Goal: Information Seeking & Learning: Find specific fact

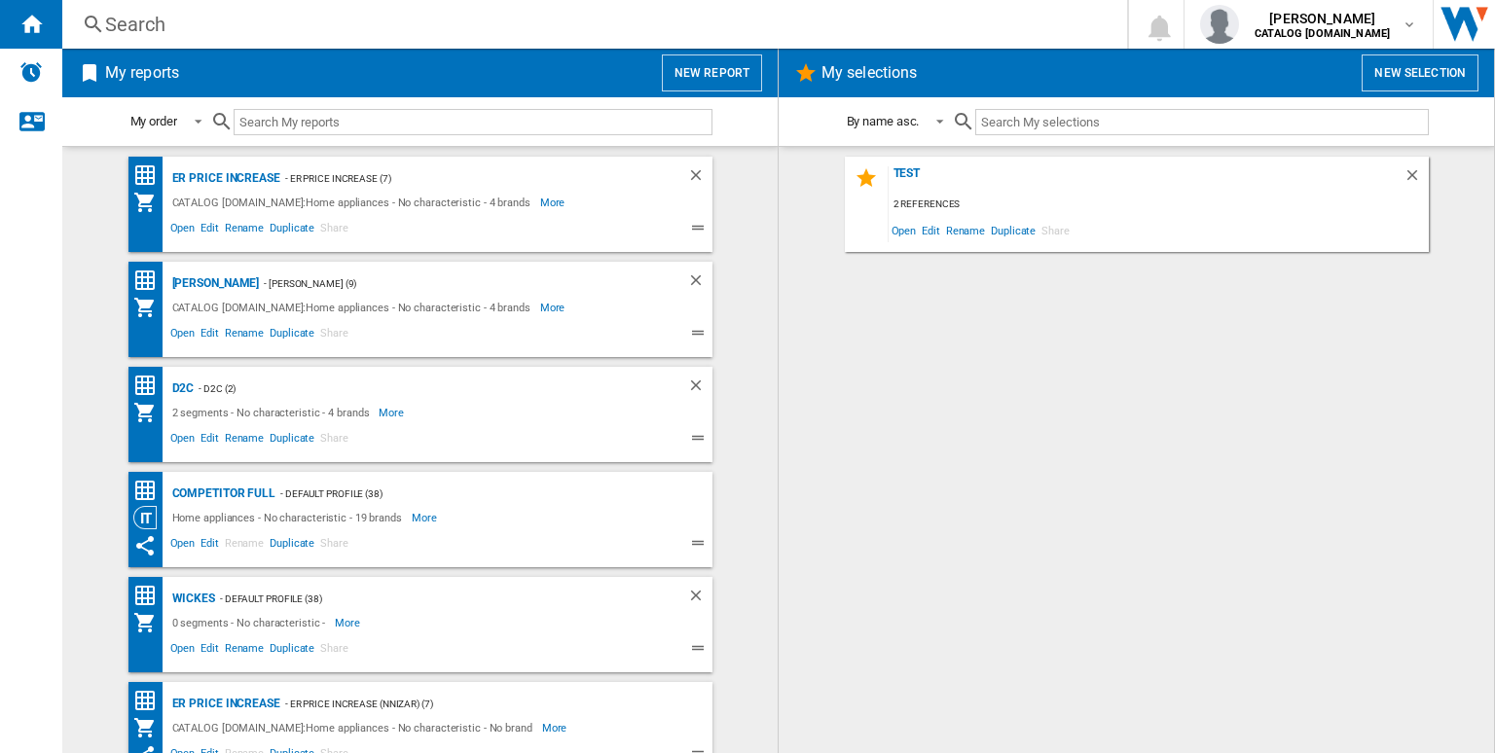
click at [380, 24] on div "Search" at bounding box center [590, 24] width 971 height 27
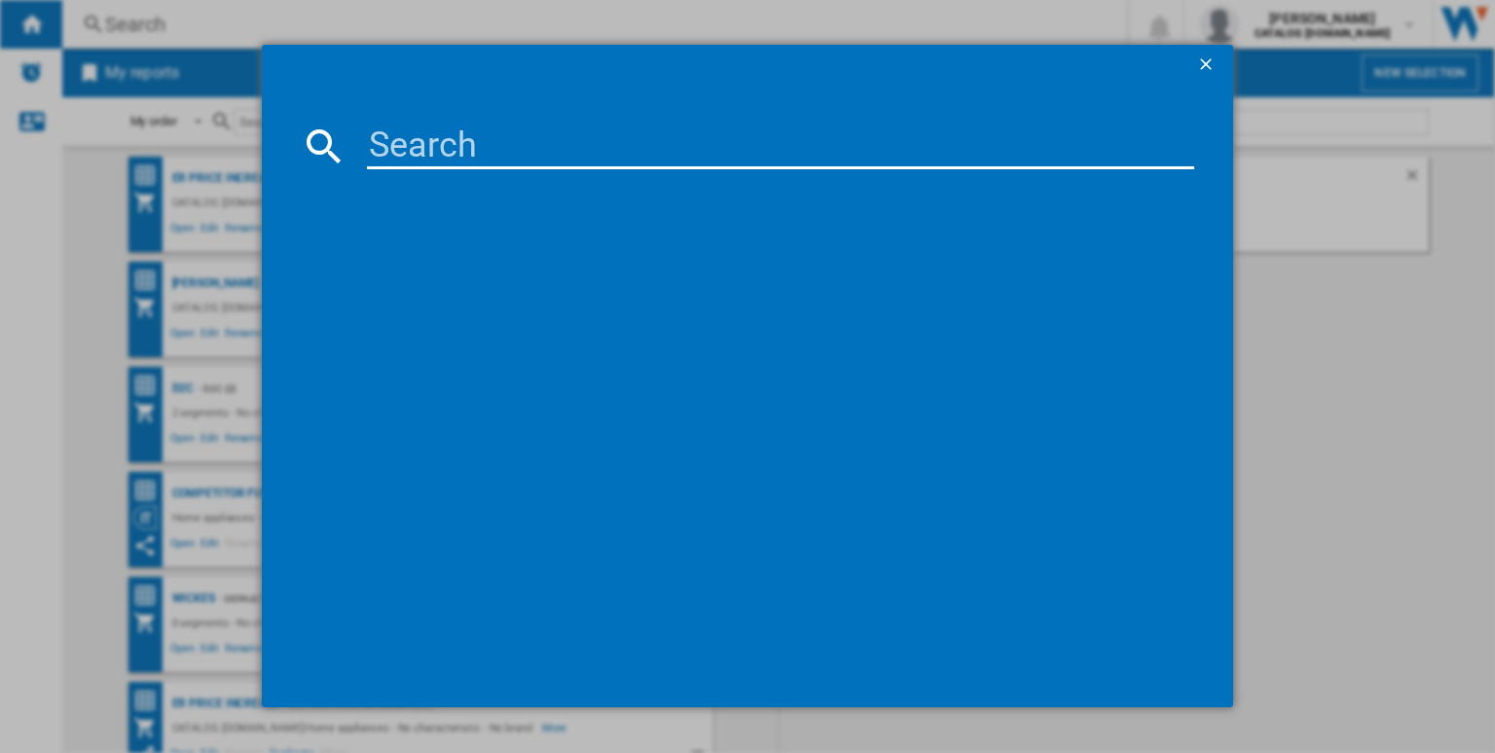
click at [425, 142] on input at bounding box center [780, 146] width 827 height 47
paste input "BPX535061M"
type input "BPX535061M"
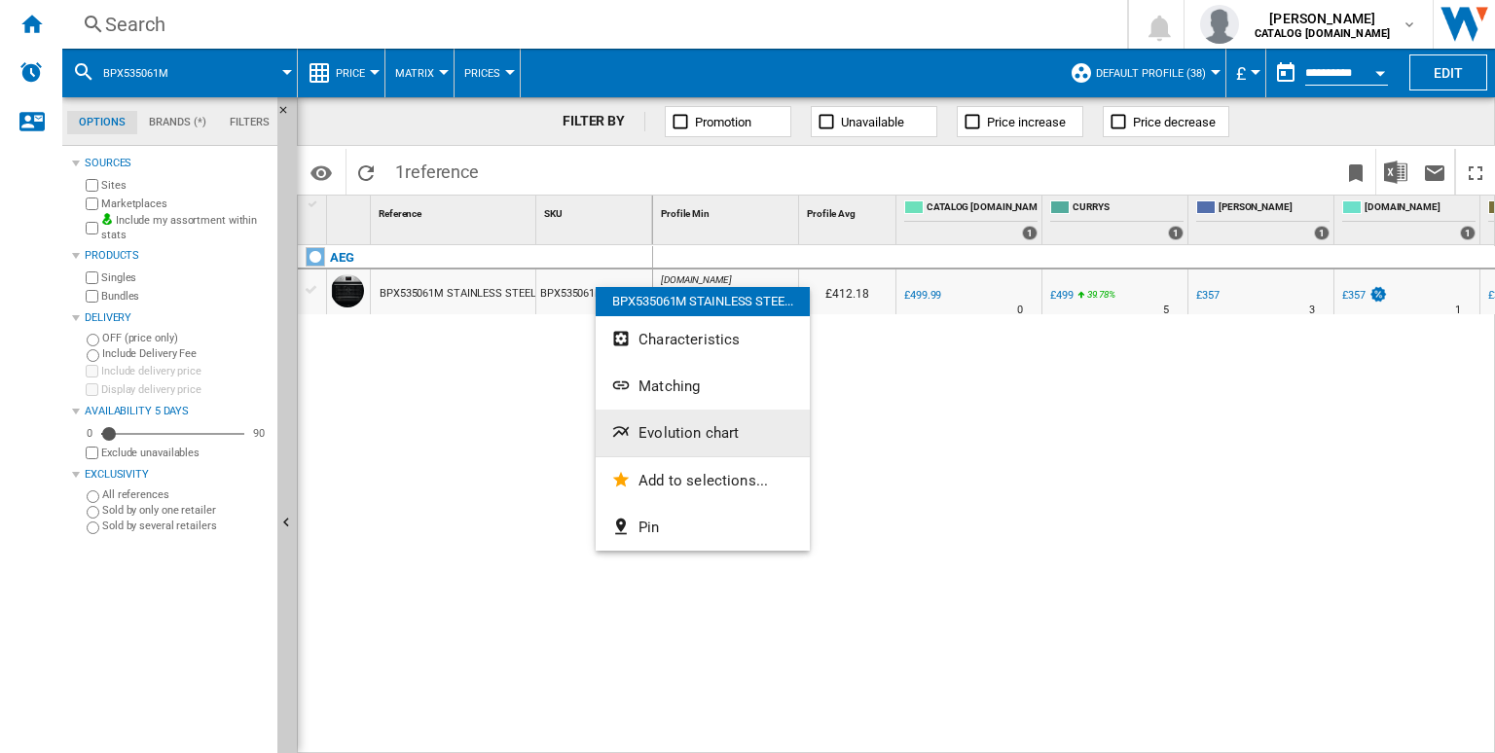
click at [669, 433] on span "Evolution chart" at bounding box center [688, 433] width 100 height 18
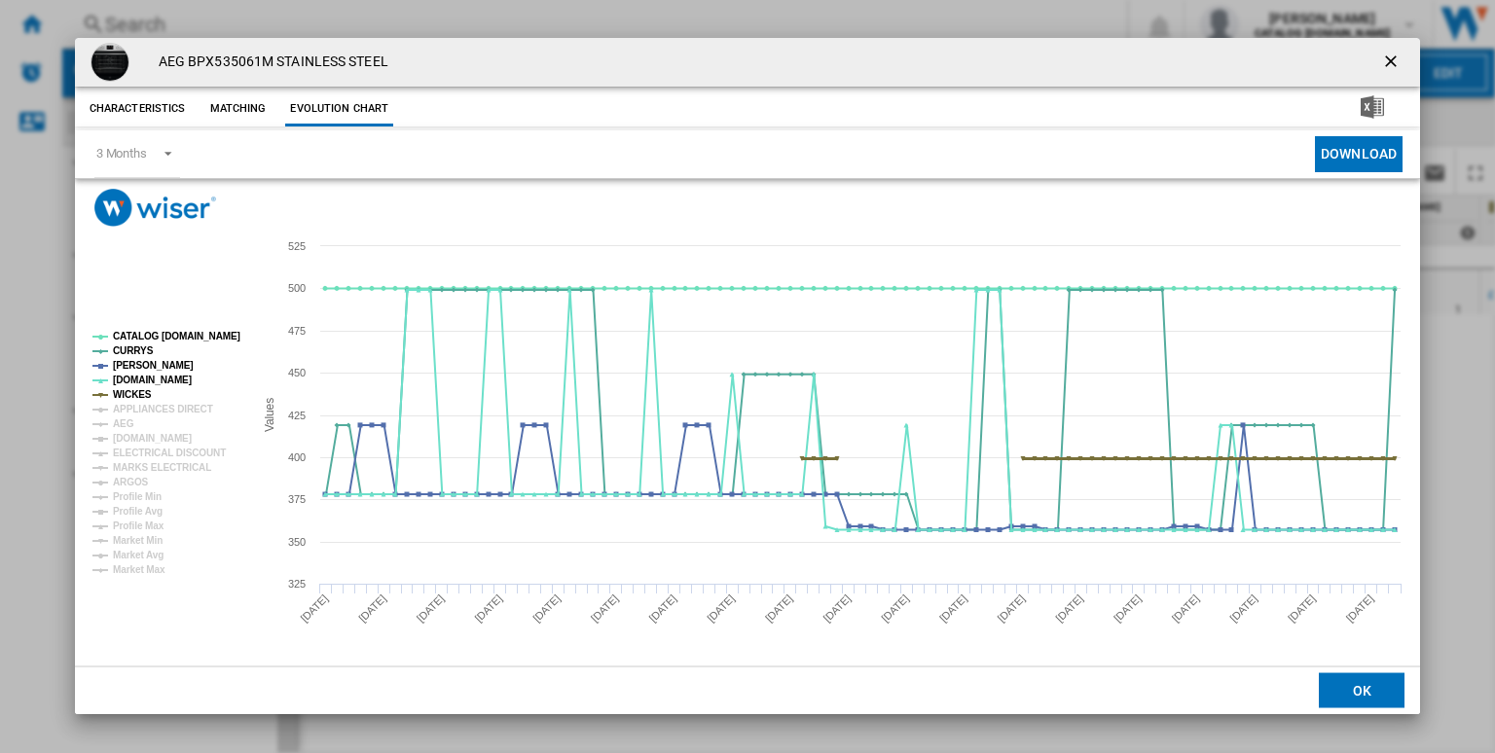
click at [135, 392] on tspan "WICKES" at bounding box center [132, 394] width 39 height 11
click at [132, 481] on tspan "ARGOS" at bounding box center [131, 482] width 36 height 11
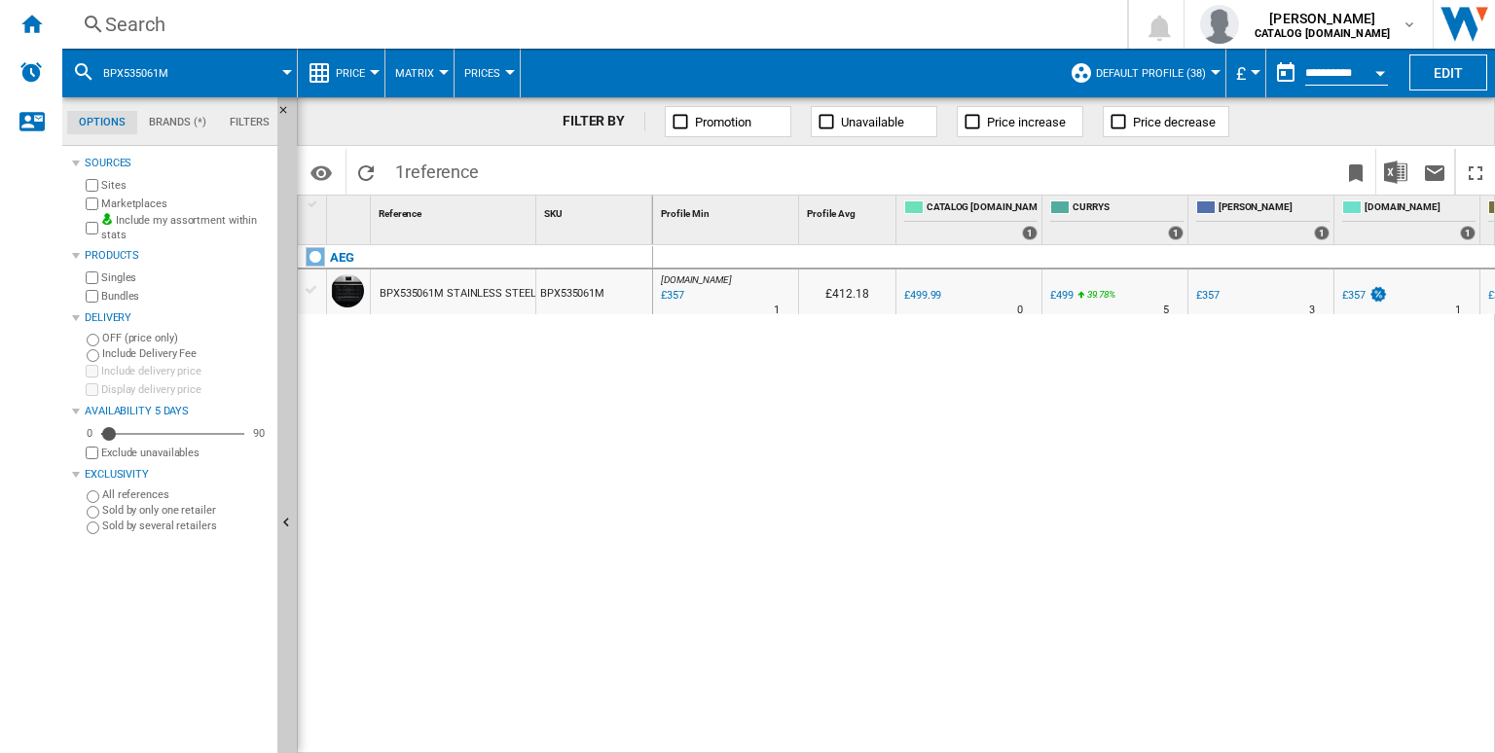
drag, startPoint x: 592, startPoint y: 38, endPoint x: 562, endPoint y: 25, distance: 32.7
click at [562, 25] on div "Search Search 0 [PERSON_NAME] CATALOG [DOMAIN_NAME] CATALOG [DOMAIN_NAME] My se…" at bounding box center [778, 24] width 1433 height 49
click at [562, 25] on div "Search" at bounding box center [590, 24] width 971 height 27
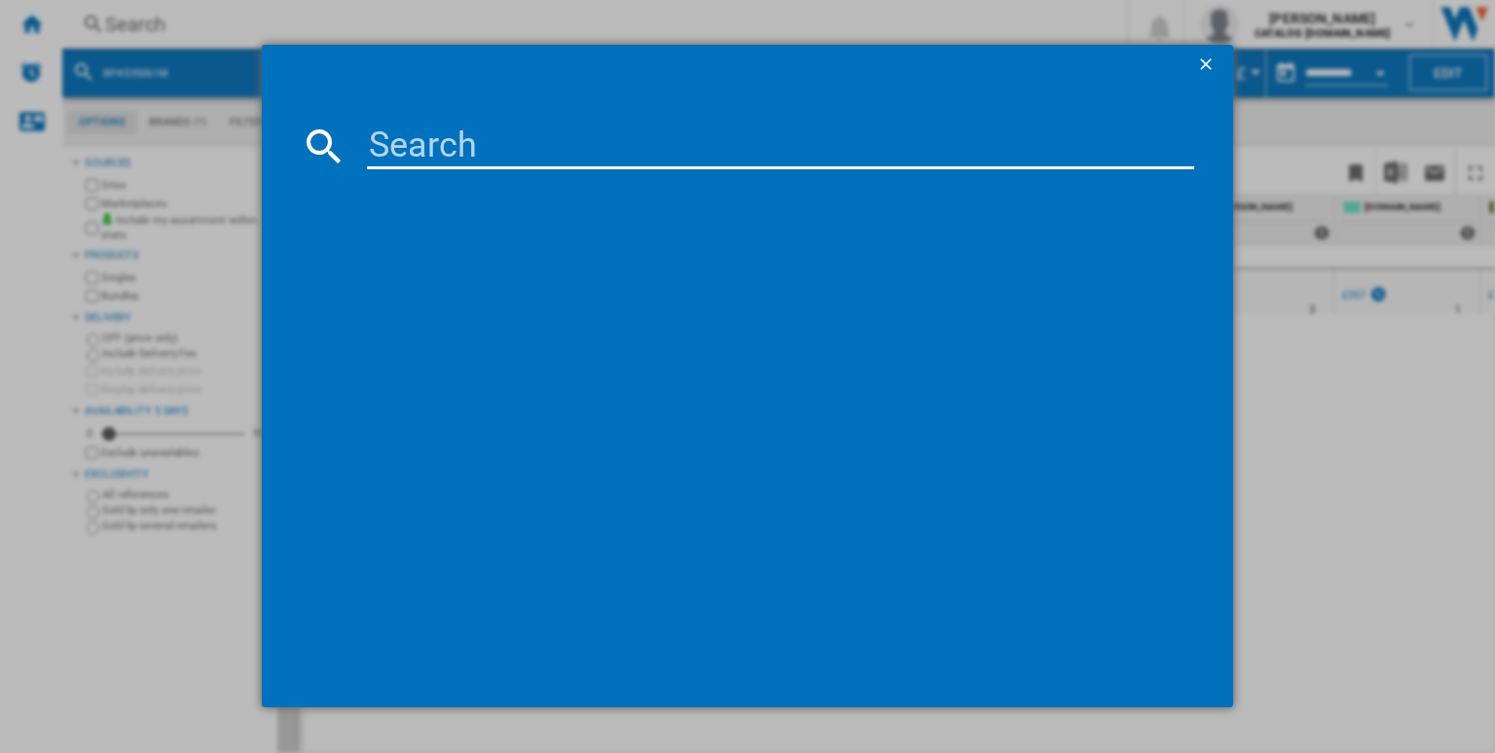
type input "DKB660HM"
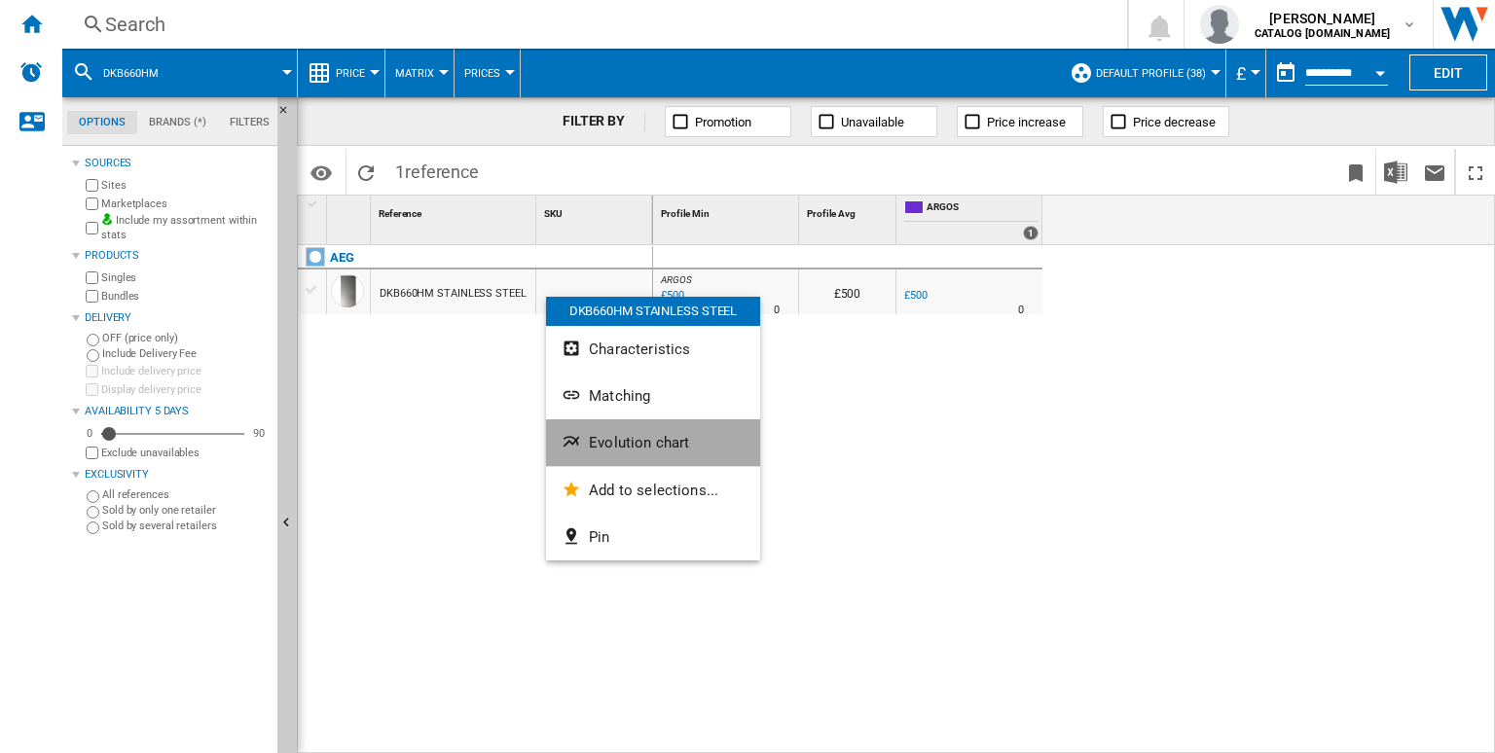
click at [614, 428] on button "Evolution chart" at bounding box center [653, 442] width 214 height 47
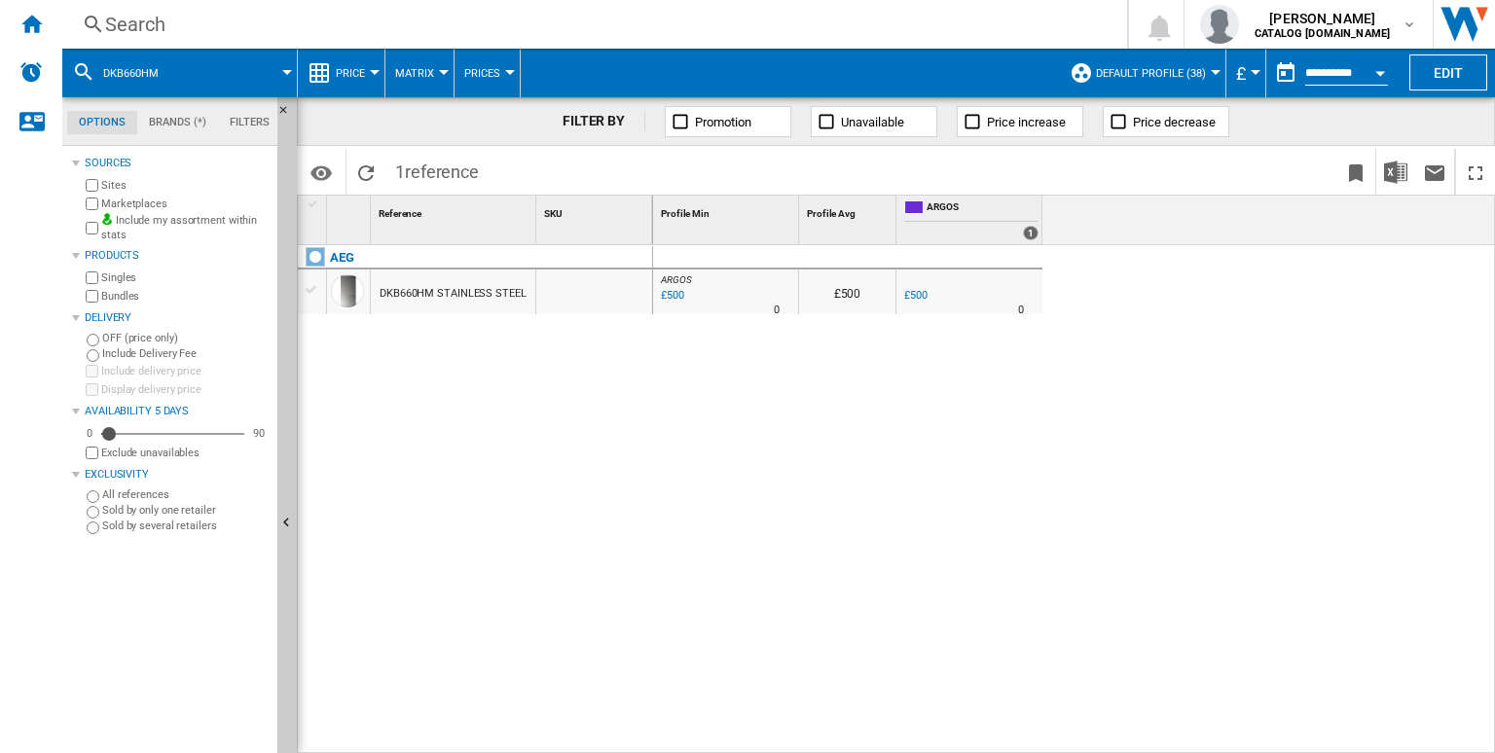
click at [689, 24] on div "Search" at bounding box center [590, 24] width 971 height 27
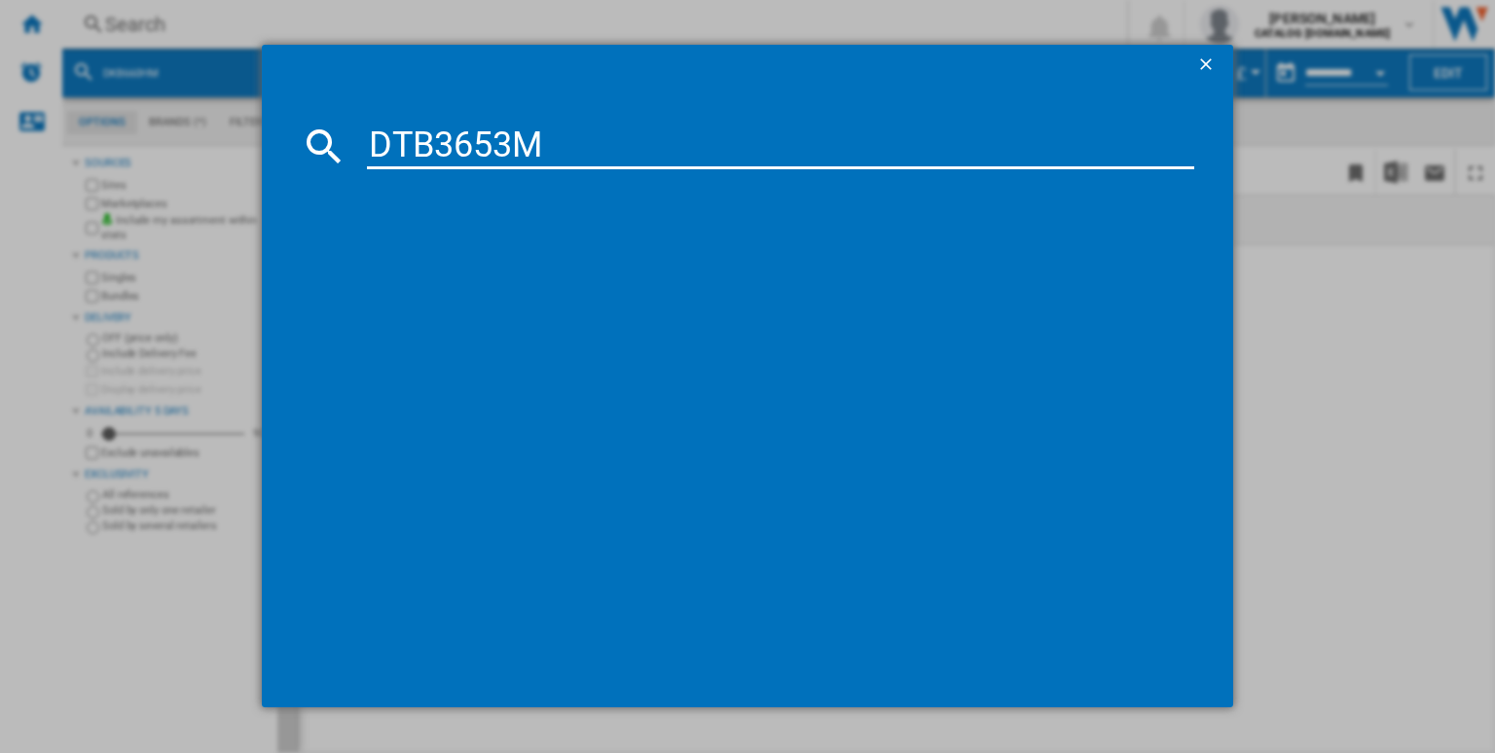
type input "DTB3653M"
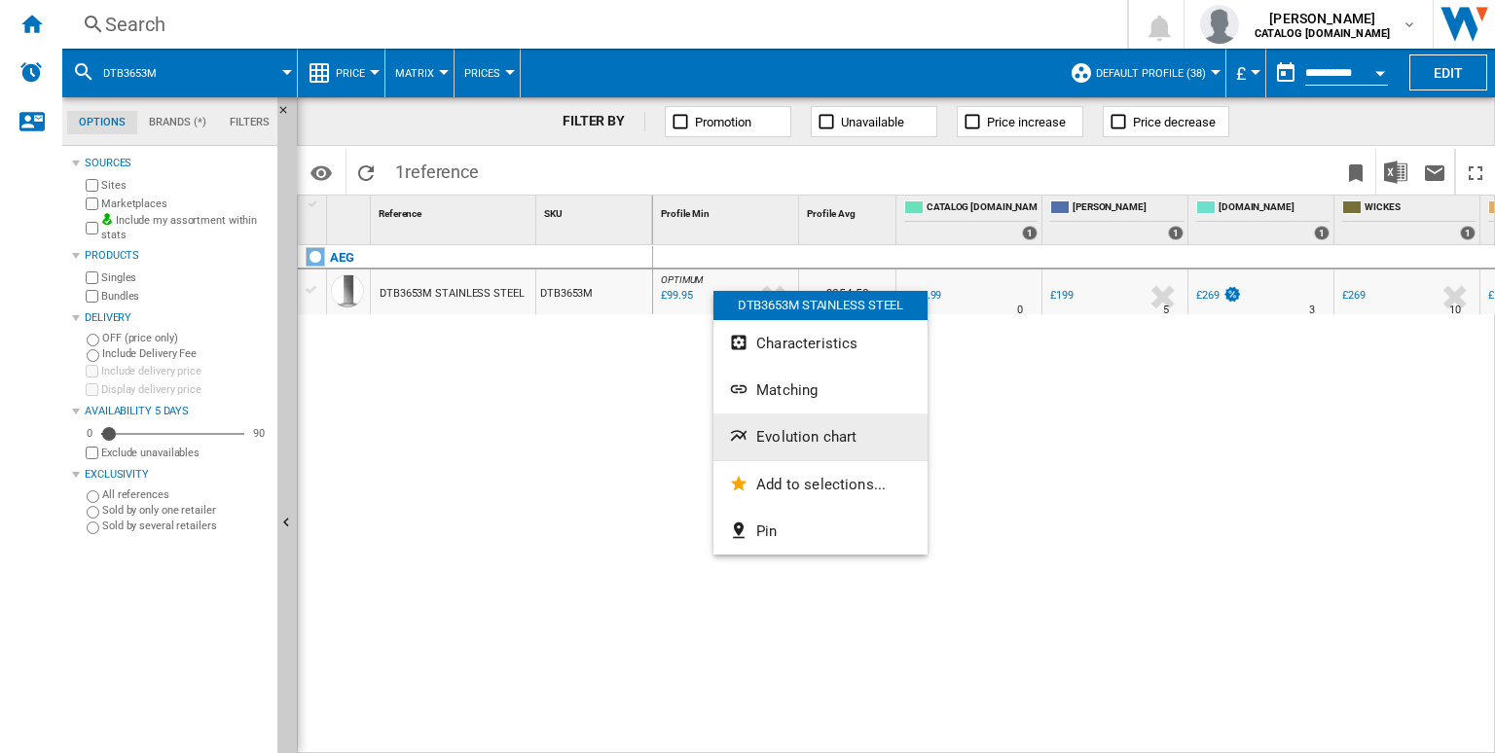
click at [779, 435] on span "Evolution chart" at bounding box center [806, 437] width 100 height 18
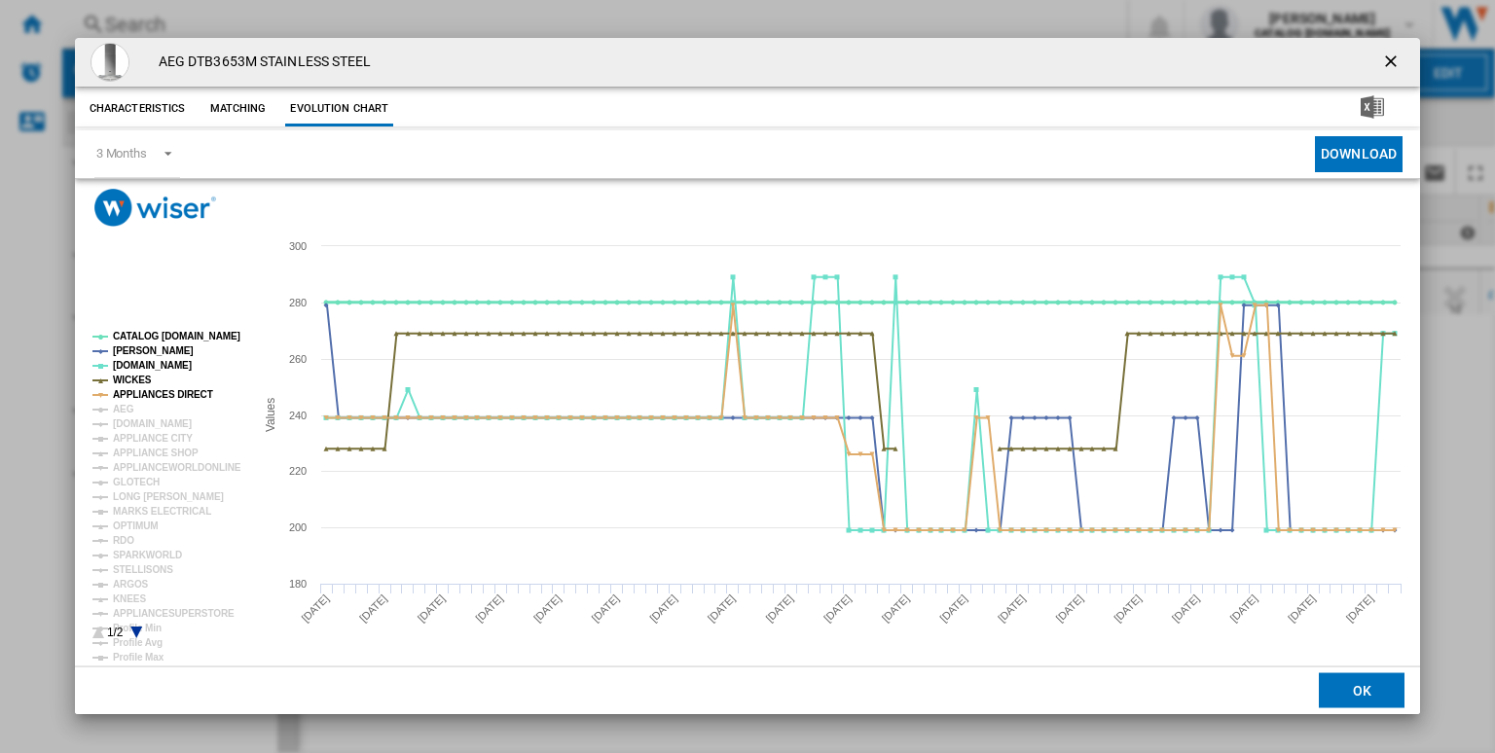
click at [155, 338] on tspan "CATALOG [DOMAIN_NAME]" at bounding box center [176, 336] width 127 height 11
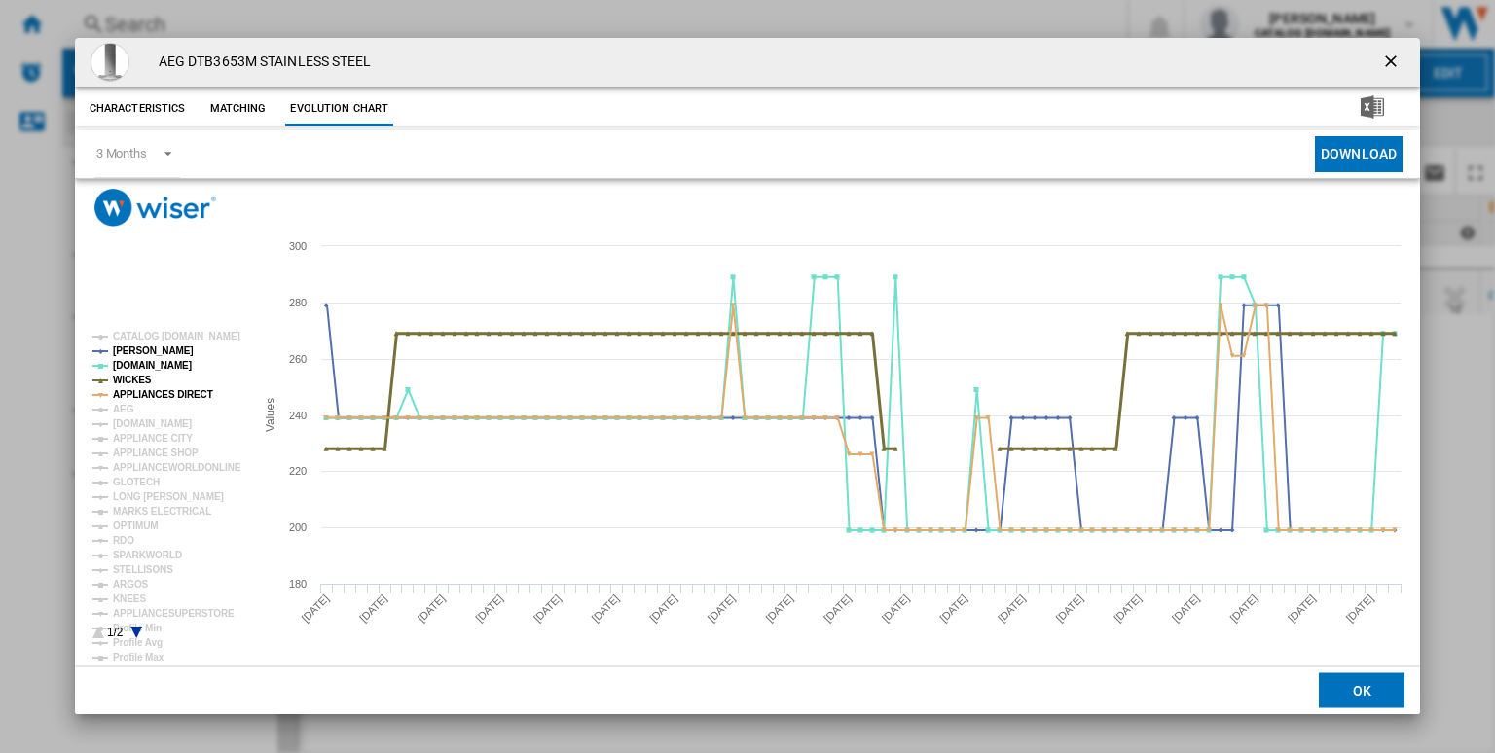
click at [130, 379] on tspan "WICKES" at bounding box center [132, 380] width 39 height 11
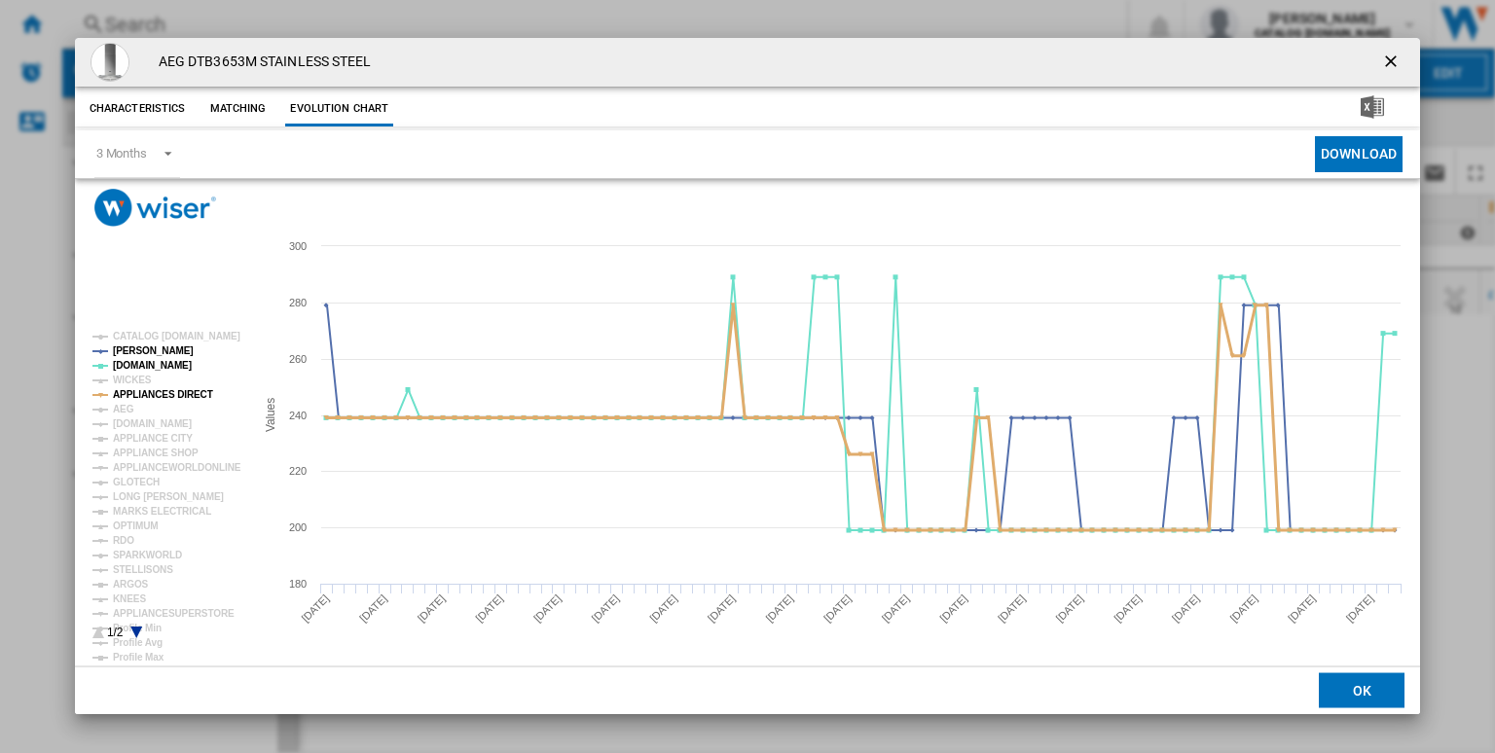
click at [154, 391] on tspan "APPLIANCES DIRECT" at bounding box center [163, 394] width 100 height 11
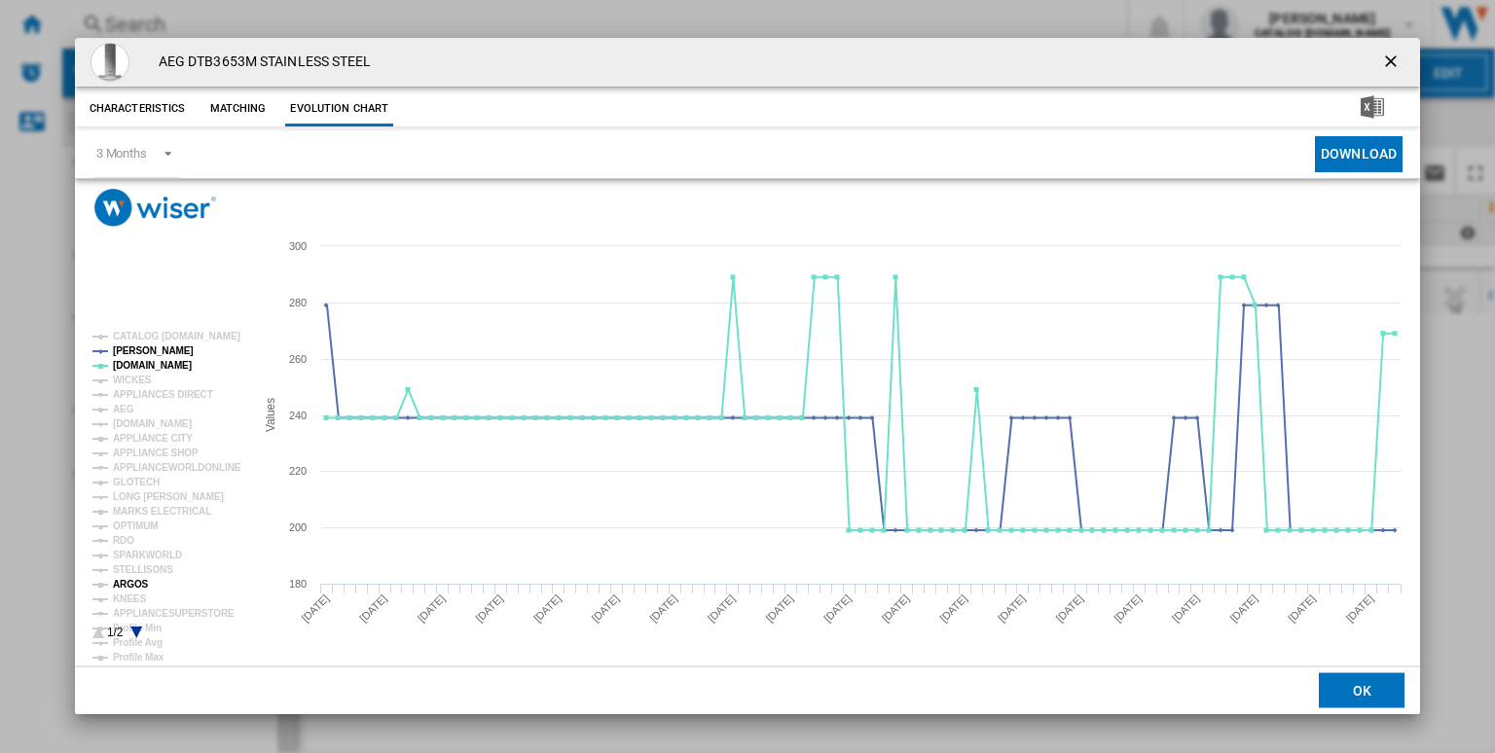
click at [126, 589] on tspan "ARGOS" at bounding box center [131, 584] width 36 height 11
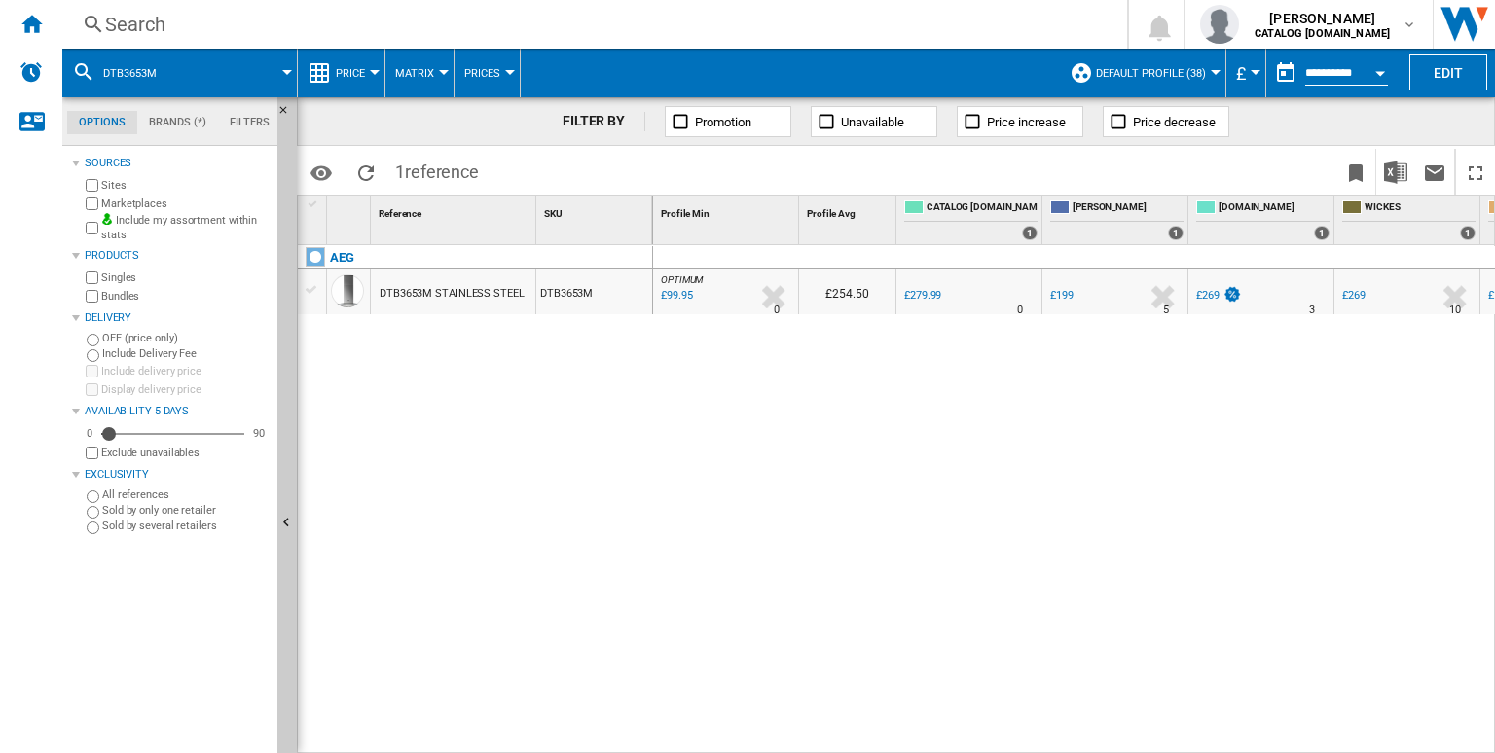
click at [397, 11] on div "Search" at bounding box center [590, 24] width 971 height 27
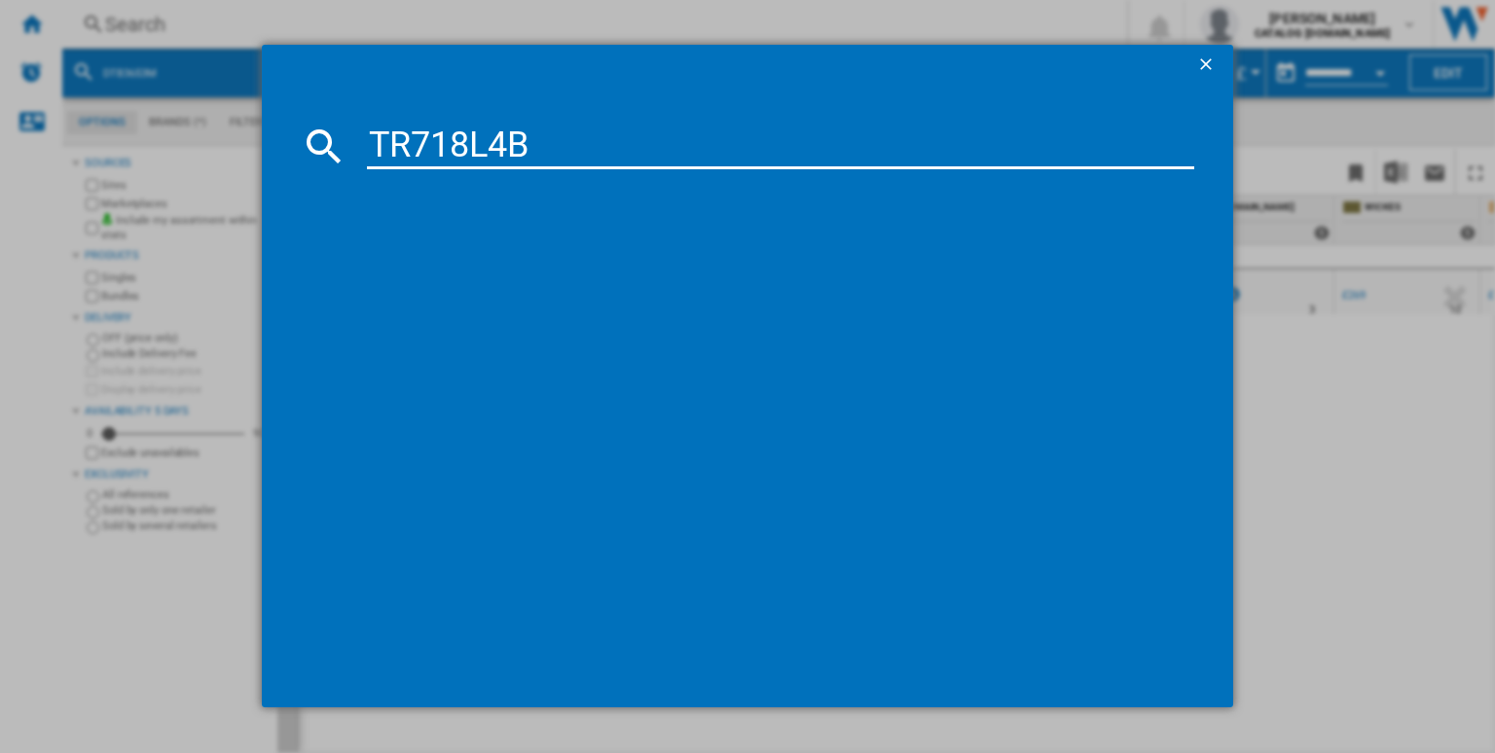
type input "TR718L4B"
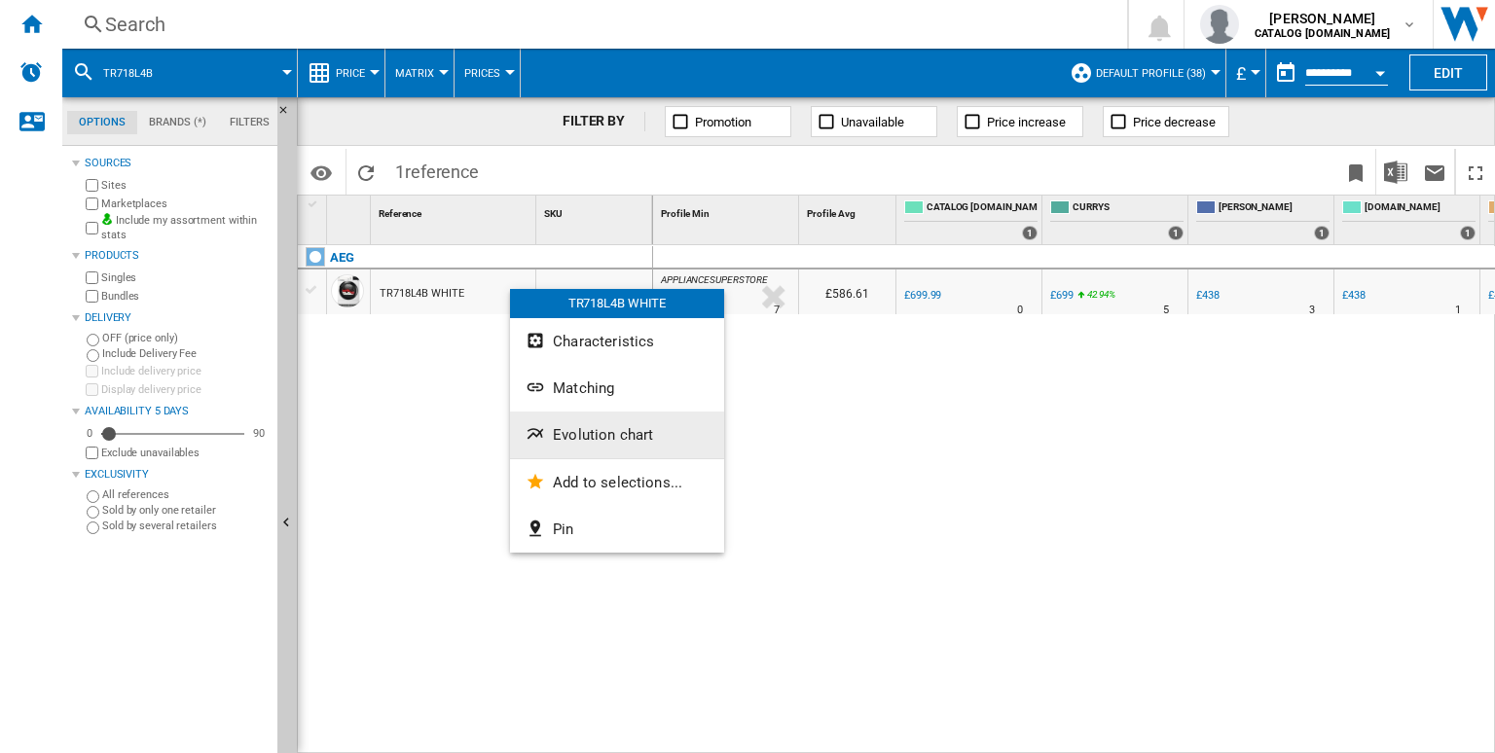
click at [571, 440] on span "Evolution chart" at bounding box center [603, 435] width 100 height 18
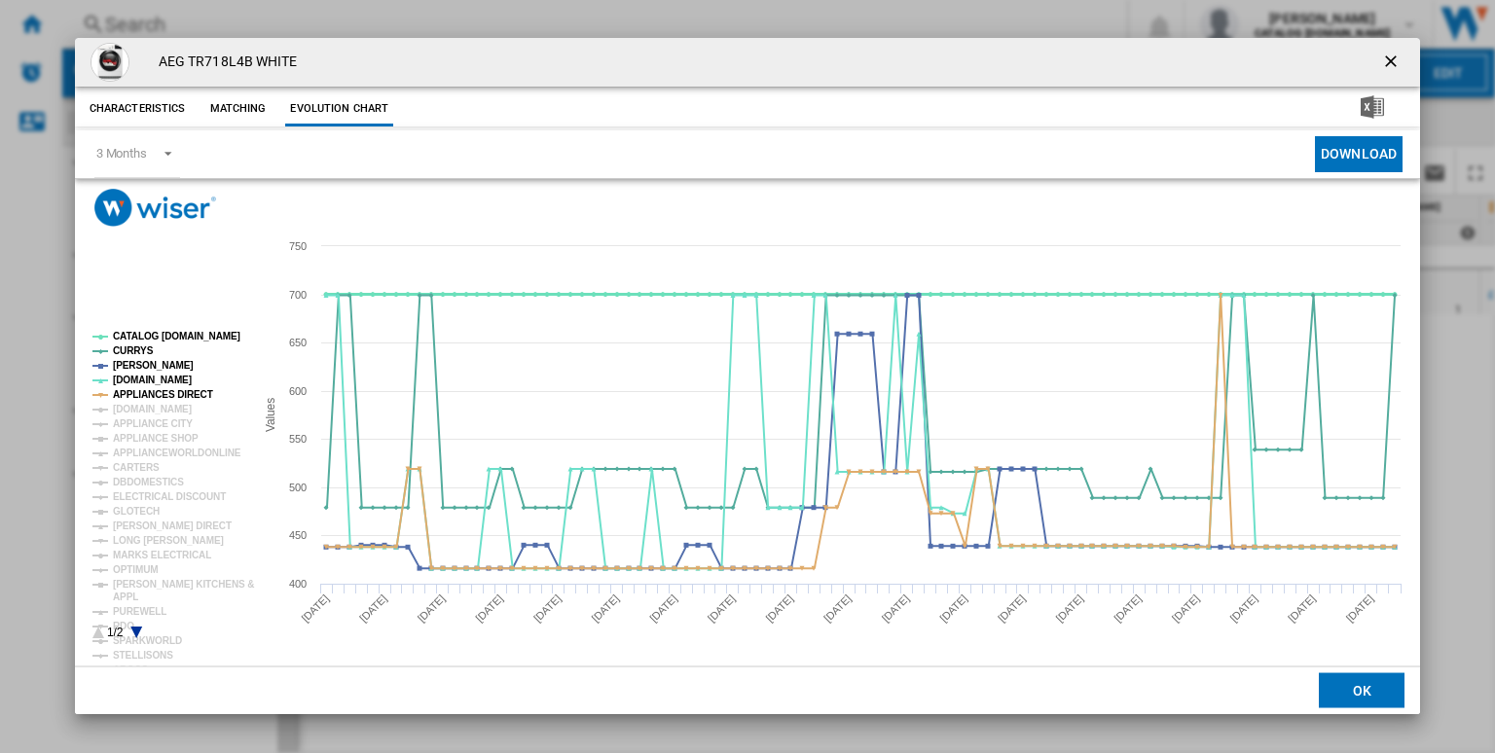
click at [170, 336] on tspan "CATALOG [DOMAIN_NAME]" at bounding box center [176, 336] width 127 height 11
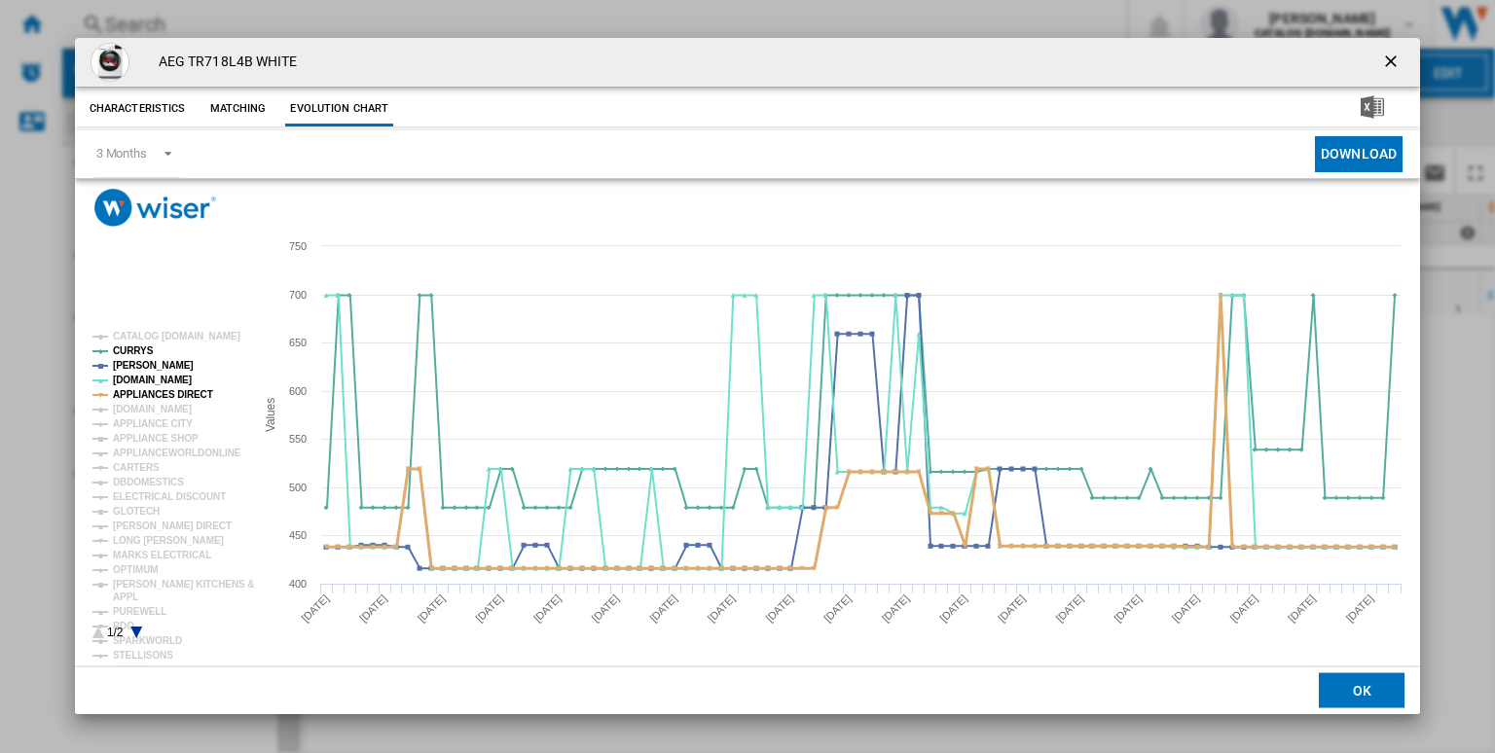
click at [153, 396] on tspan "APPLIANCES DIRECT" at bounding box center [163, 394] width 100 height 11
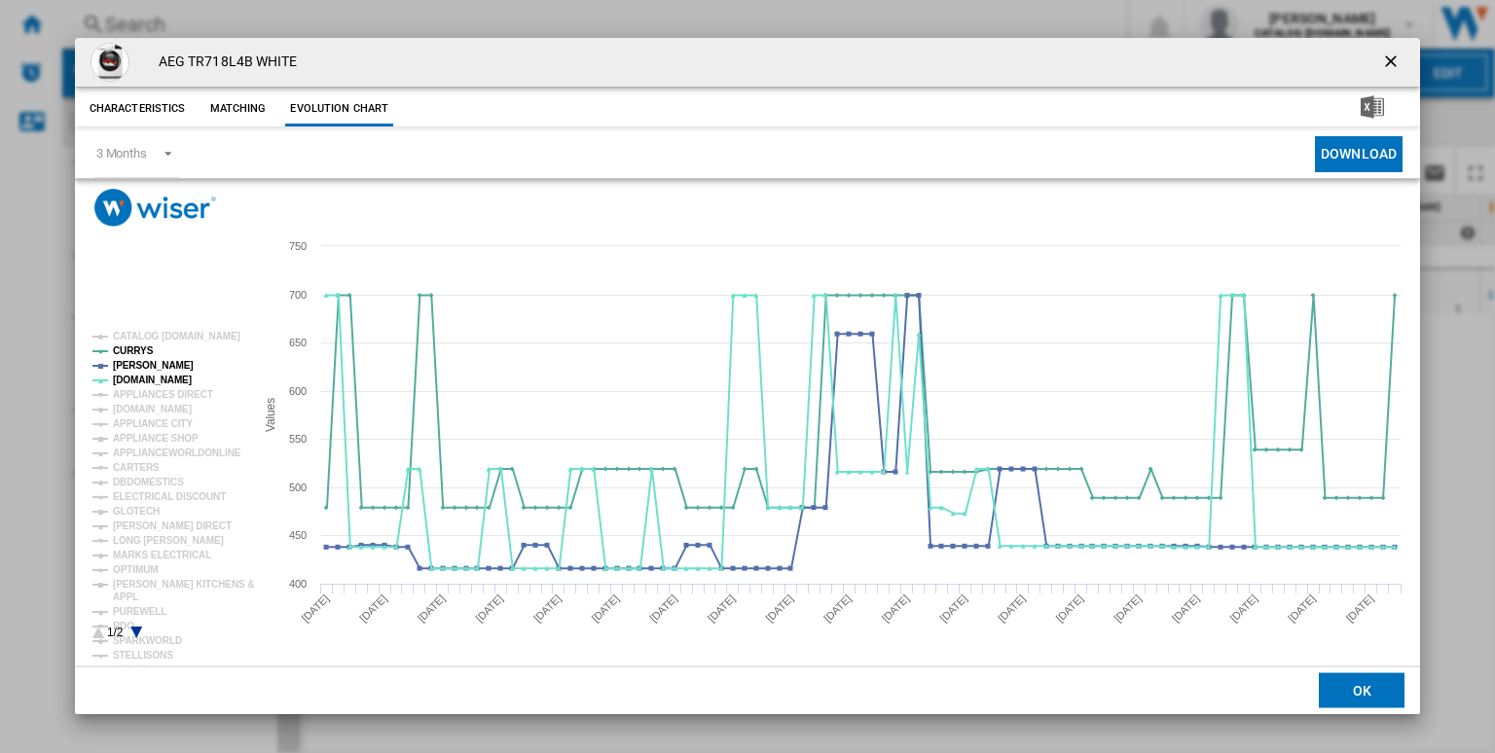
click at [131, 633] on rect "Product popup" at bounding box center [166, 485] width 162 height 323
click at [139, 630] on icon "Product popup" at bounding box center [136, 633] width 12 height 12
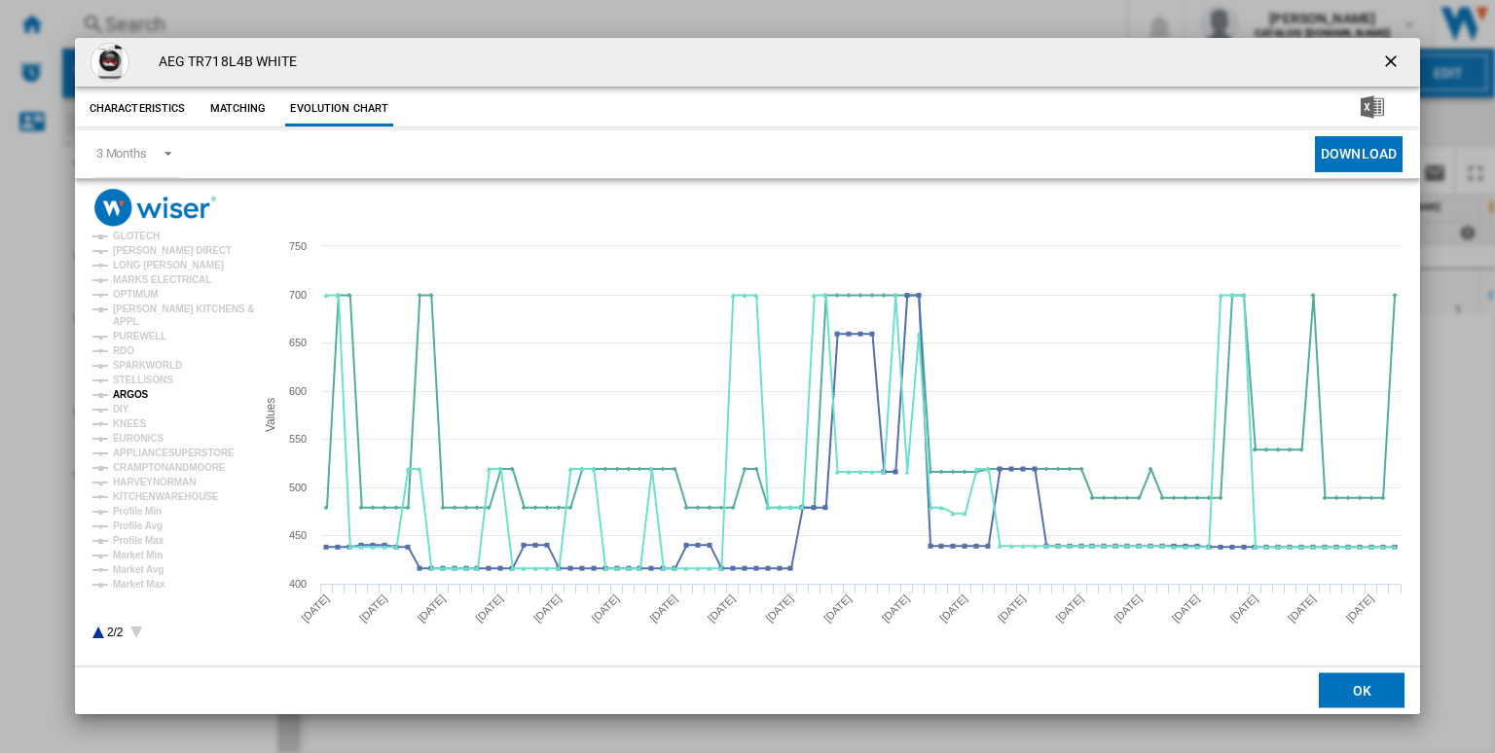
click at [126, 398] on tspan "ARGOS" at bounding box center [131, 394] width 36 height 11
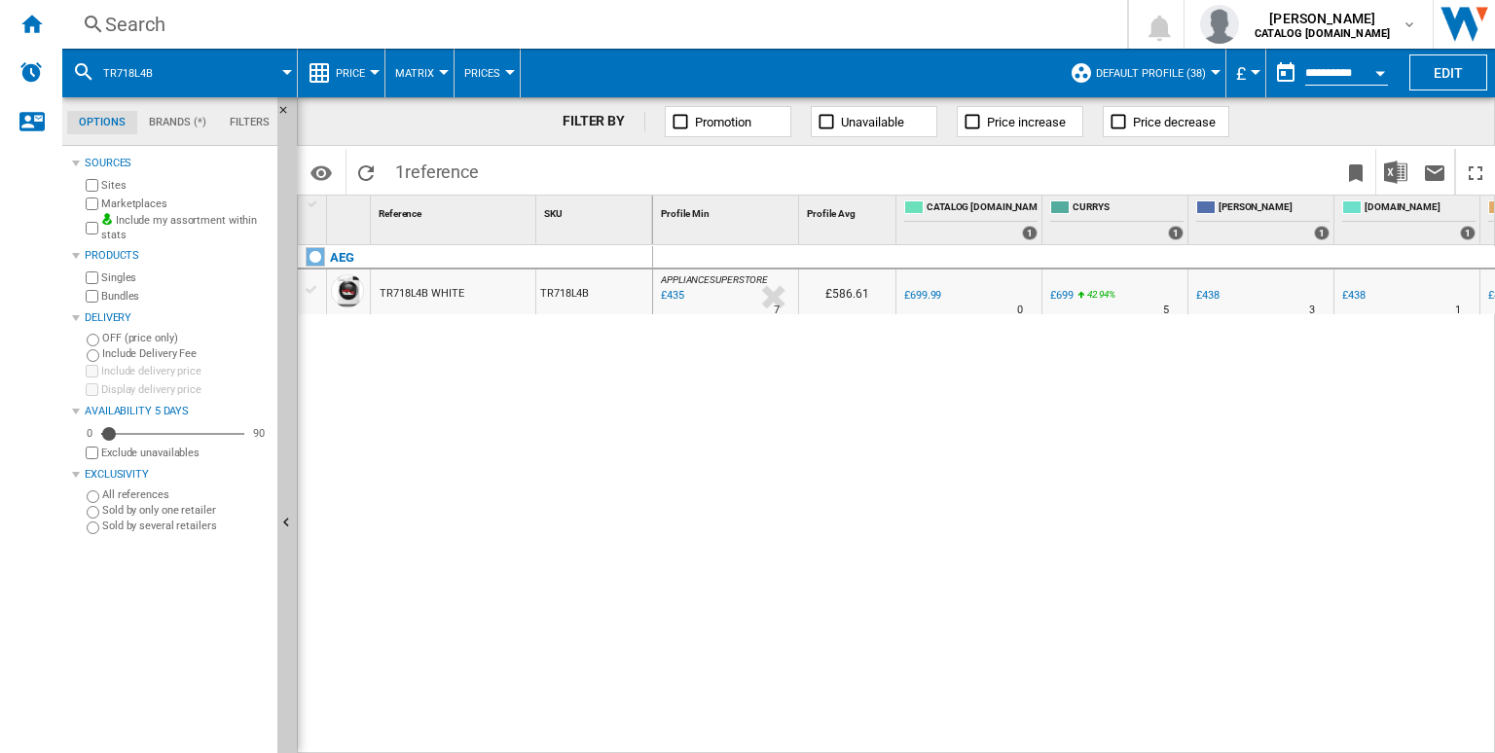
click at [385, 27] on div "Search" at bounding box center [590, 24] width 971 height 27
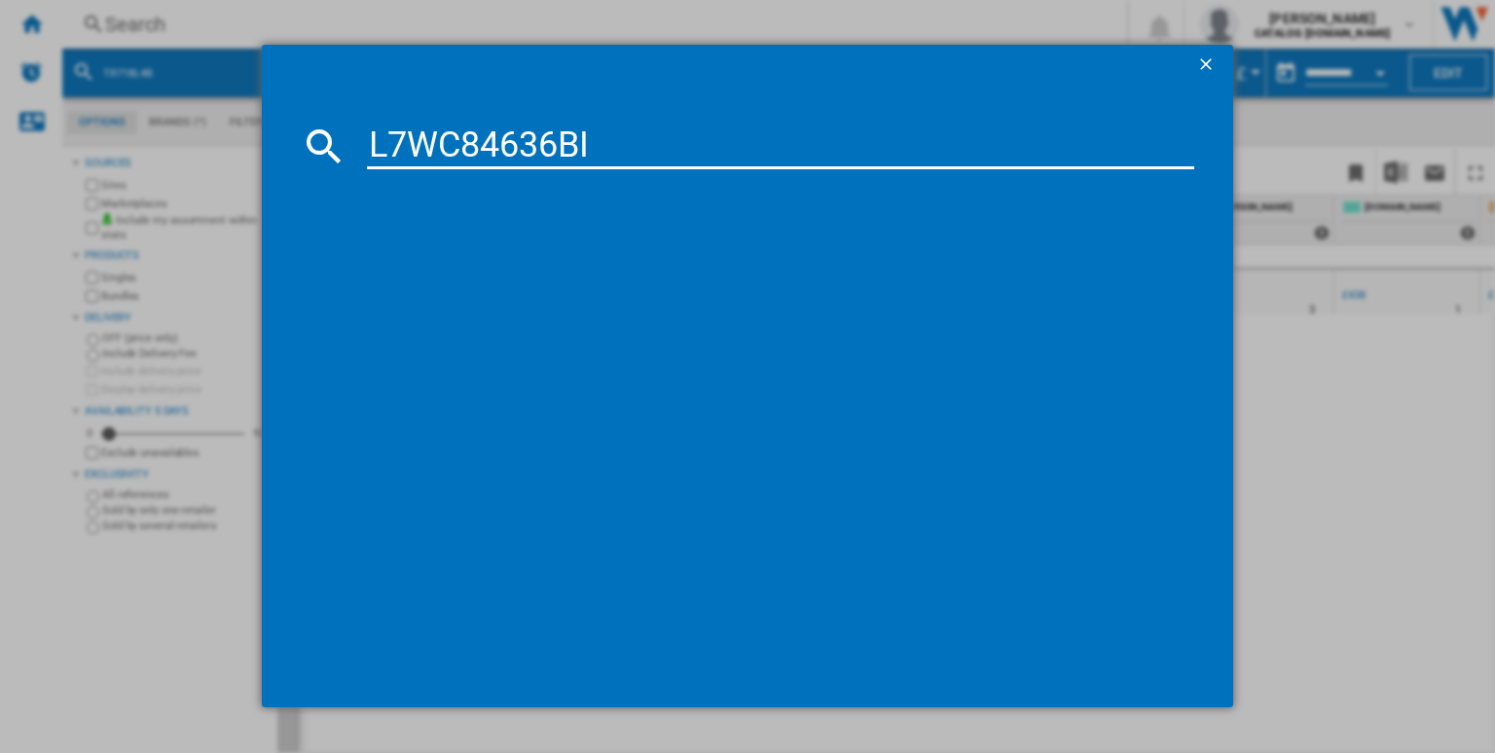
type input "L7WC84636BI"
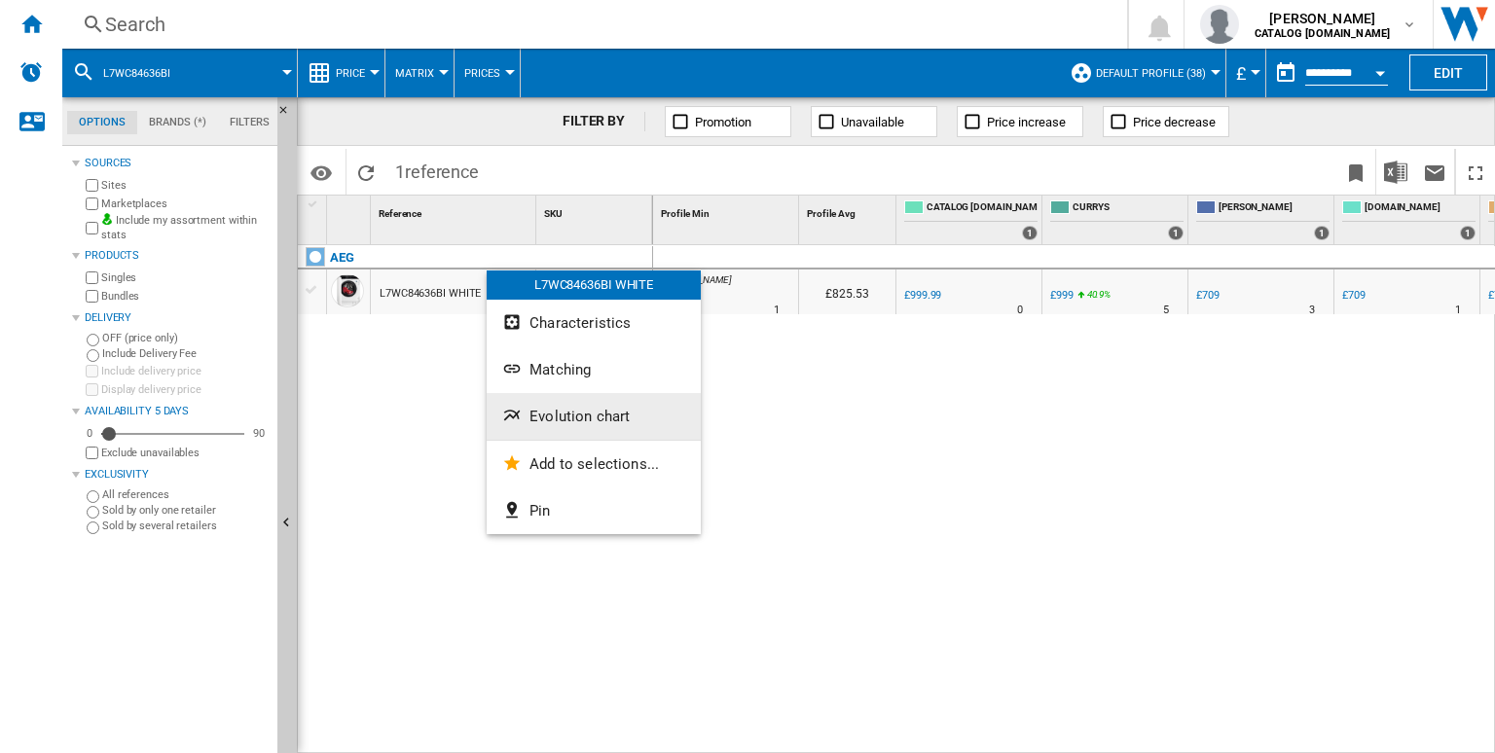
click at [545, 425] on span "Evolution chart" at bounding box center [579, 417] width 100 height 18
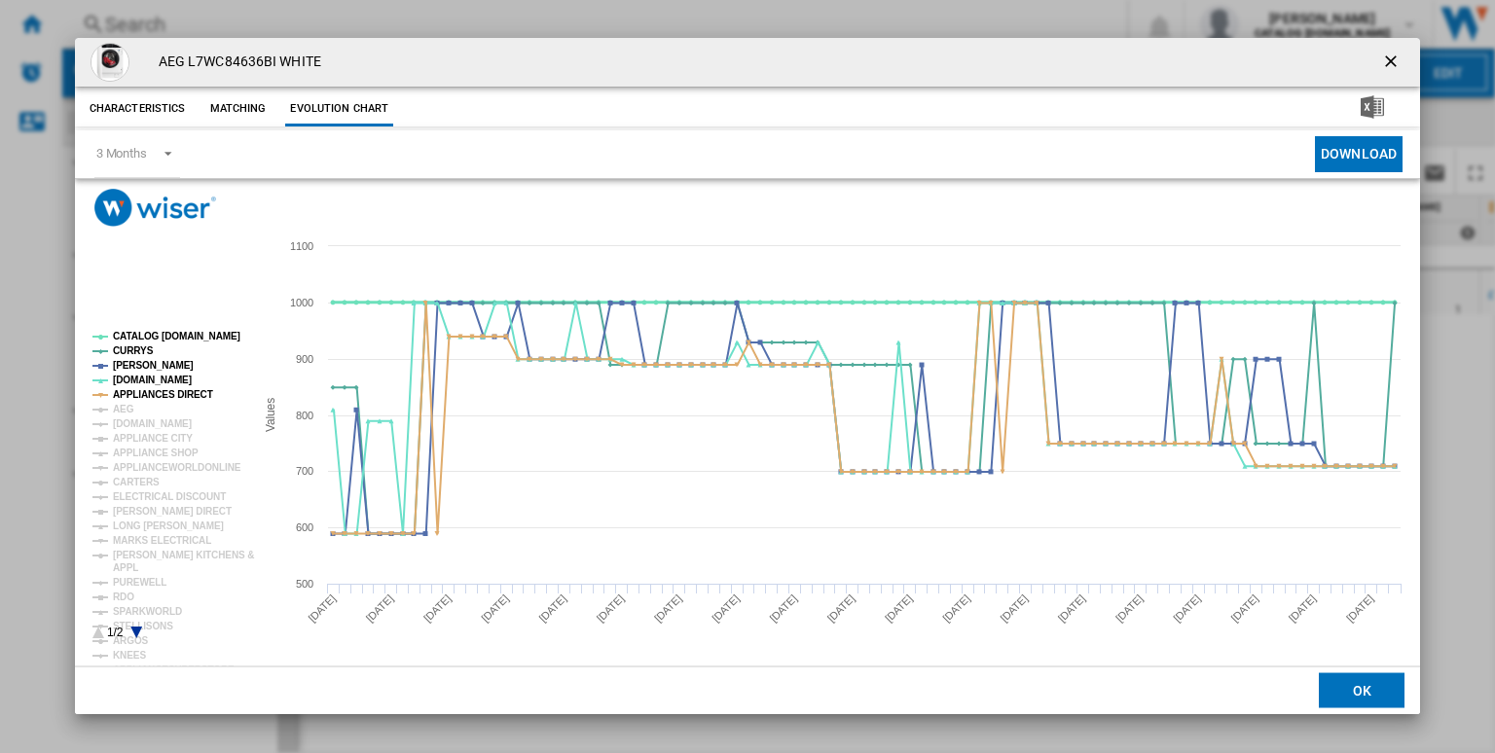
click at [154, 332] on tspan "CATALOG [DOMAIN_NAME]" at bounding box center [176, 336] width 127 height 11
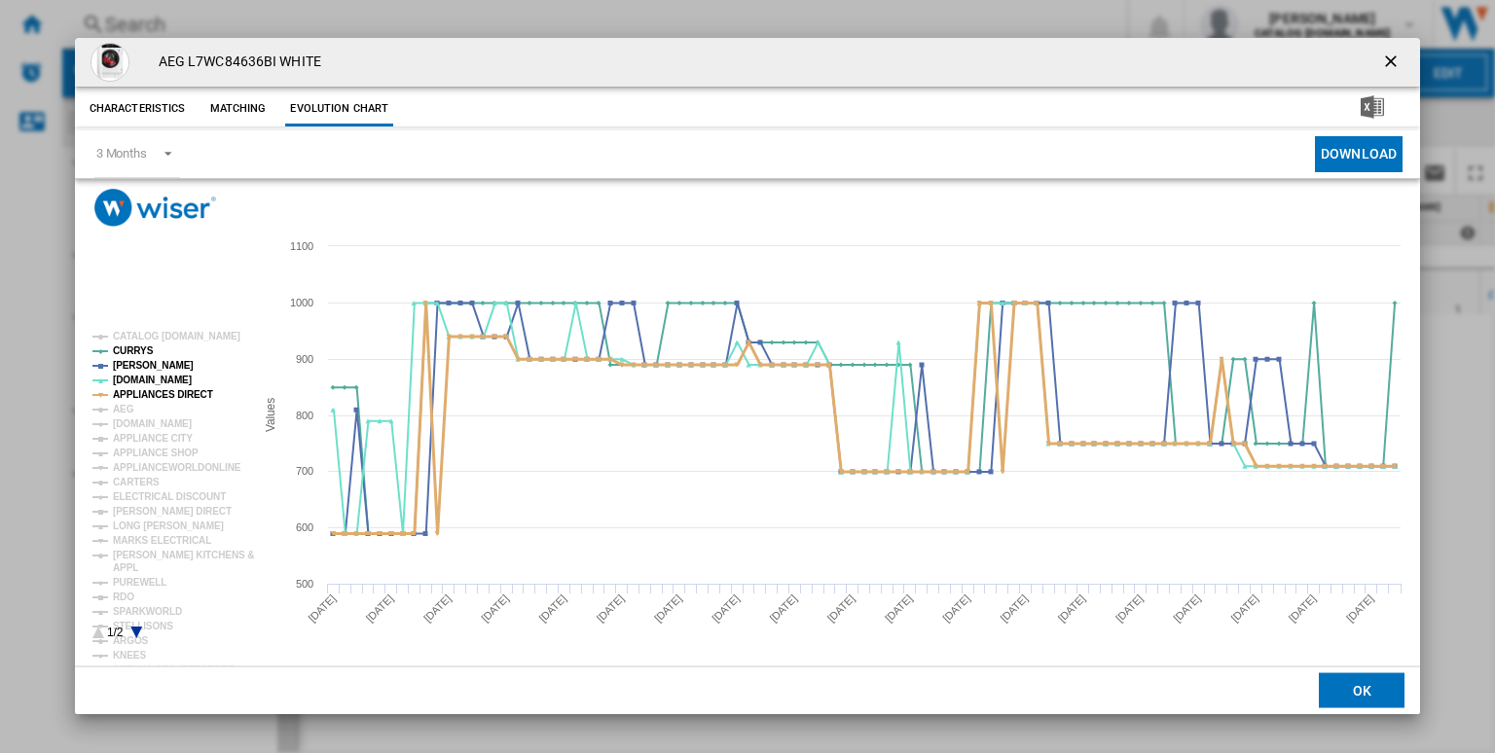
click at [141, 391] on tspan "APPLIANCES DIRECT" at bounding box center [163, 394] width 100 height 11
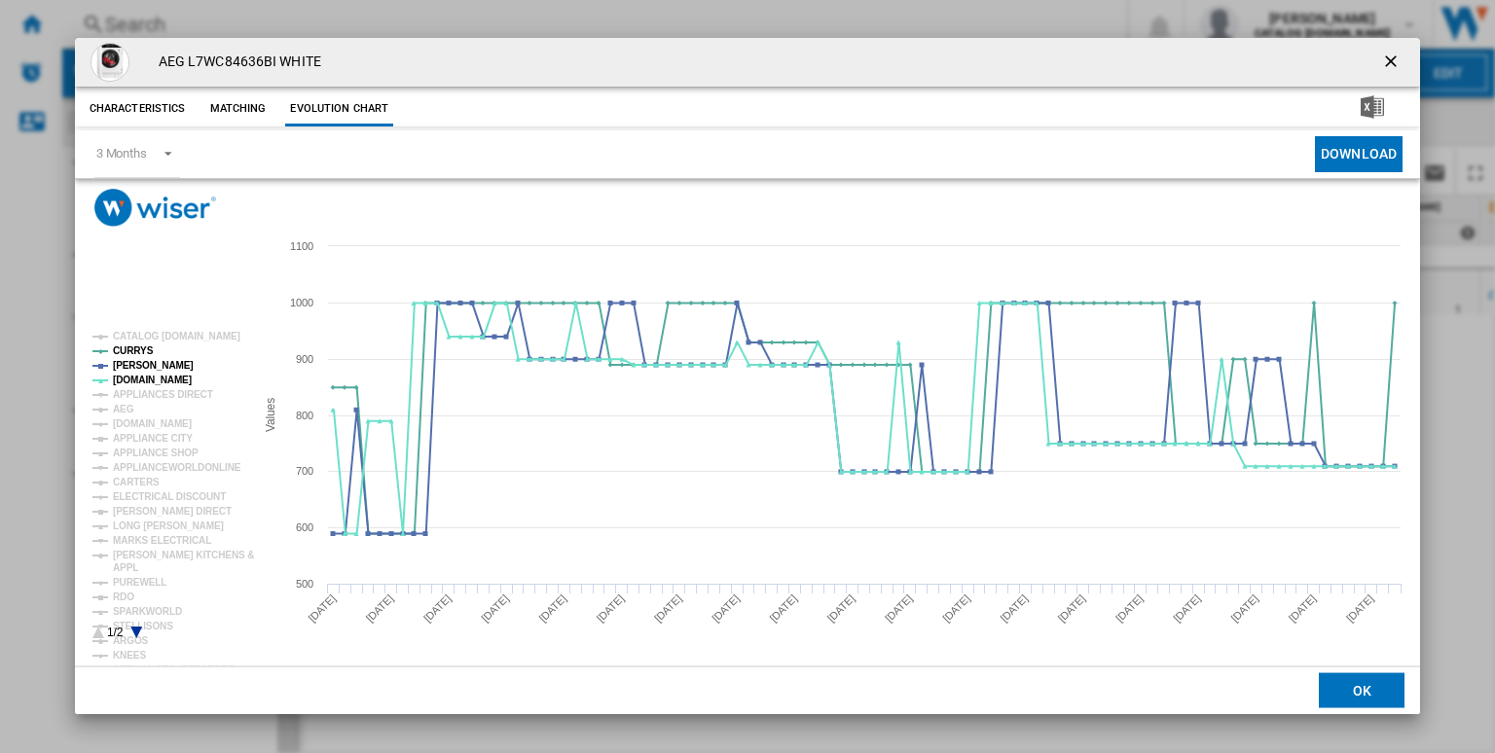
click at [133, 635] on rect "Product popup" at bounding box center [166, 485] width 162 height 323
click at [137, 629] on icon "Product popup" at bounding box center [136, 633] width 12 height 12
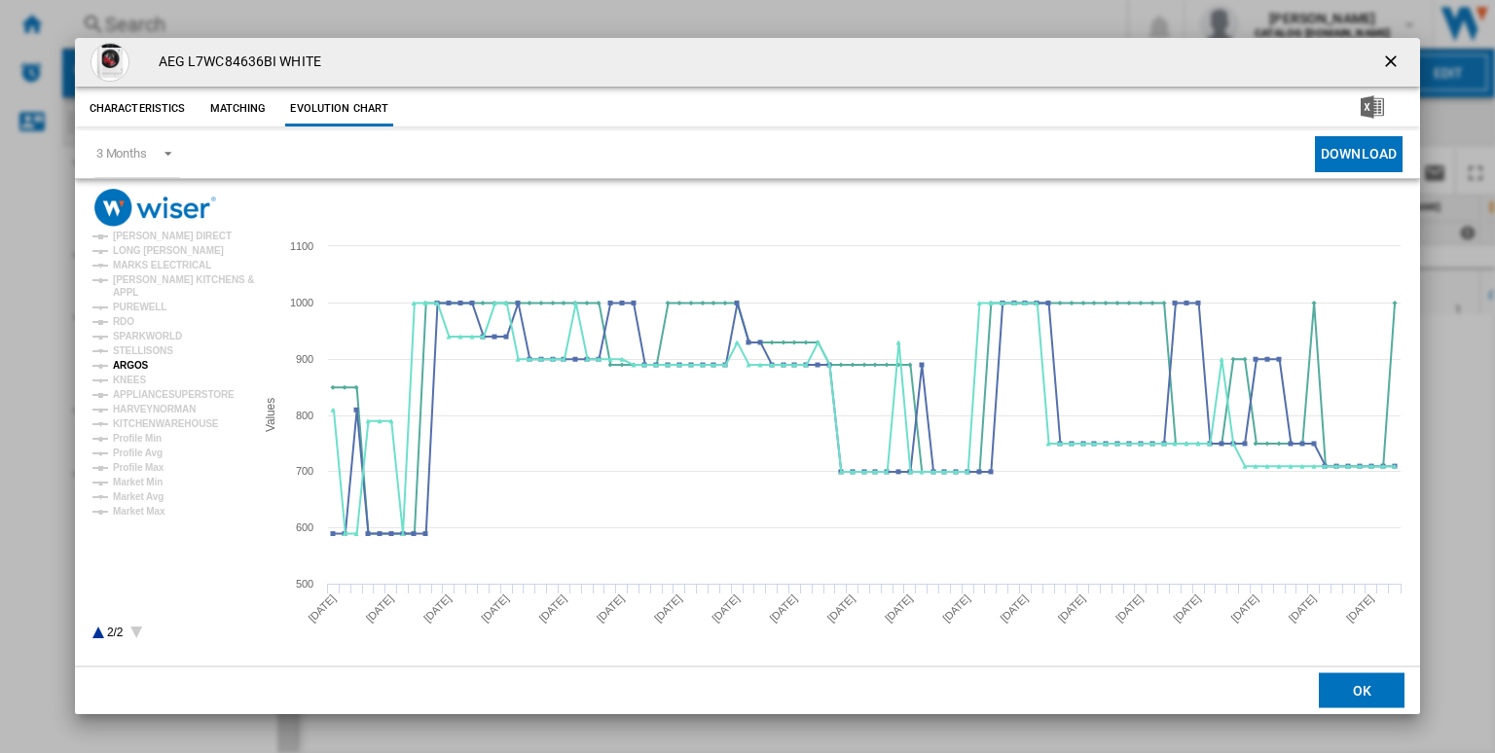
click at [132, 371] on tspan "ARGOS" at bounding box center [131, 365] width 36 height 11
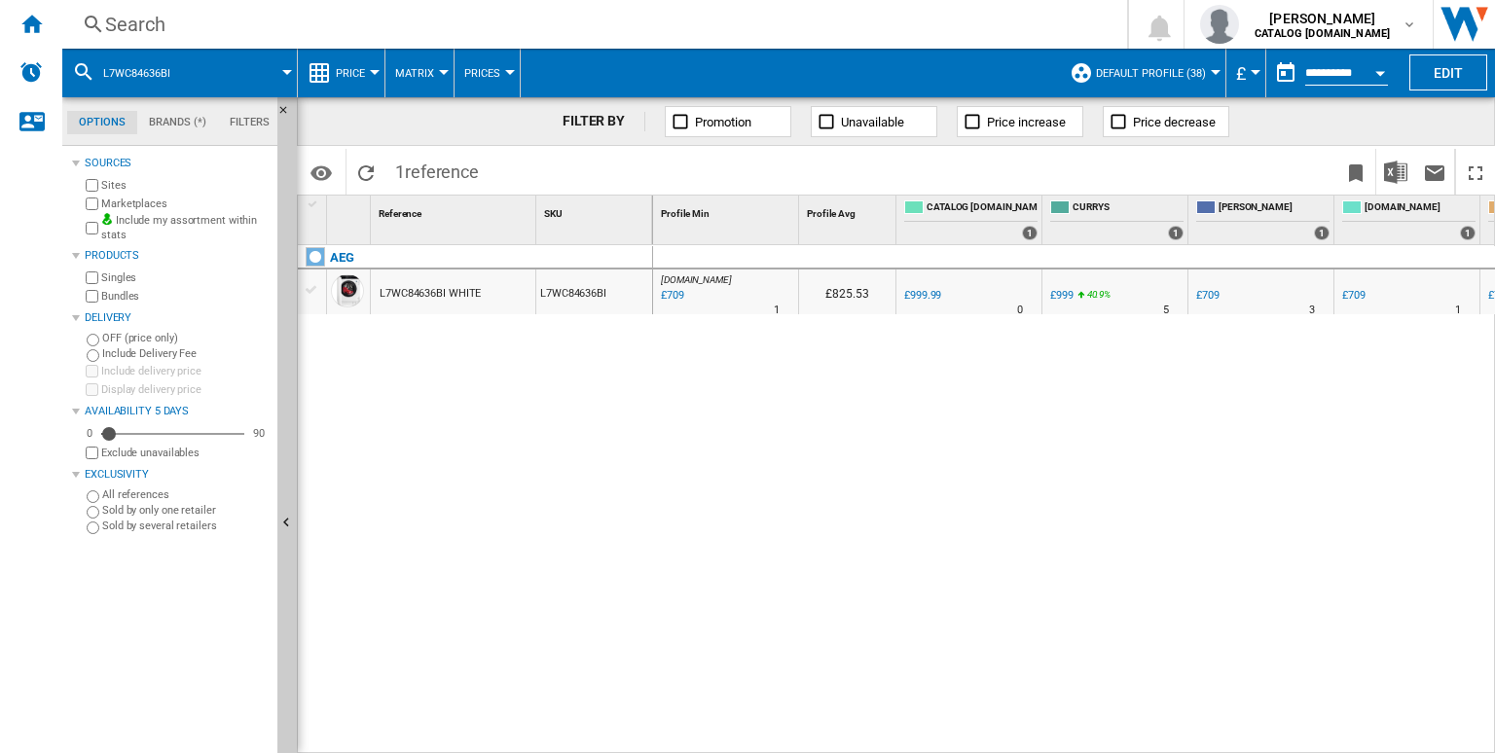
click at [693, 34] on div "Search" at bounding box center [590, 24] width 971 height 27
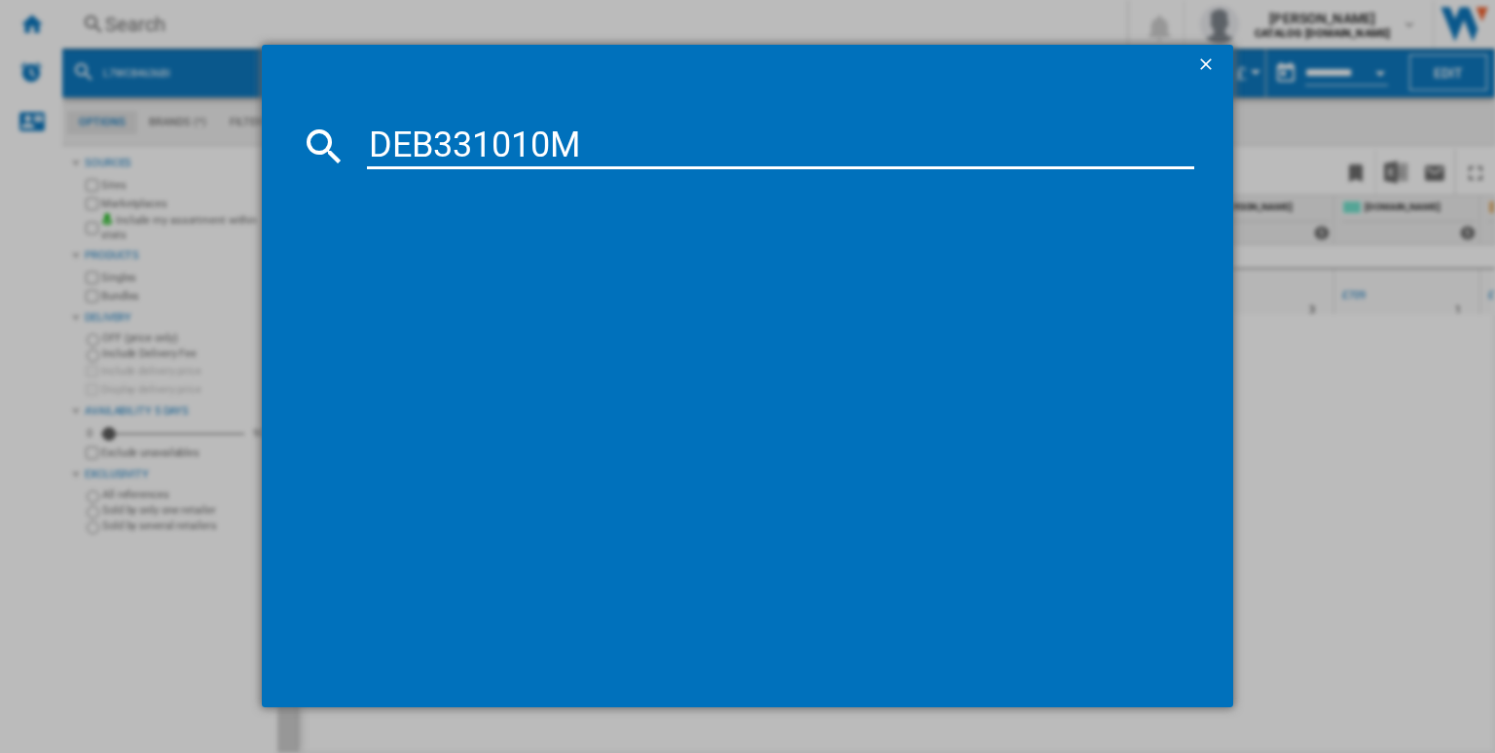
type input "DEB331010M"
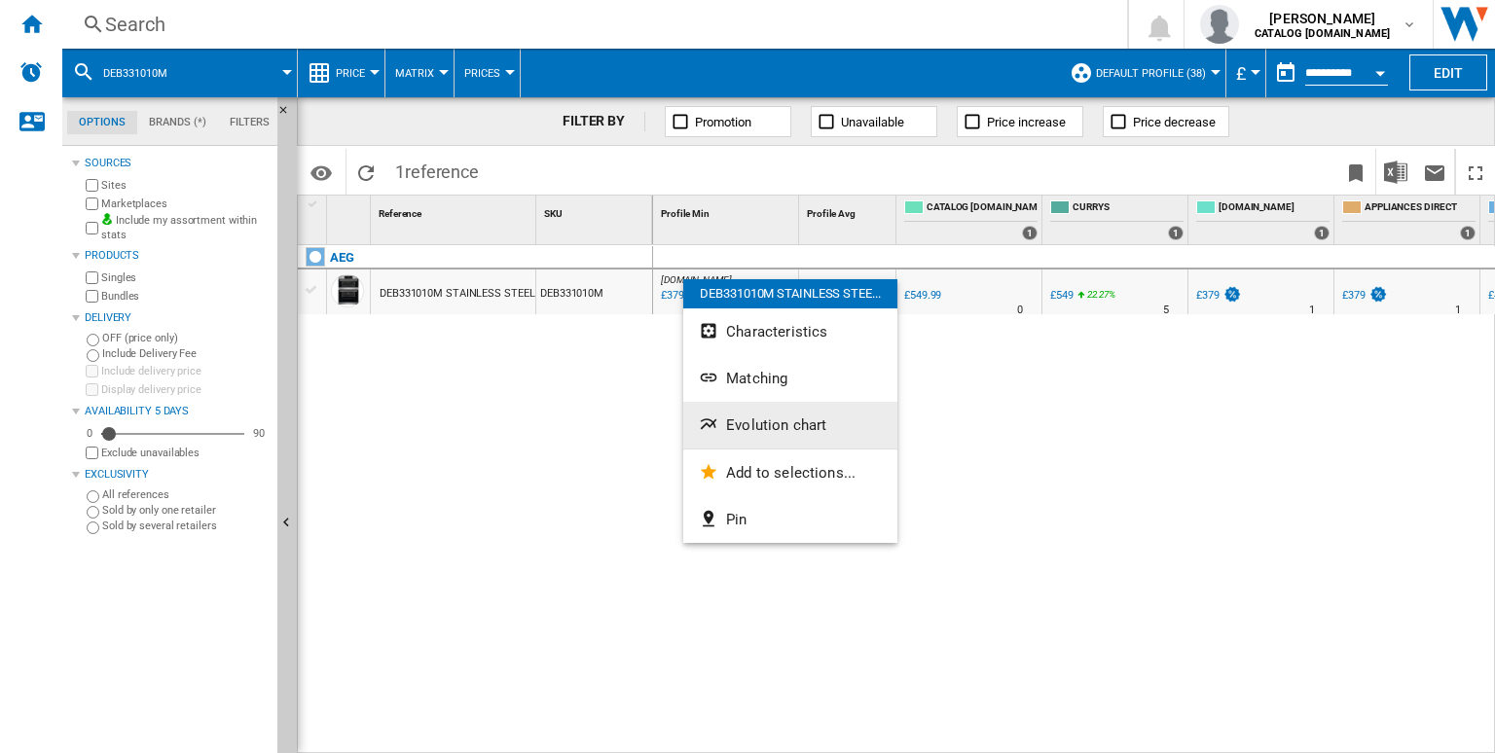
click at [767, 427] on span "Evolution chart" at bounding box center [776, 426] width 100 height 18
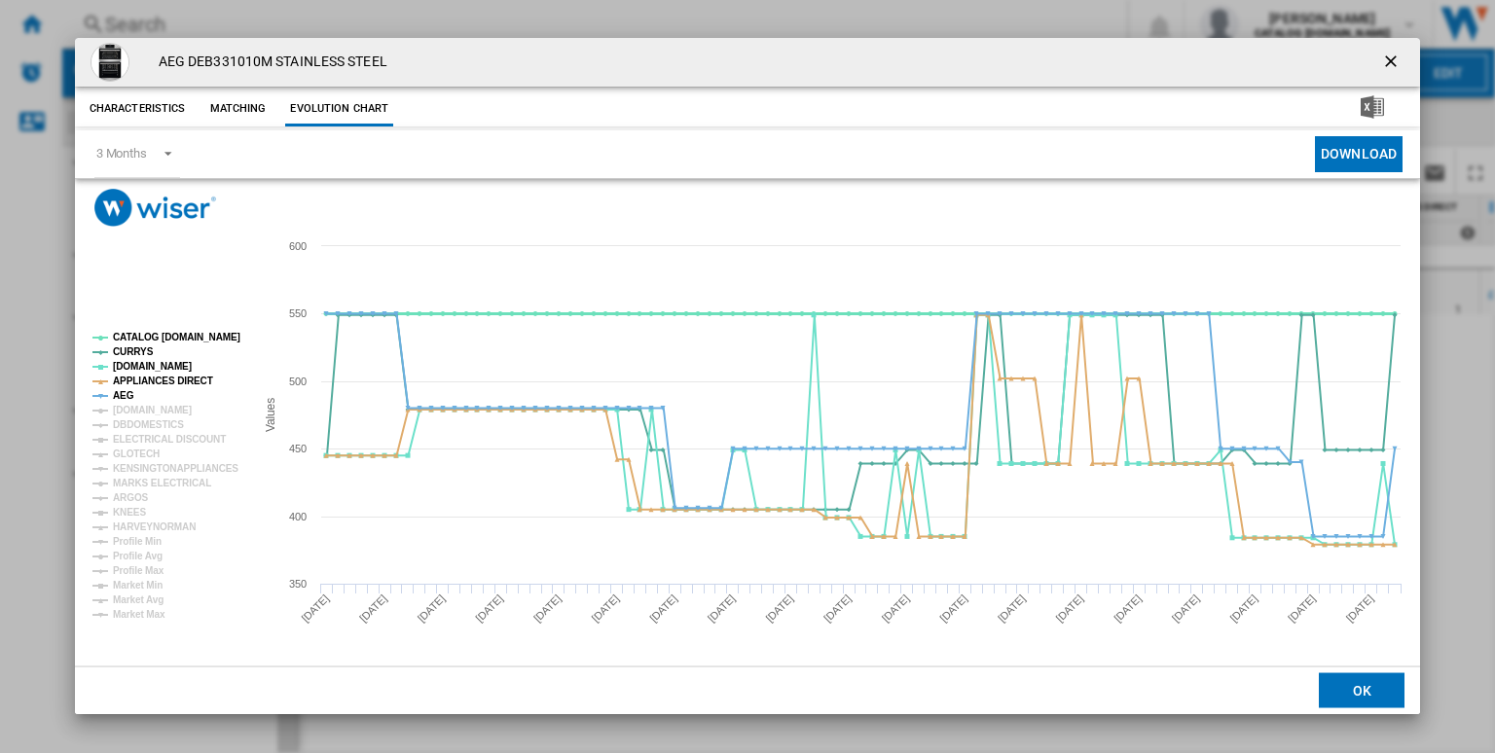
click at [170, 337] on tspan "CATALOG [DOMAIN_NAME]" at bounding box center [176, 337] width 127 height 11
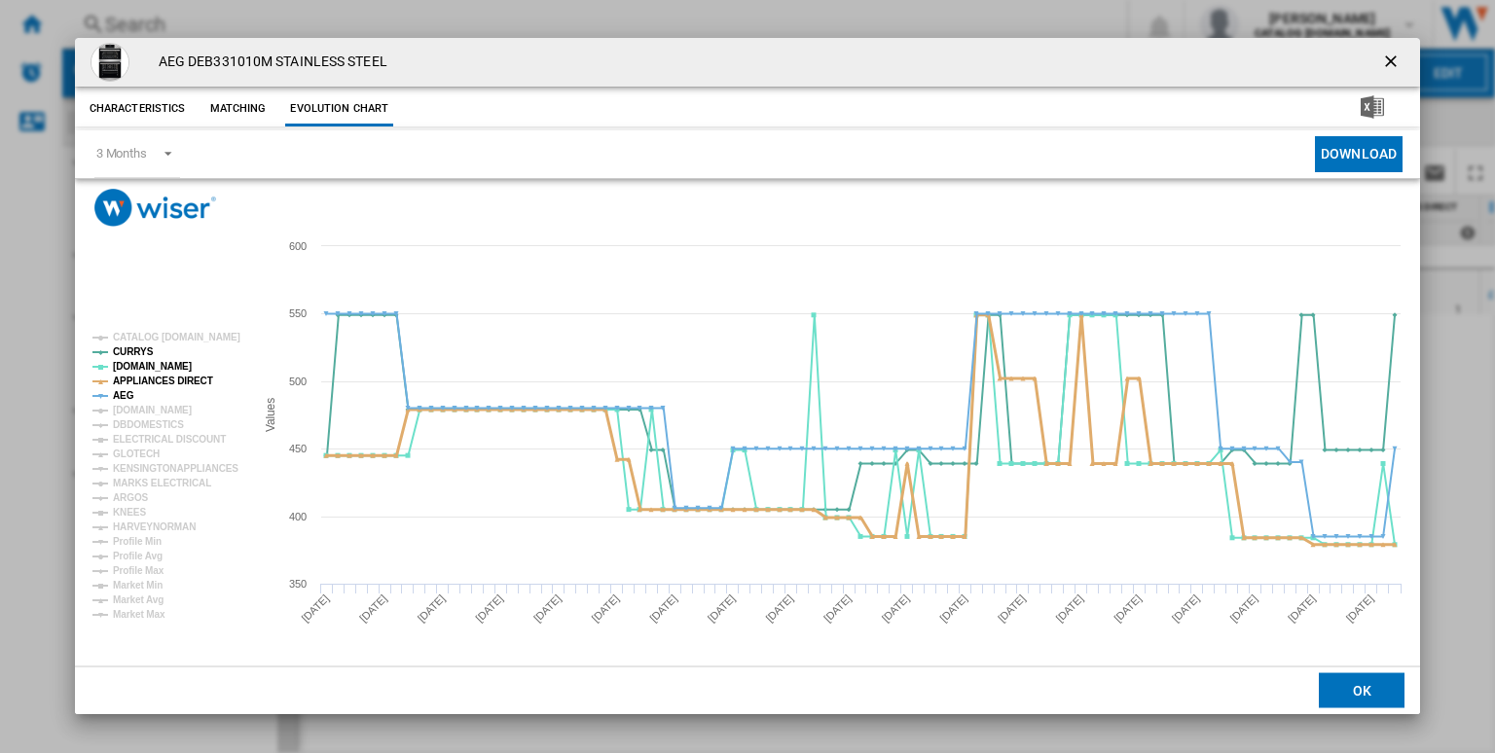
click at [133, 379] on tspan "APPLIANCES DIRECT" at bounding box center [163, 381] width 100 height 11
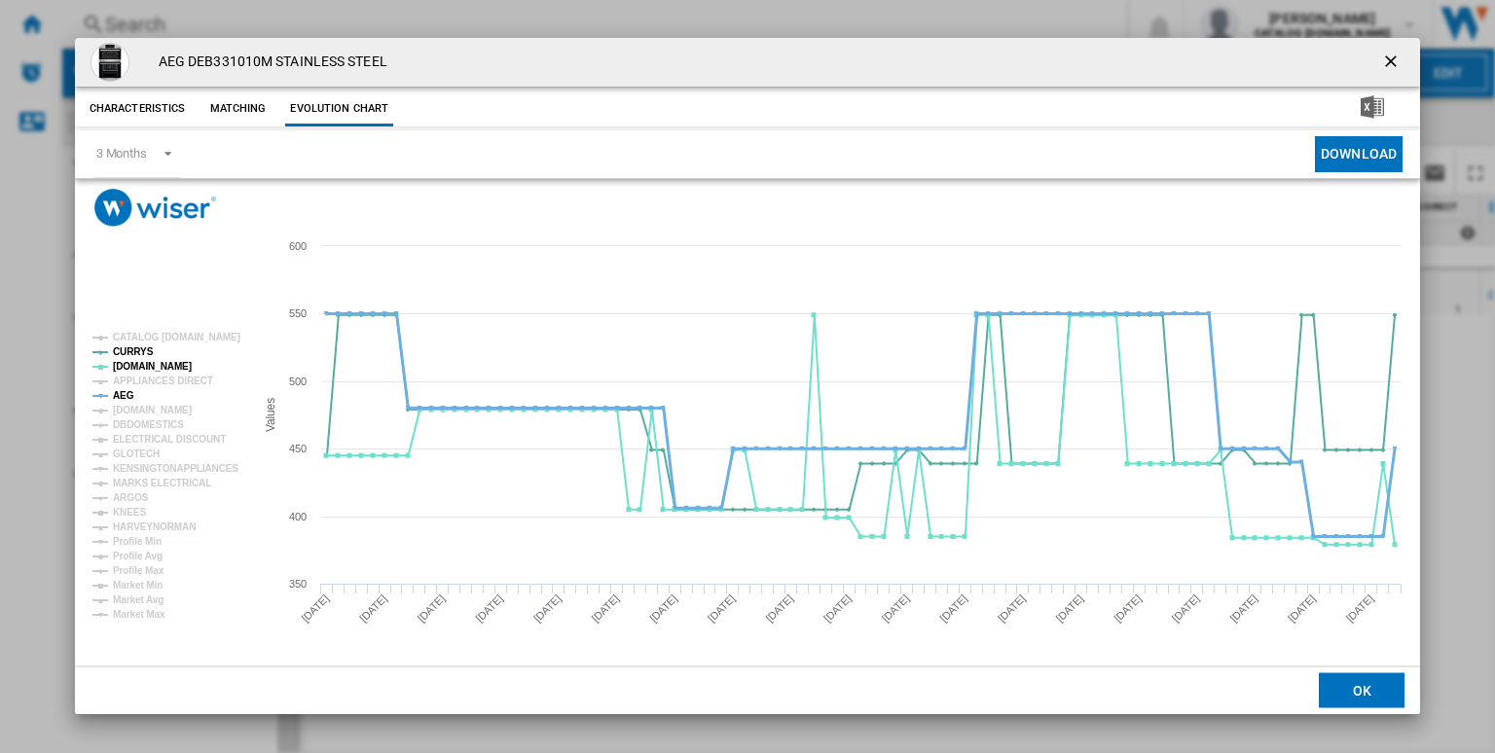
click at [122, 392] on tspan "AEG" at bounding box center [123, 395] width 21 height 11
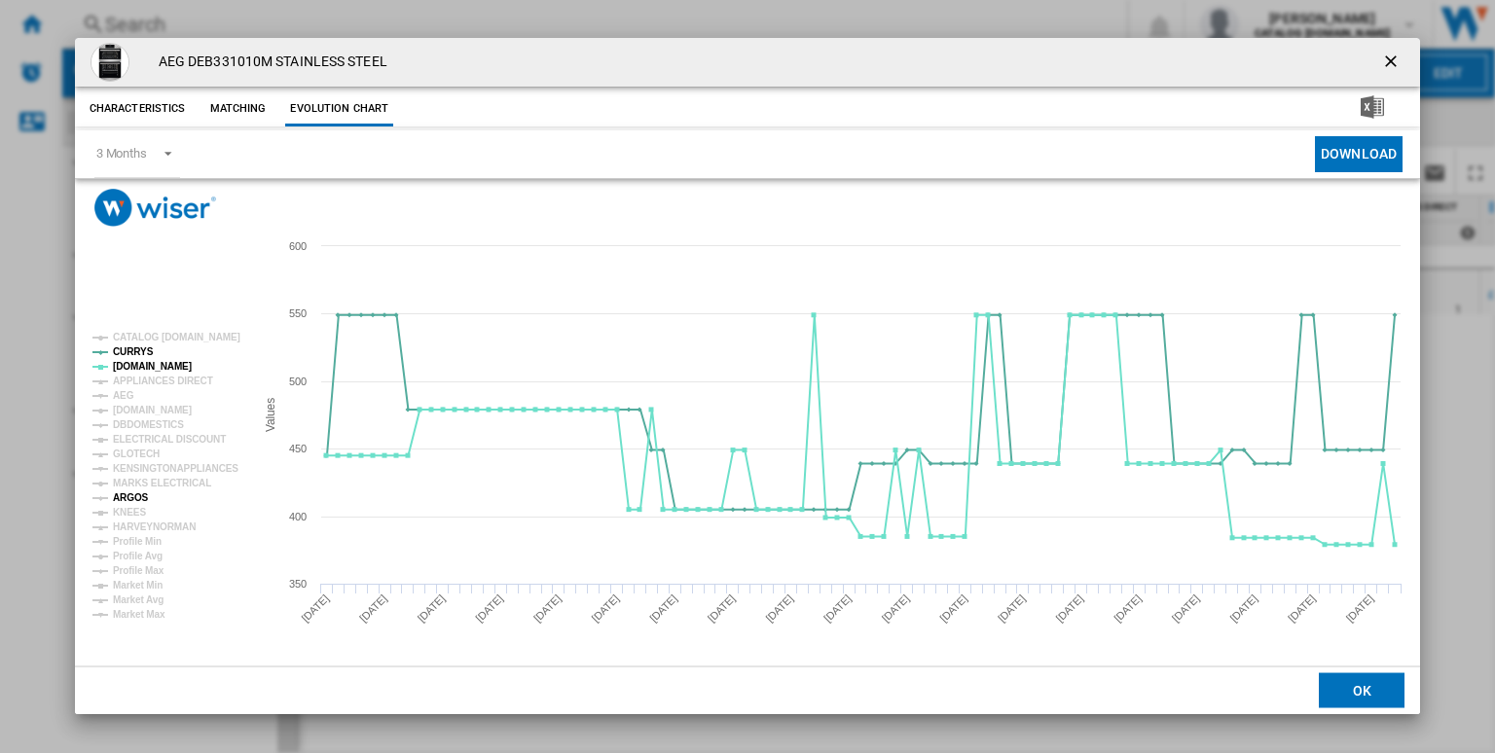
click at [140, 494] on tspan "ARGOS" at bounding box center [131, 497] width 36 height 11
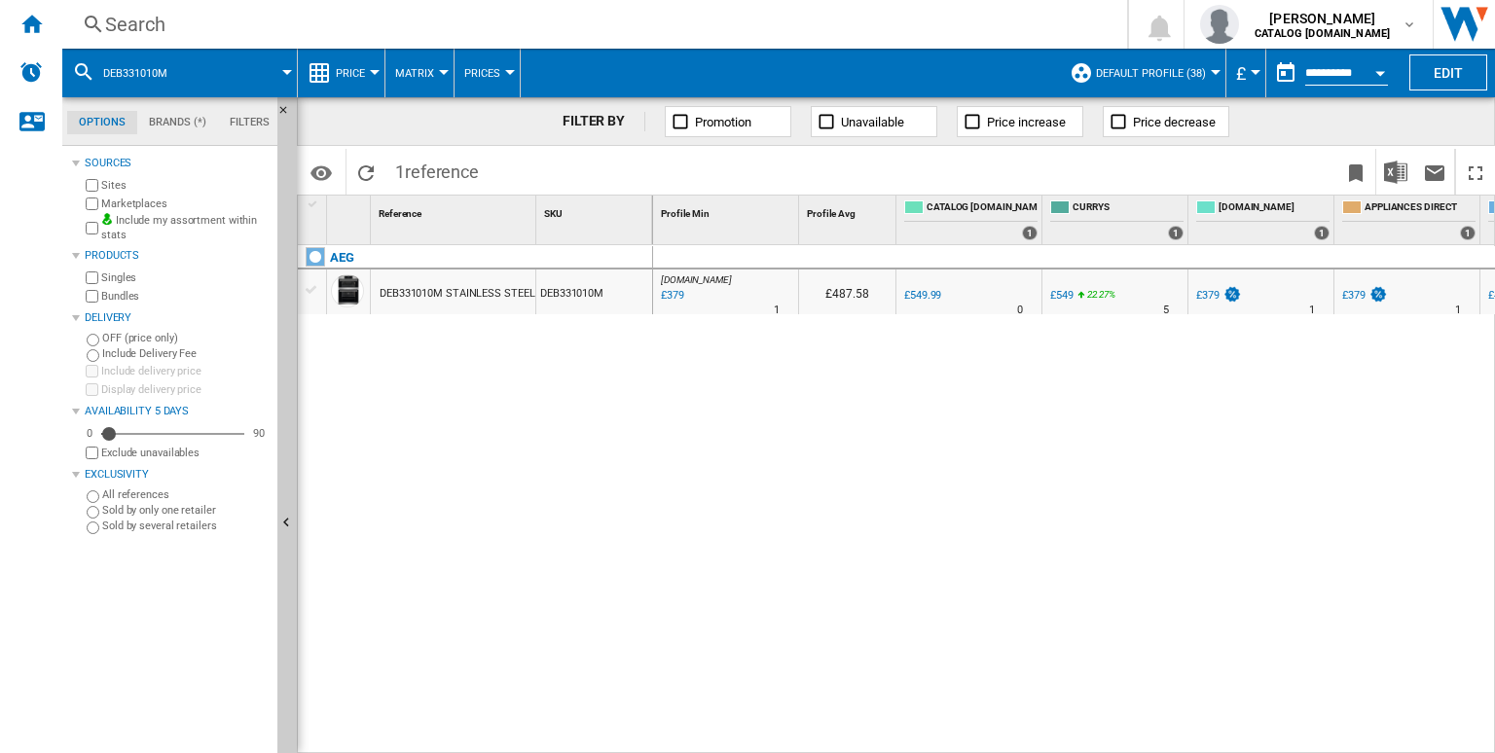
click at [468, 14] on div "Search" at bounding box center [590, 24] width 971 height 27
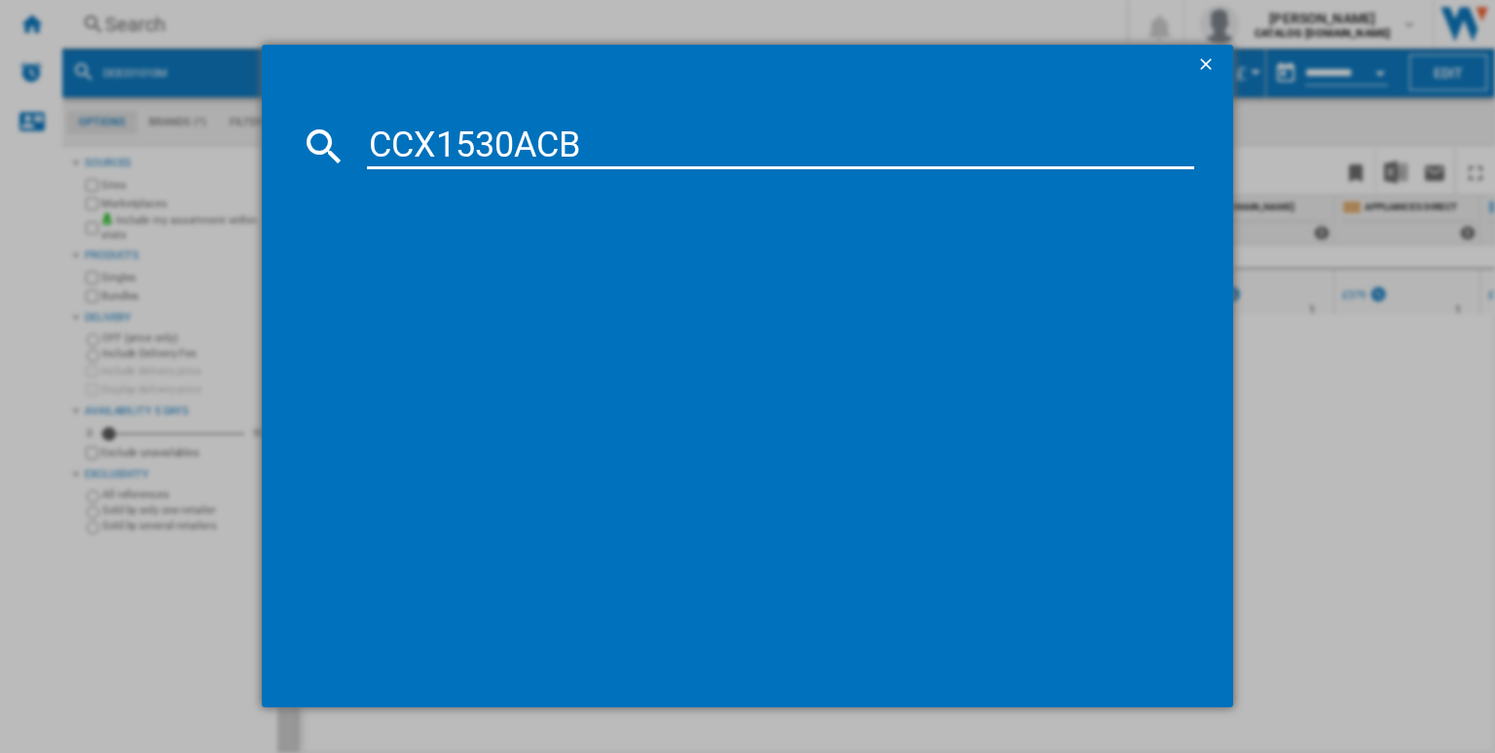
type input "CCX1530ACB"
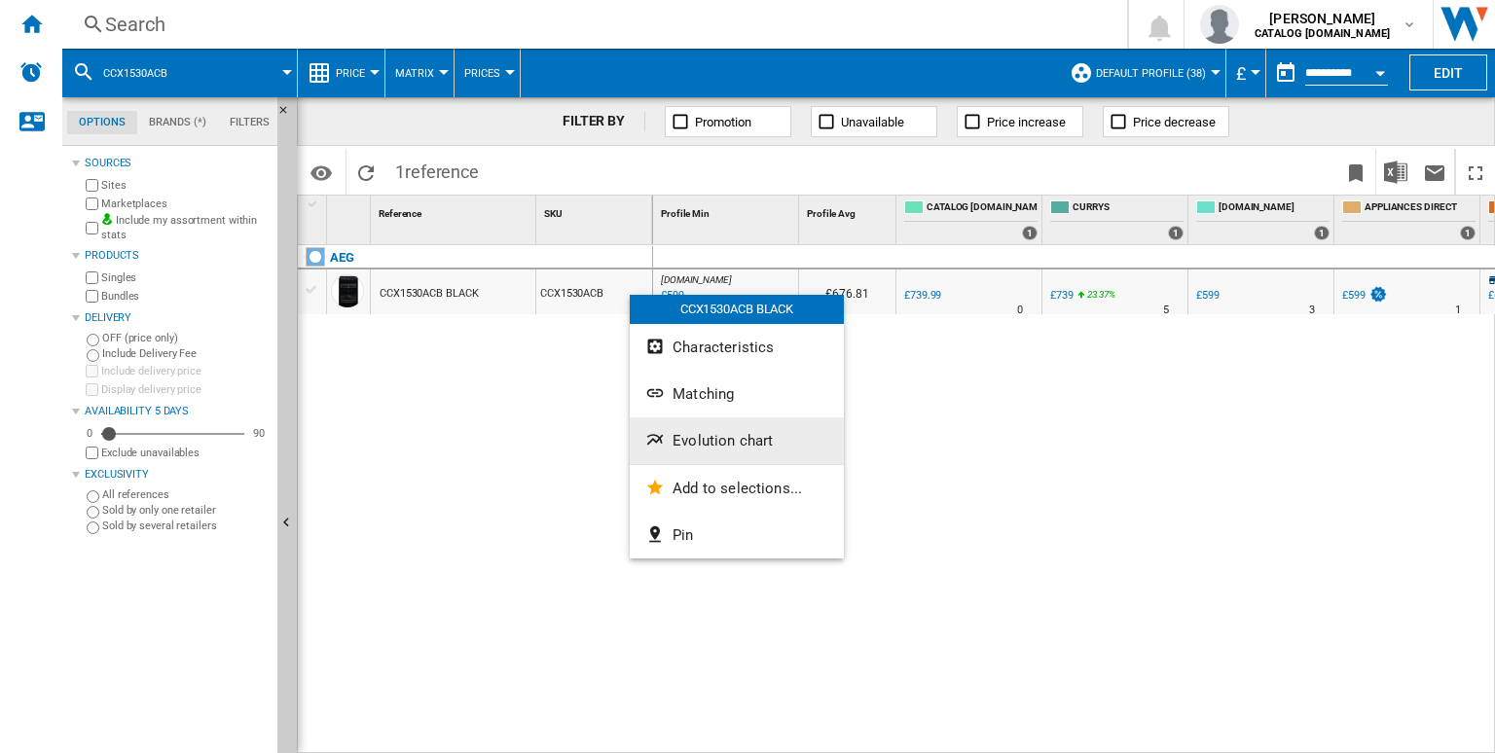
click at [697, 436] on span "Evolution chart" at bounding box center [723, 441] width 100 height 18
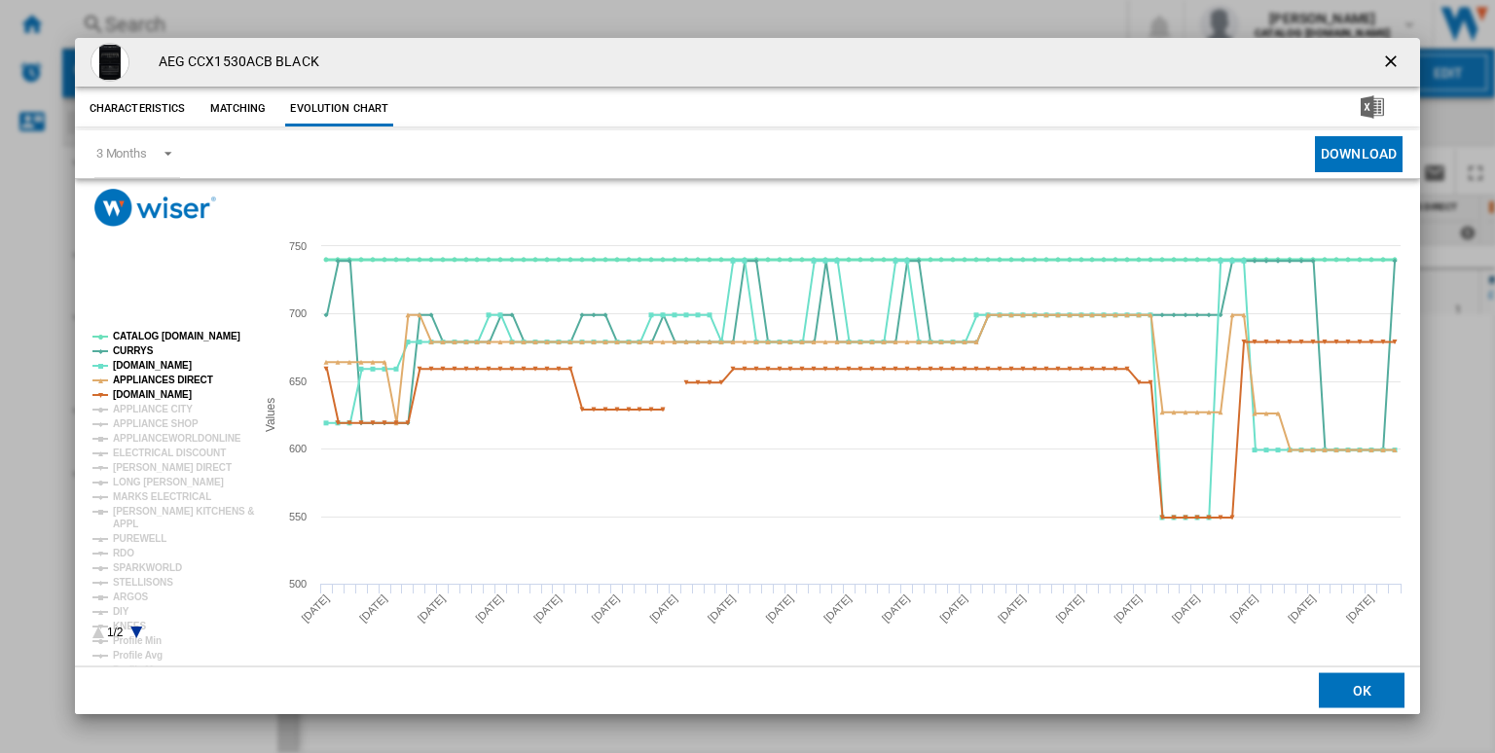
click at [159, 340] on tspan "CATALOG [DOMAIN_NAME]" at bounding box center [176, 336] width 127 height 11
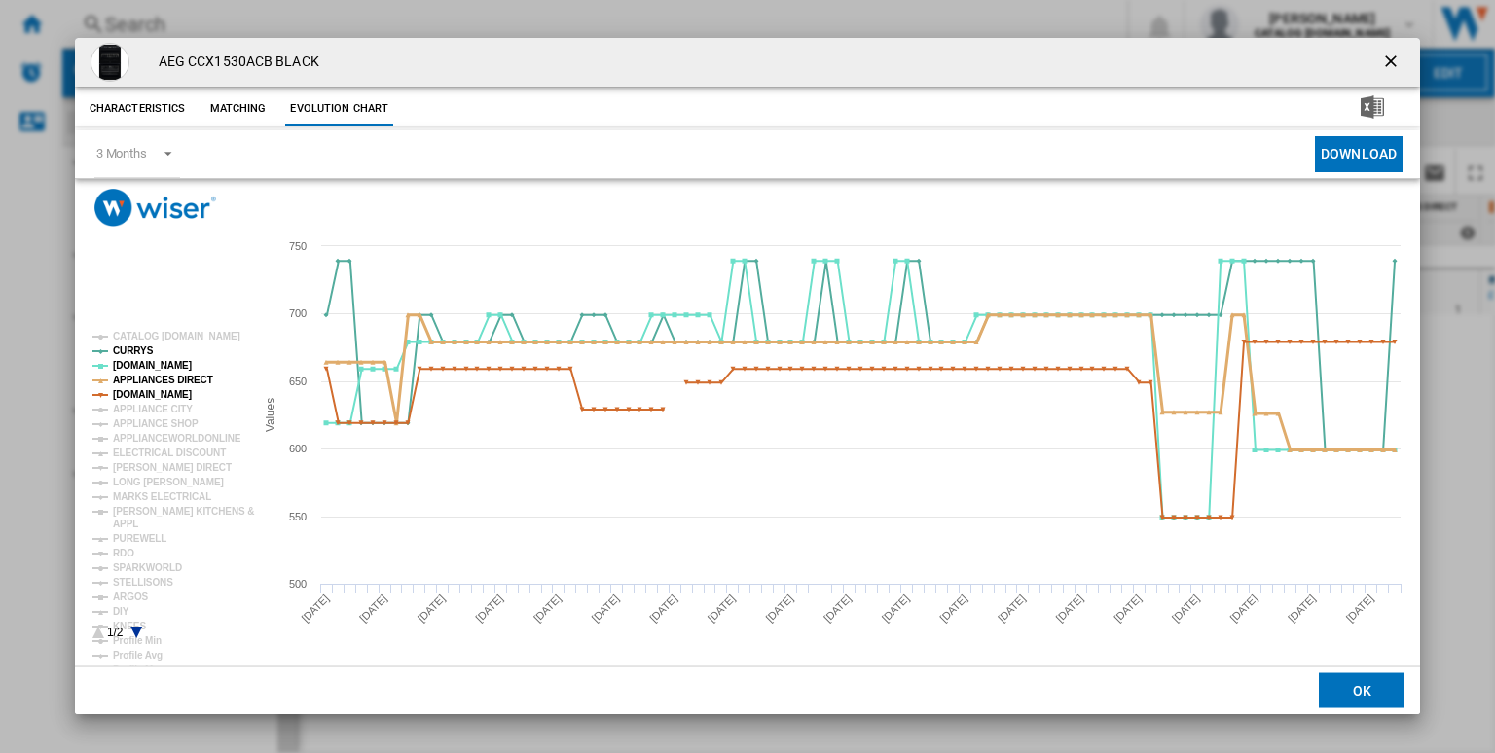
click at [143, 378] on tspan "APPLIANCES DIRECT" at bounding box center [163, 380] width 100 height 11
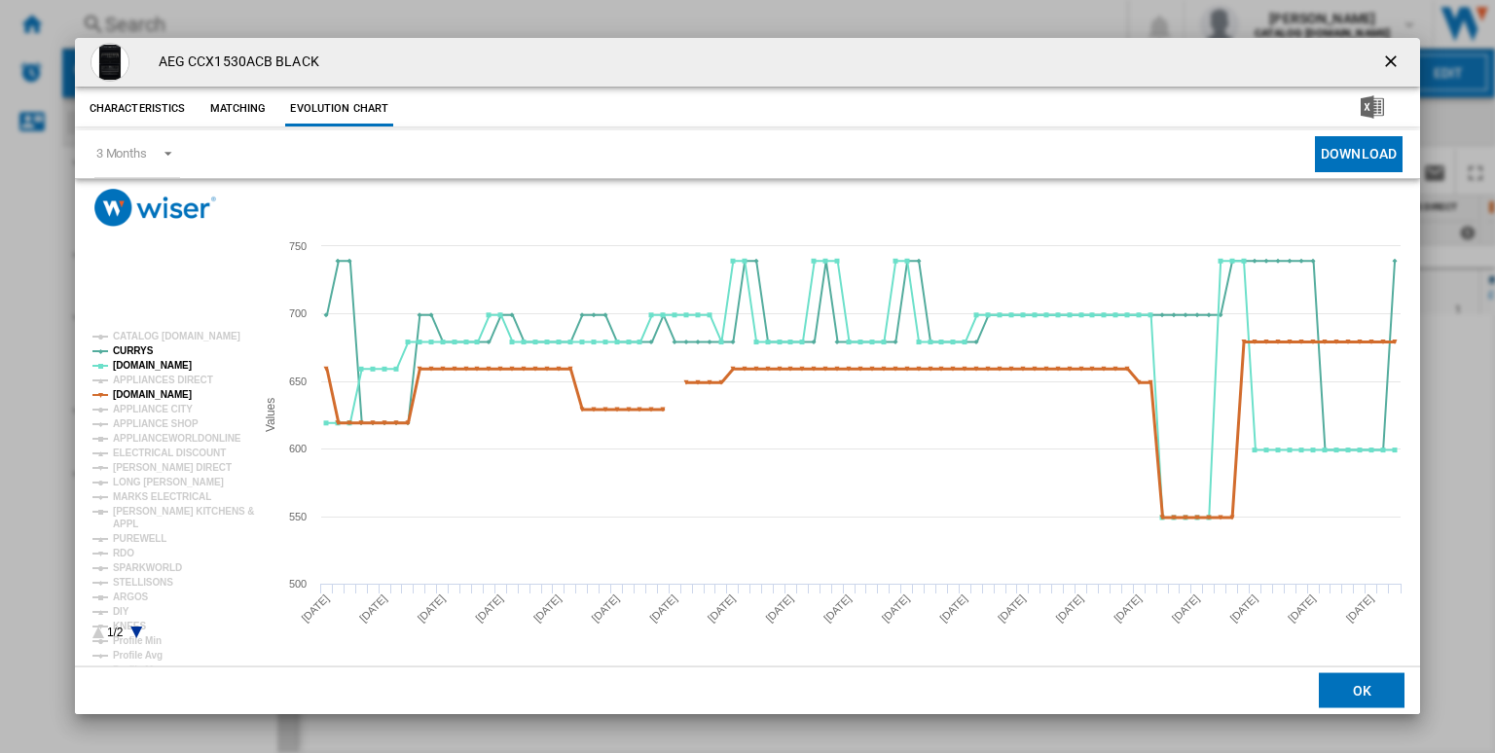
click at [157, 390] on tspan "[DOMAIN_NAME]" at bounding box center [152, 394] width 79 height 11
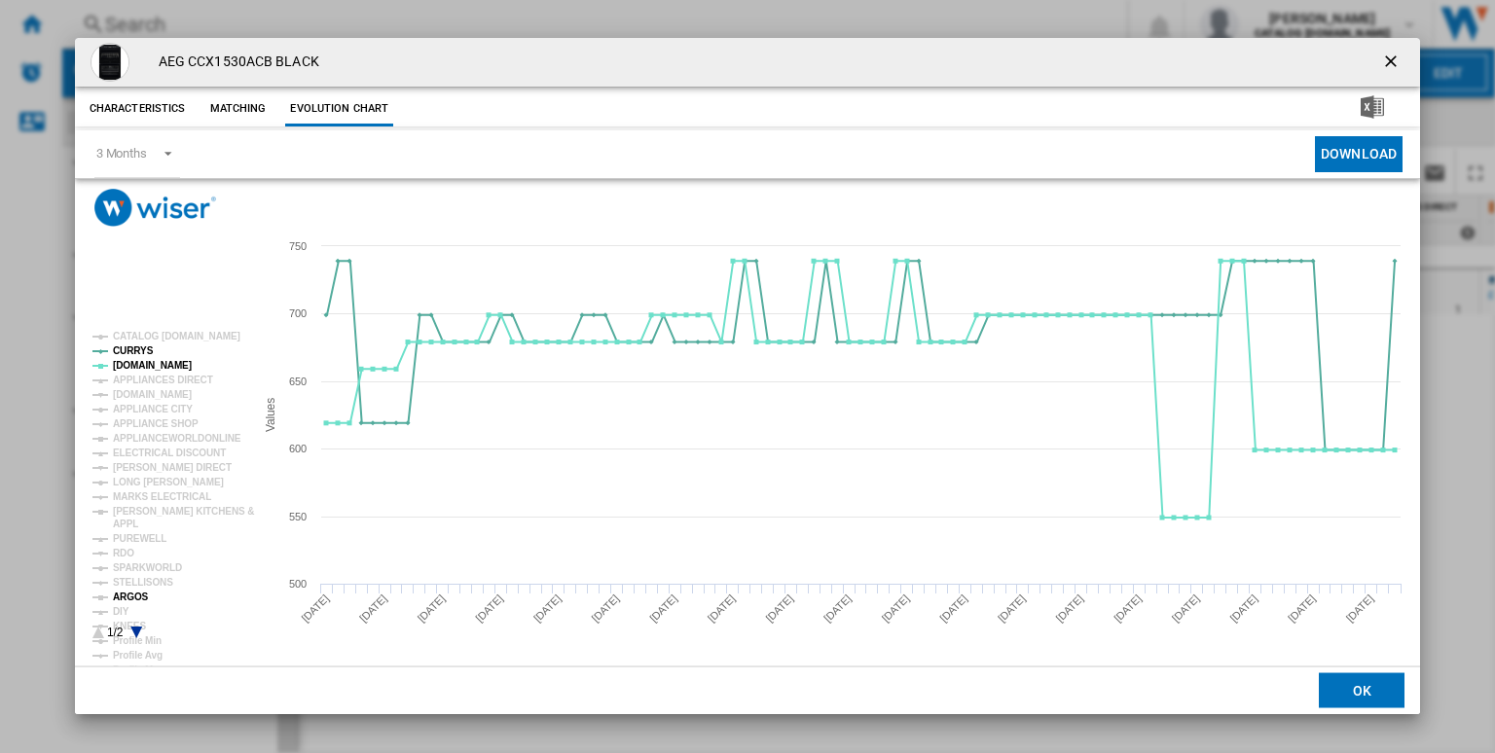
click at [128, 600] on tspan "ARGOS" at bounding box center [131, 597] width 36 height 11
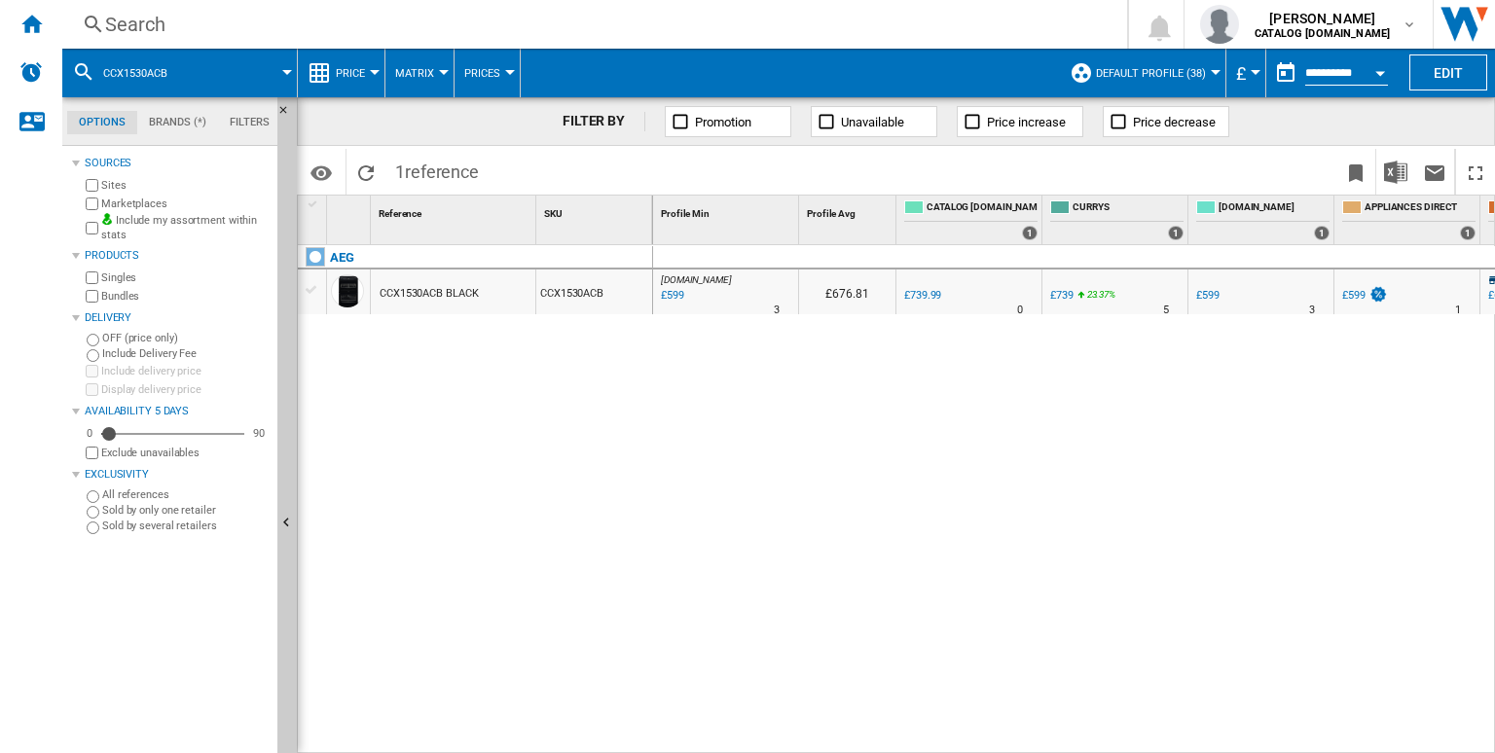
click at [836, 16] on div "Search" at bounding box center [590, 24] width 971 height 27
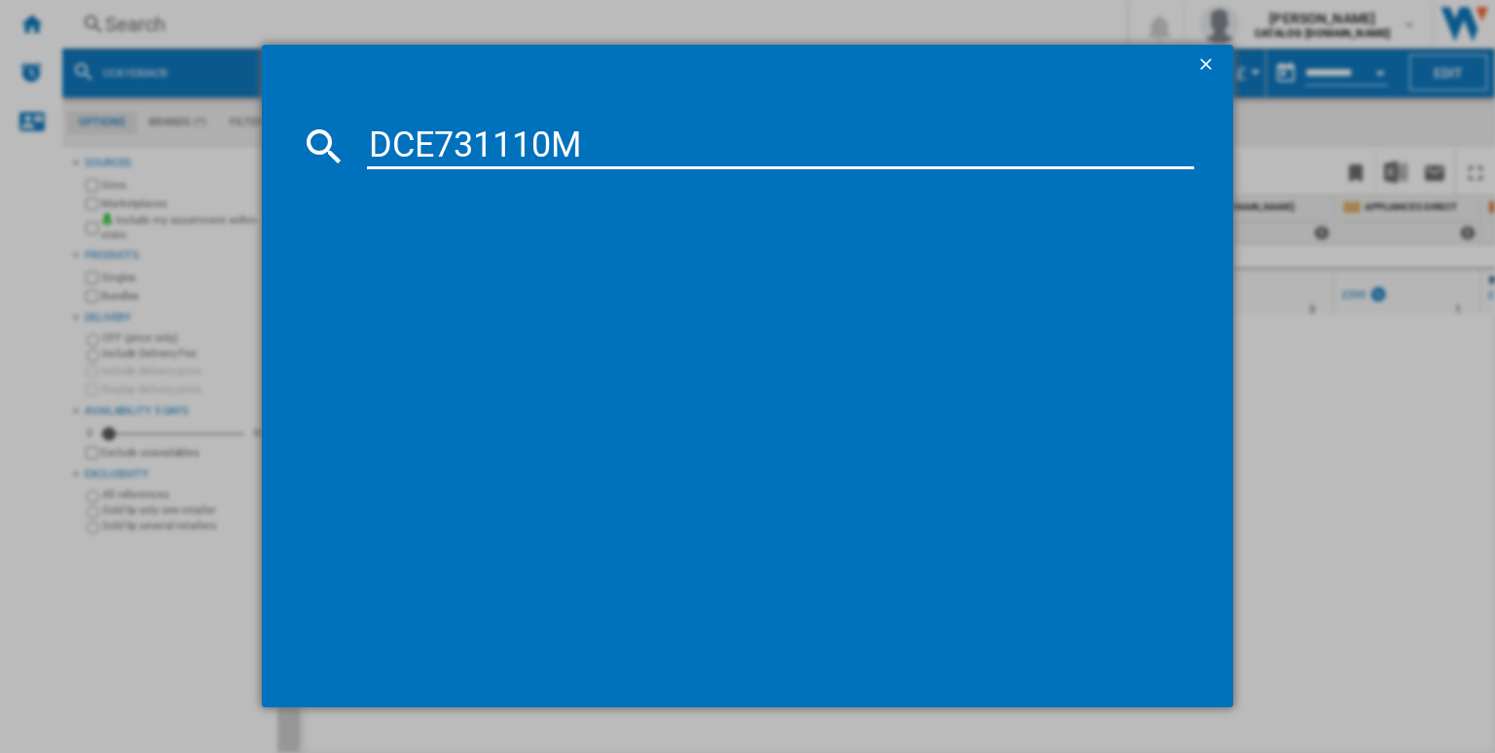
type input "DCE731110M"
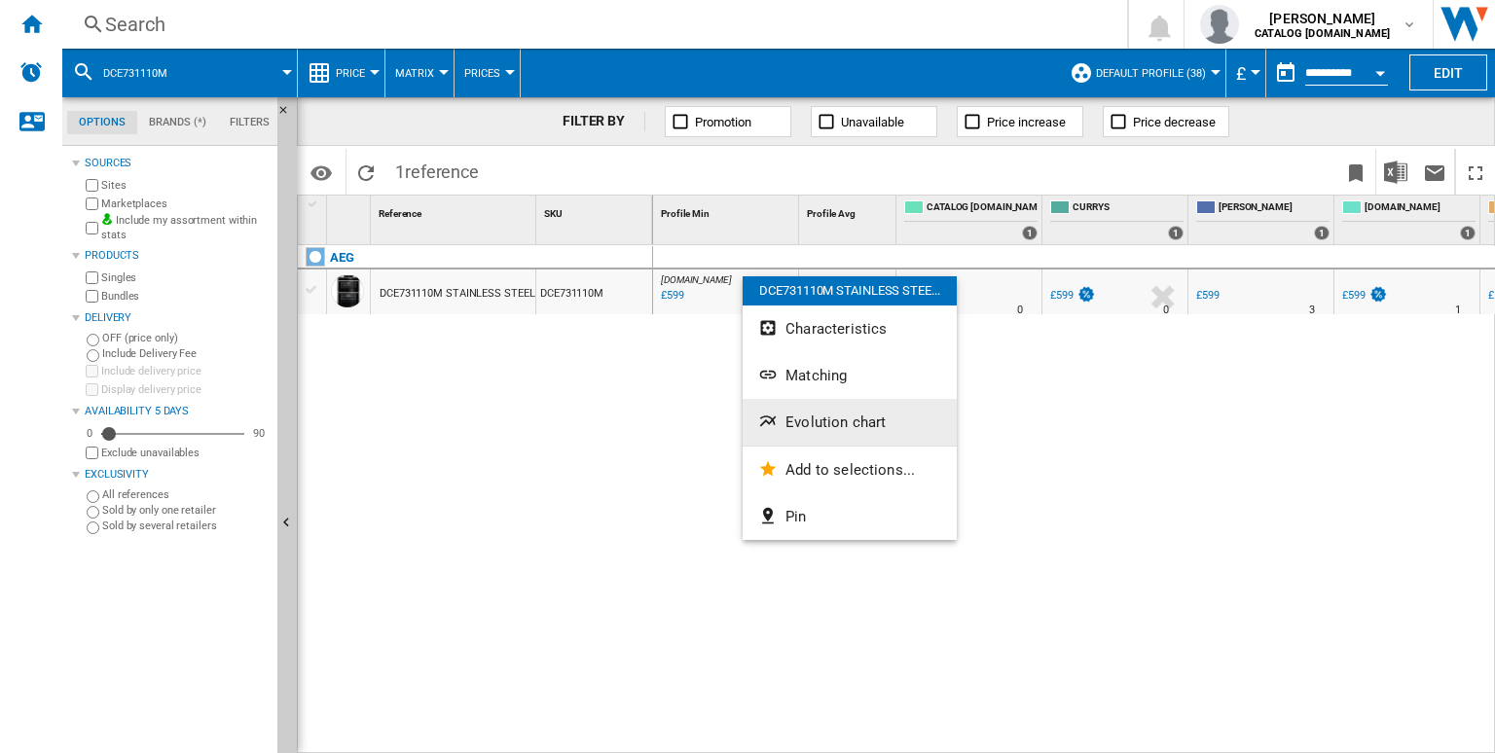
click at [833, 418] on span "Evolution chart" at bounding box center [835, 423] width 100 height 18
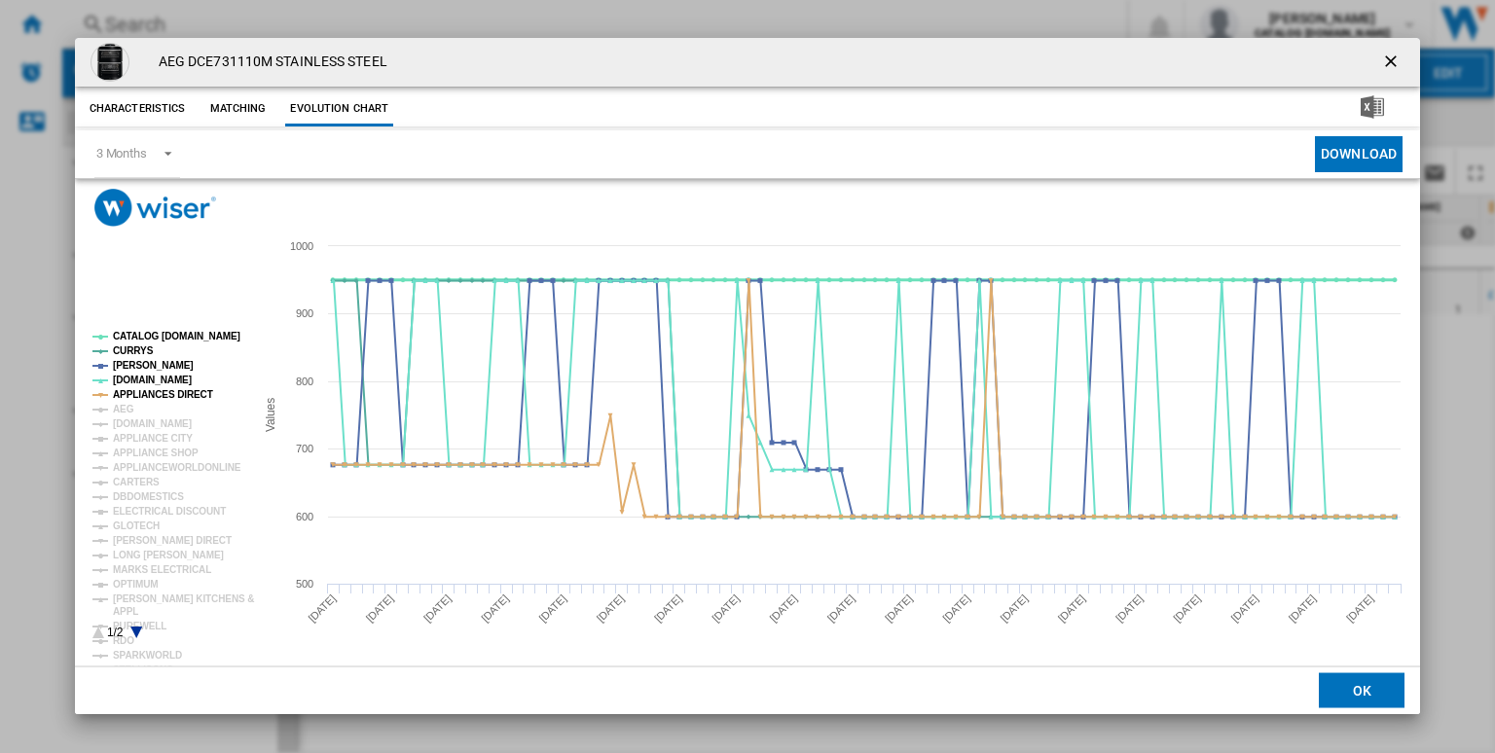
click at [182, 334] on tspan "CATALOG [DOMAIN_NAME]" at bounding box center [176, 336] width 127 height 11
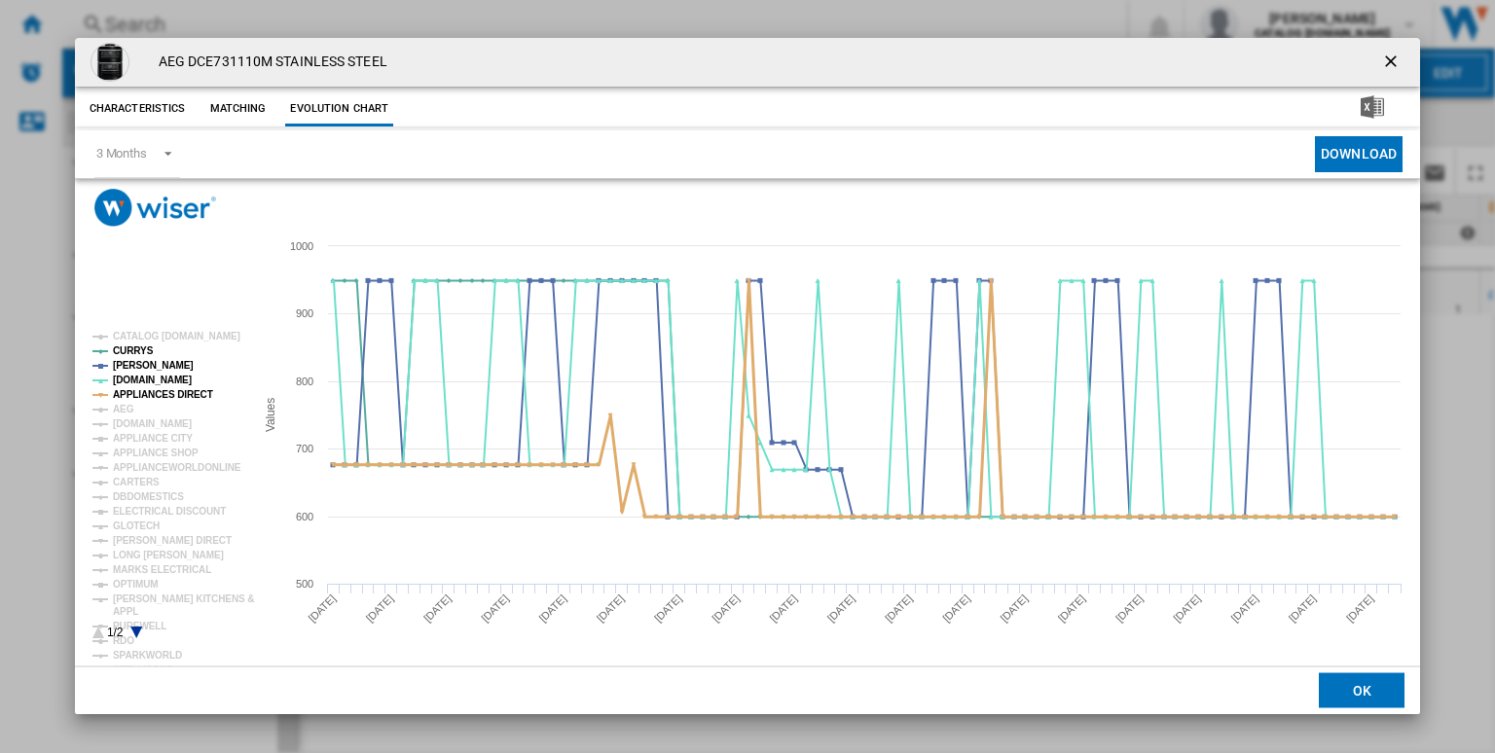
click at [159, 394] on tspan "APPLIANCES DIRECT" at bounding box center [163, 394] width 100 height 11
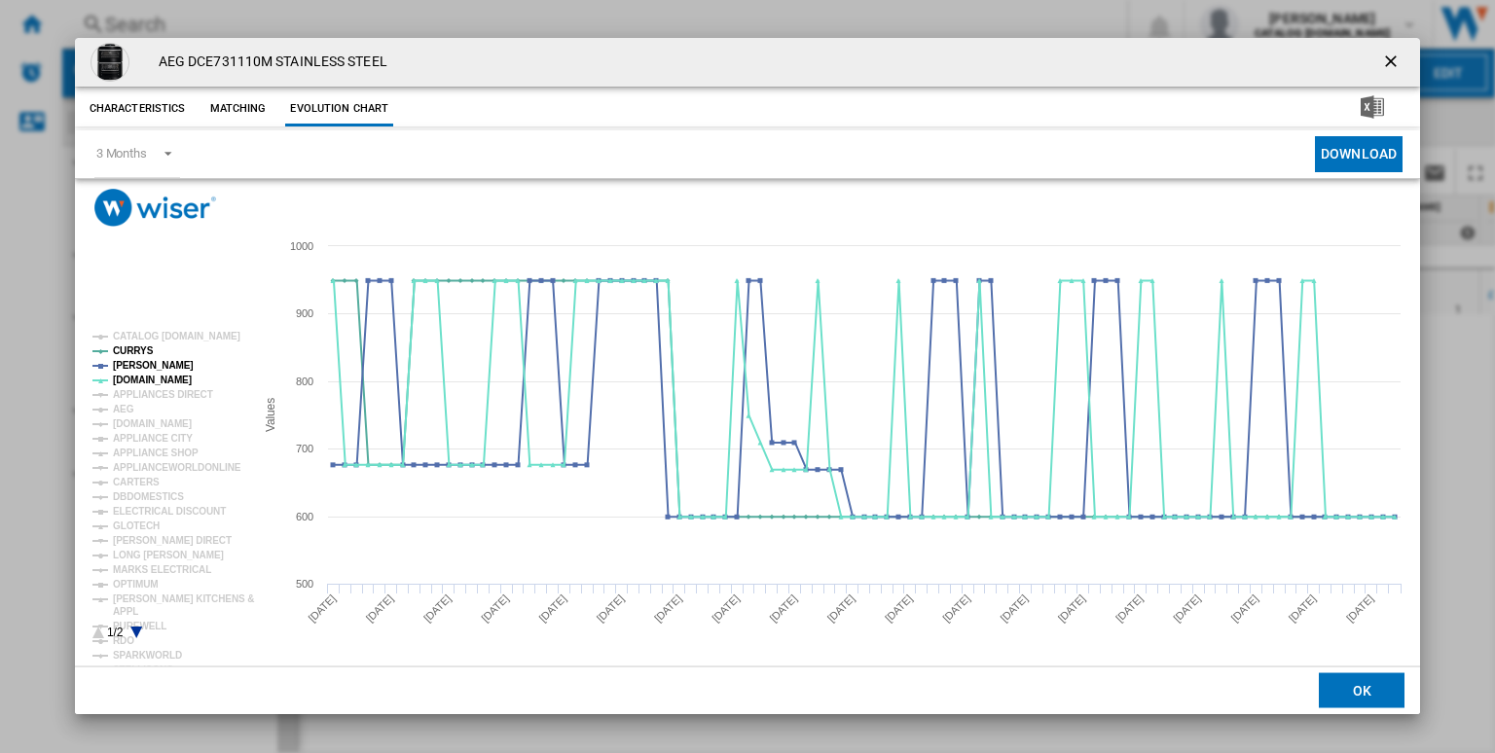
click at [138, 625] on rect "Product popup" at bounding box center [166, 485] width 162 height 323
click at [137, 628] on icon "Product popup" at bounding box center [136, 633] width 12 height 12
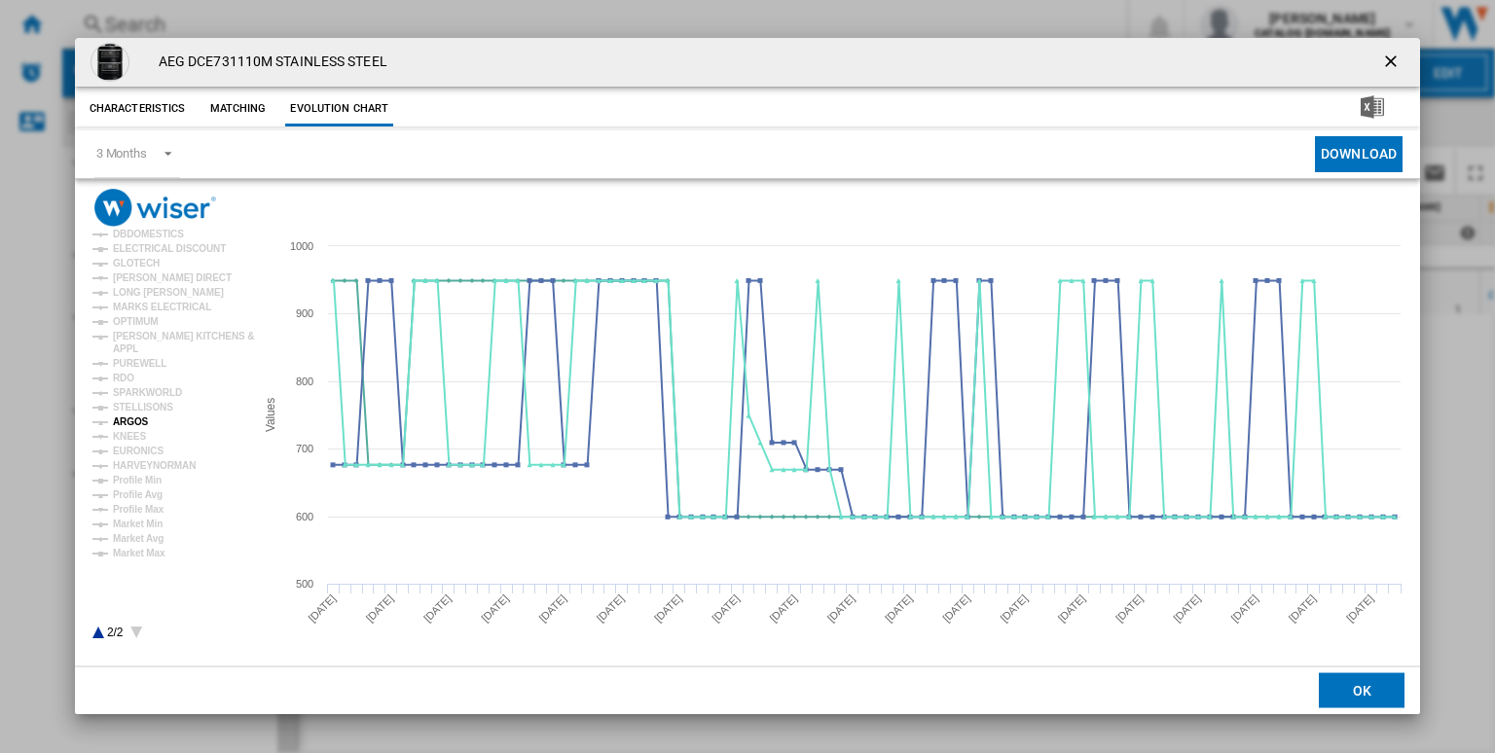
click at [128, 418] on tspan "ARGOS" at bounding box center [131, 422] width 36 height 11
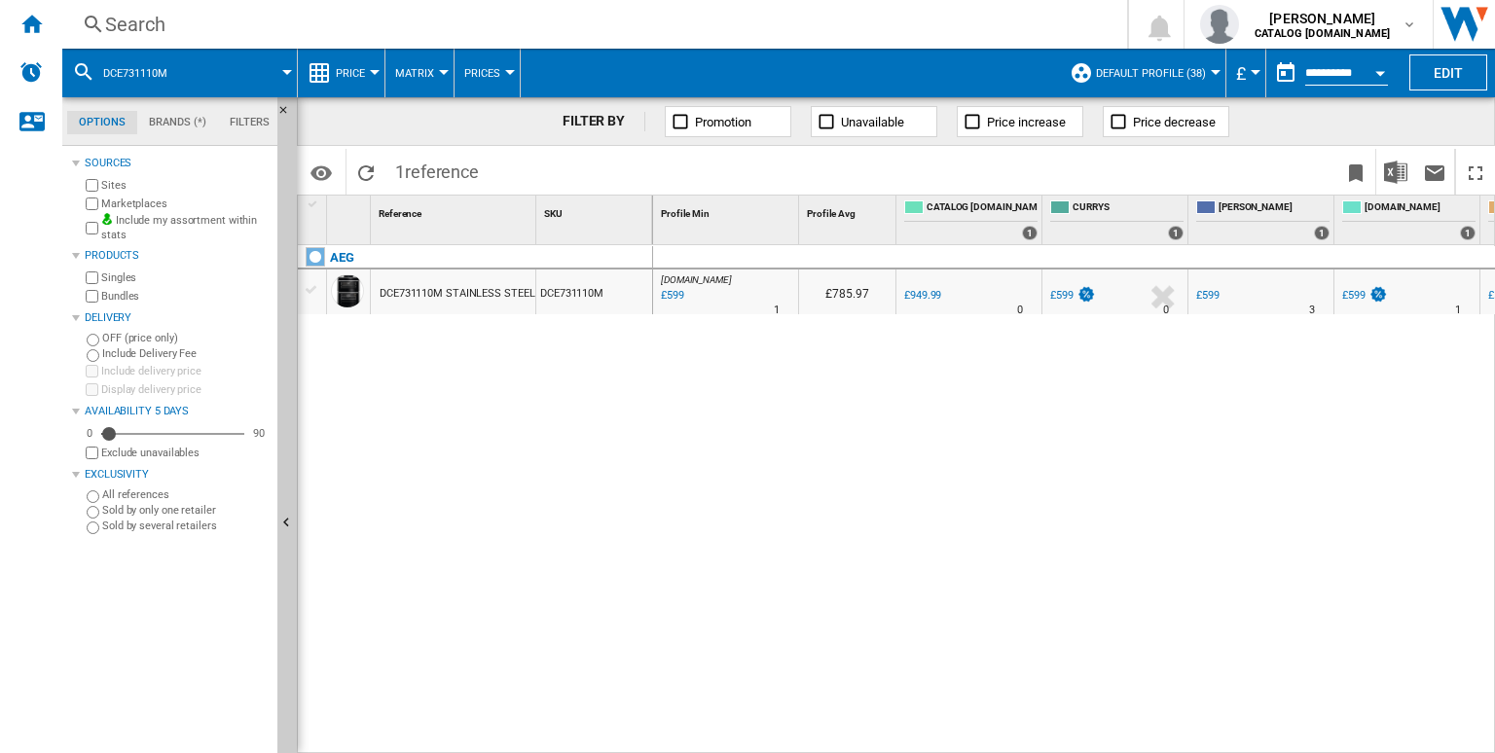
click at [646, 28] on div "Search" at bounding box center [590, 24] width 971 height 27
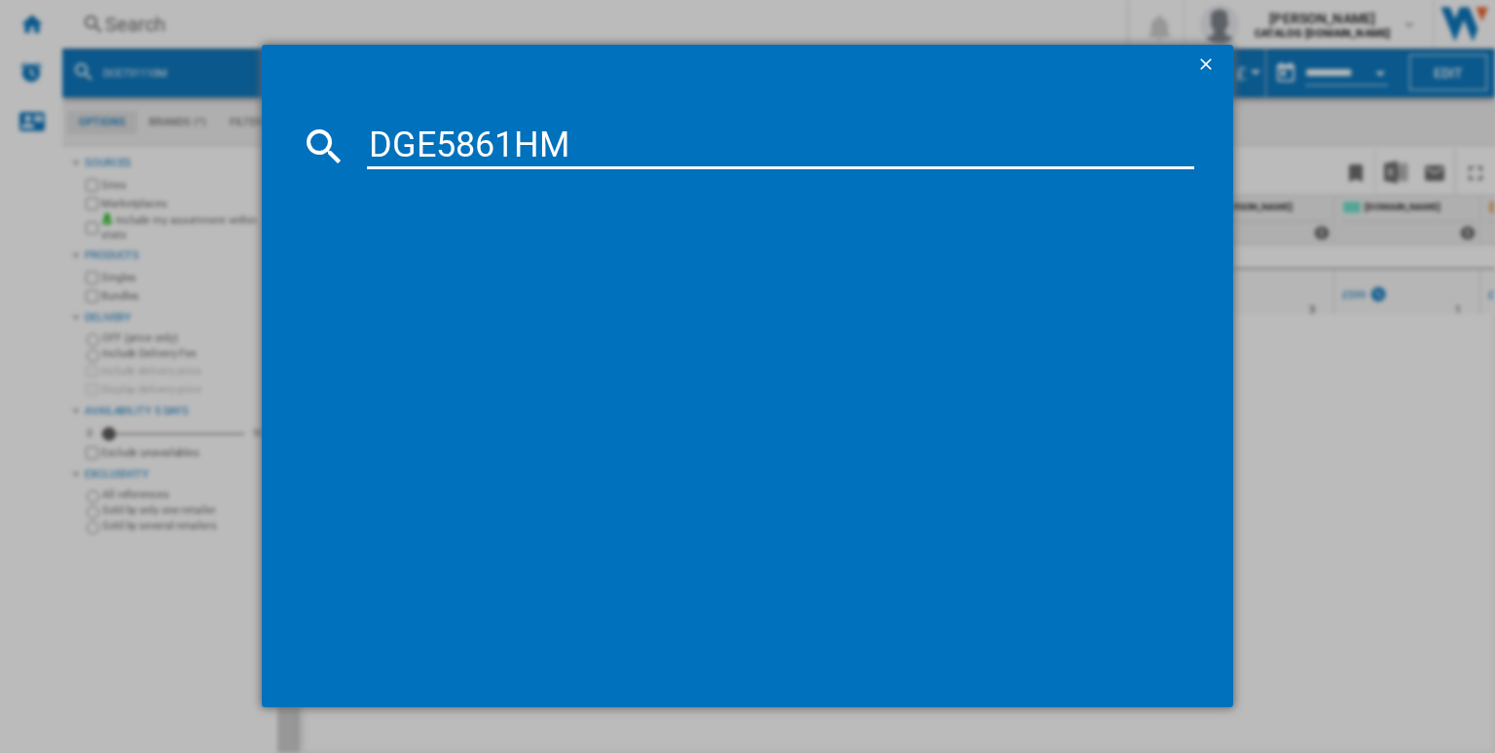
type input "DGE5861HM"
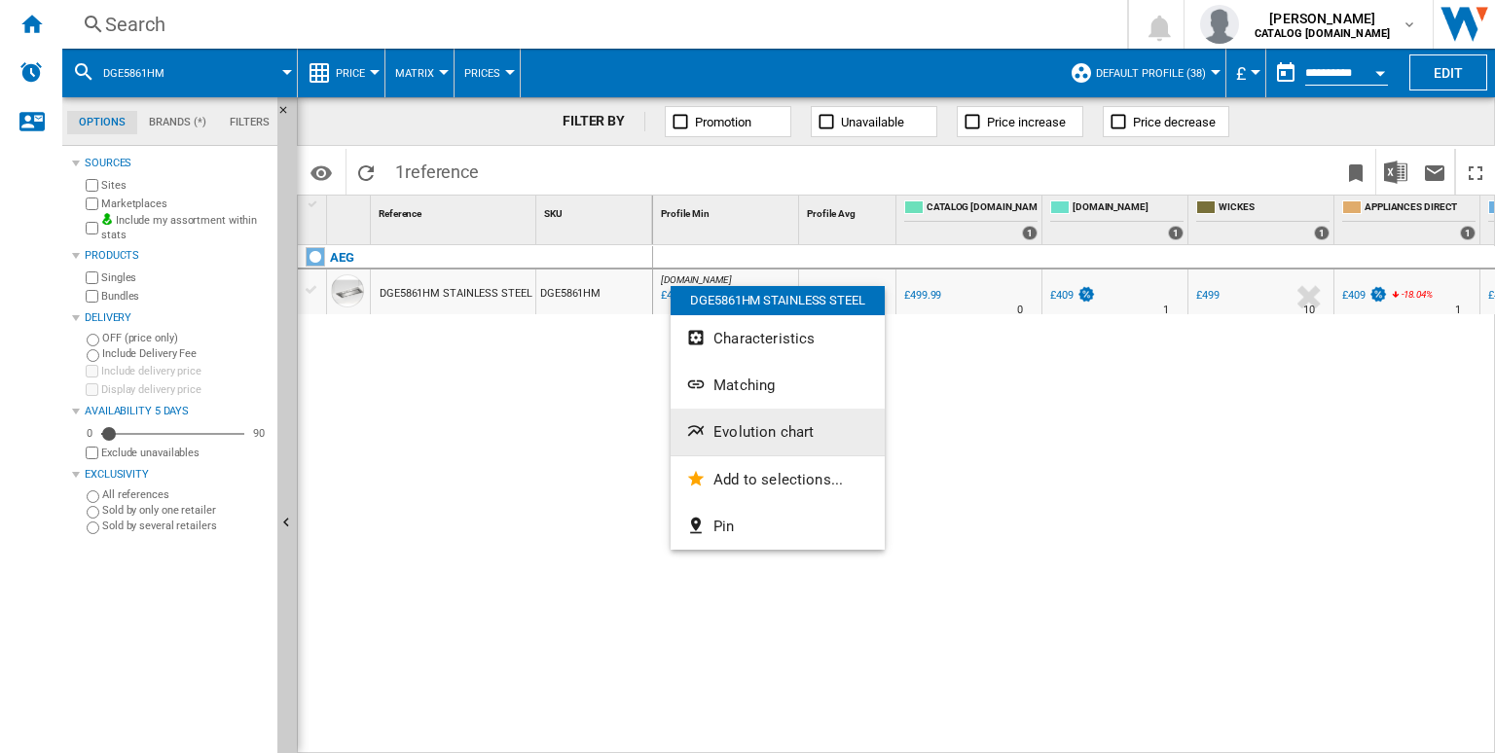
click at [747, 423] on span "Evolution chart" at bounding box center [763, 432] width 100 height 18
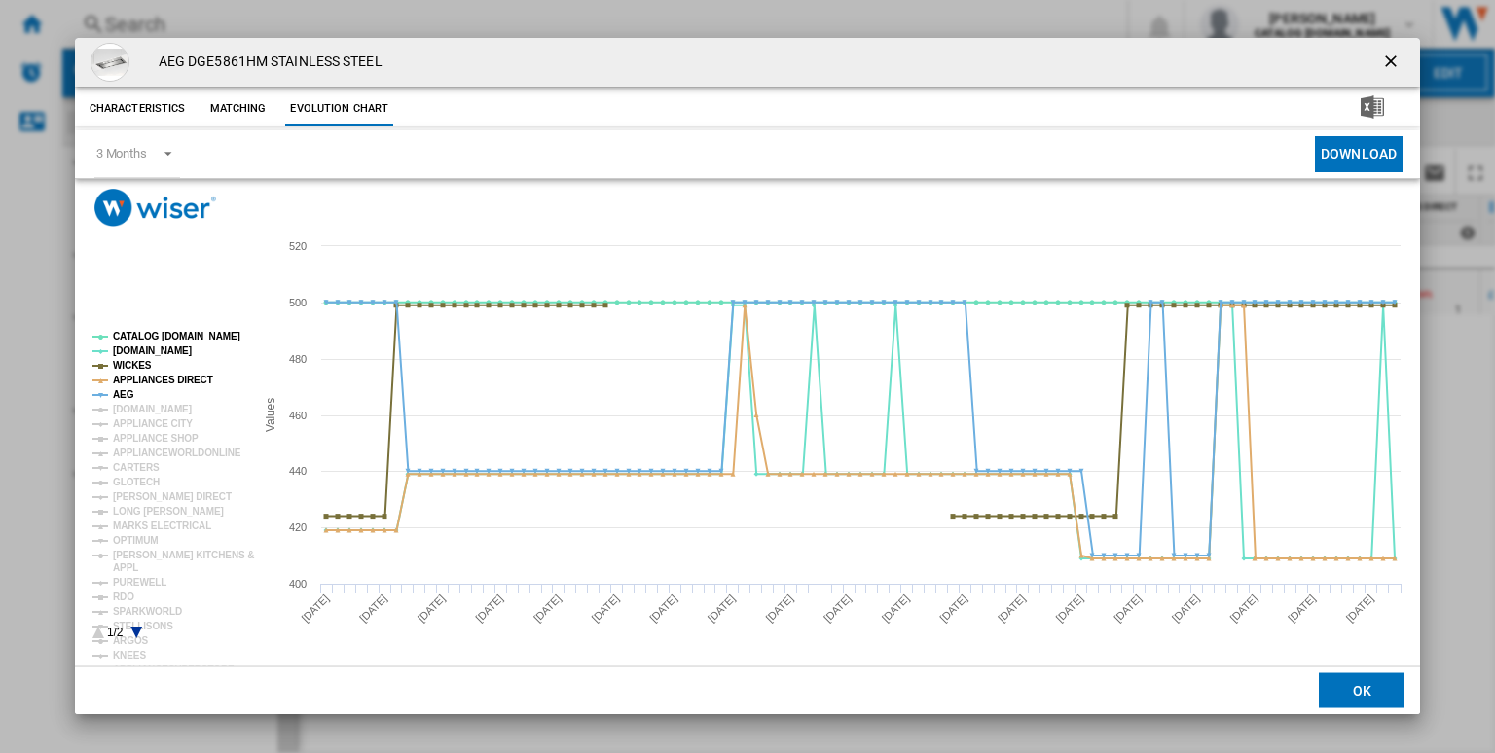
click at [209, 330] on rect "Product popup" at bounding box center [166, 485] width 162 height 323
click at [177, 335] on tspan "CATALOG [DOMAIN_NAME]" at bounding box center [176, 336] width 127 height 11
click at [134, 366] on tspan "WICKES" at bounding box center [132, 365] width 39 height 11
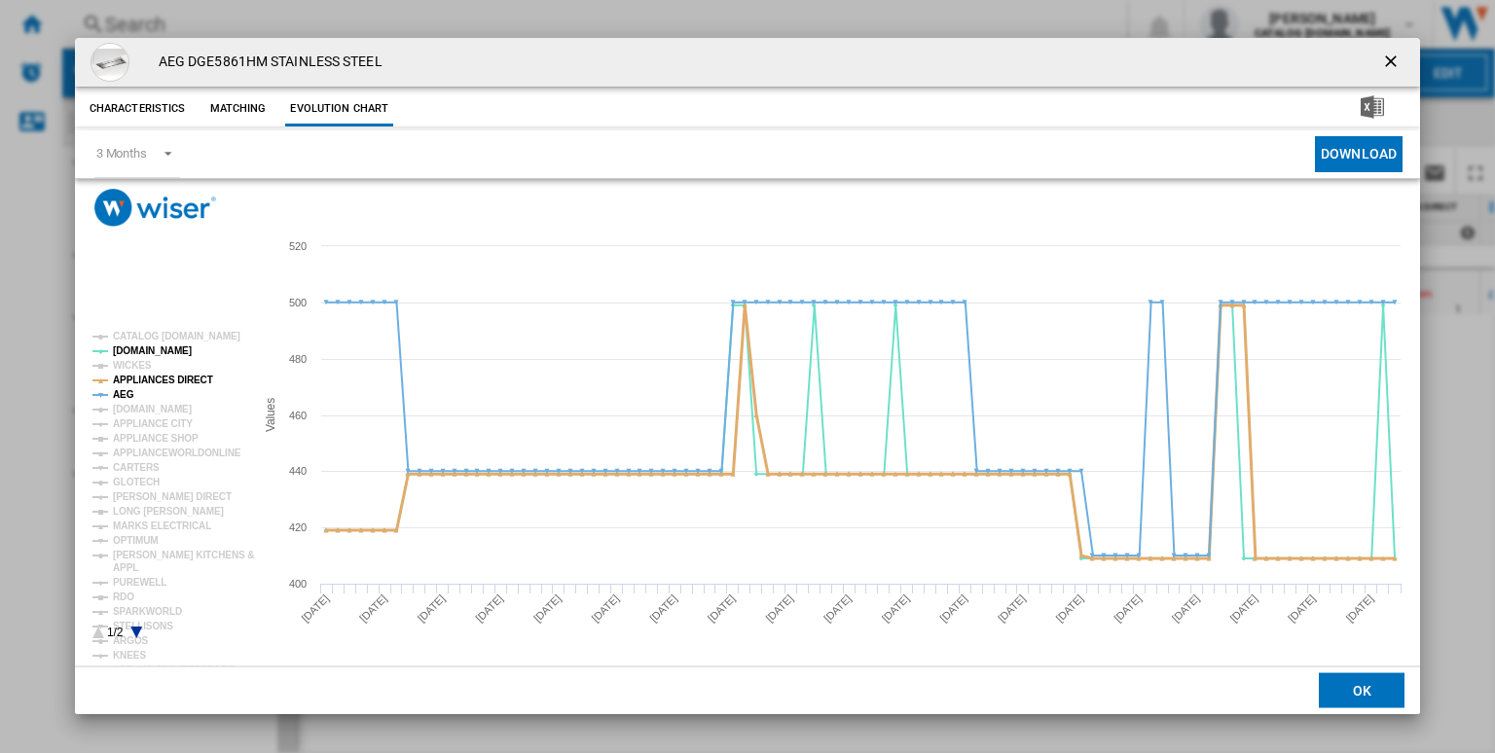
click at [151, 385] on tspan "APPLIANCES DIRECT" at bounding box center [163, 380] width 100 height 11
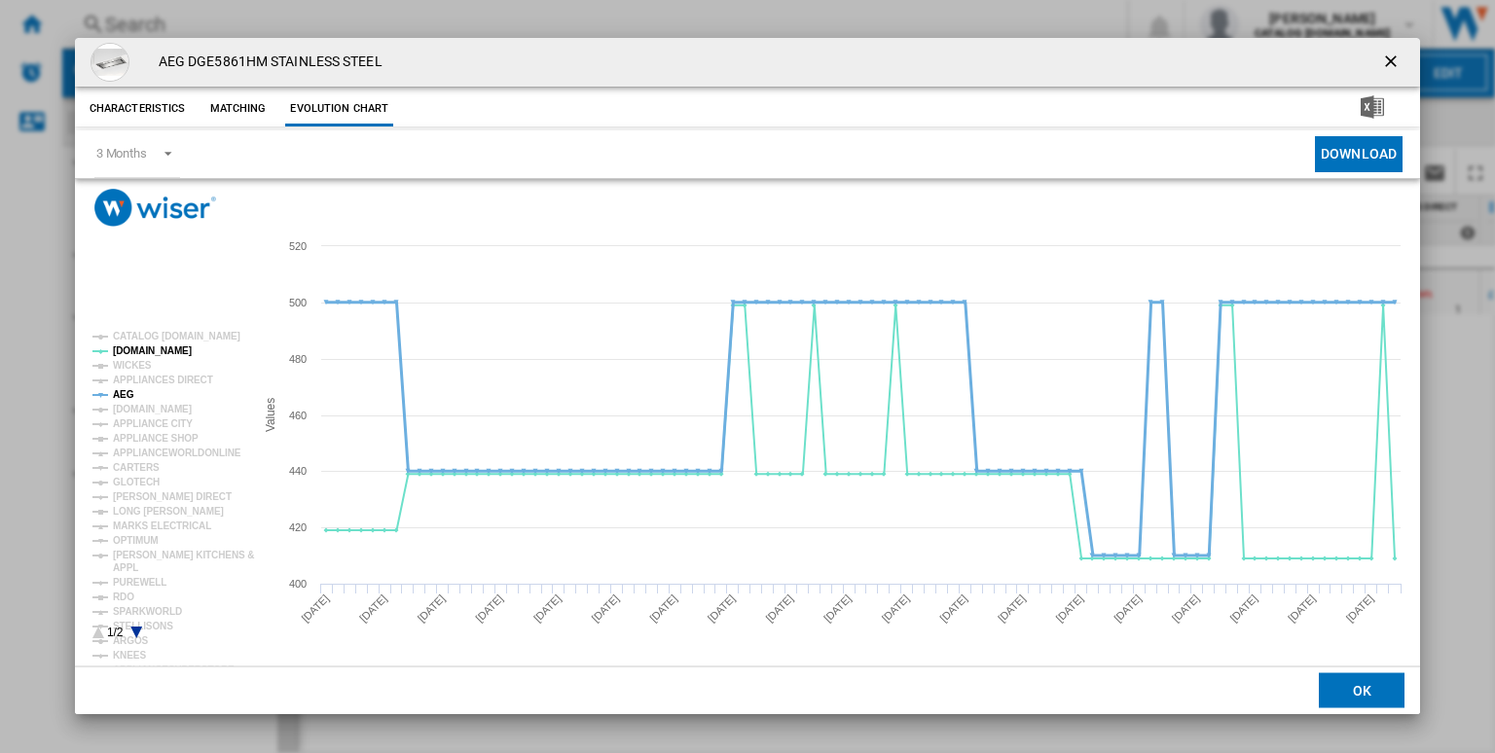
click at [123, 395] on tspan "AEG" at bounding box center [123, 394] width 21 height 11
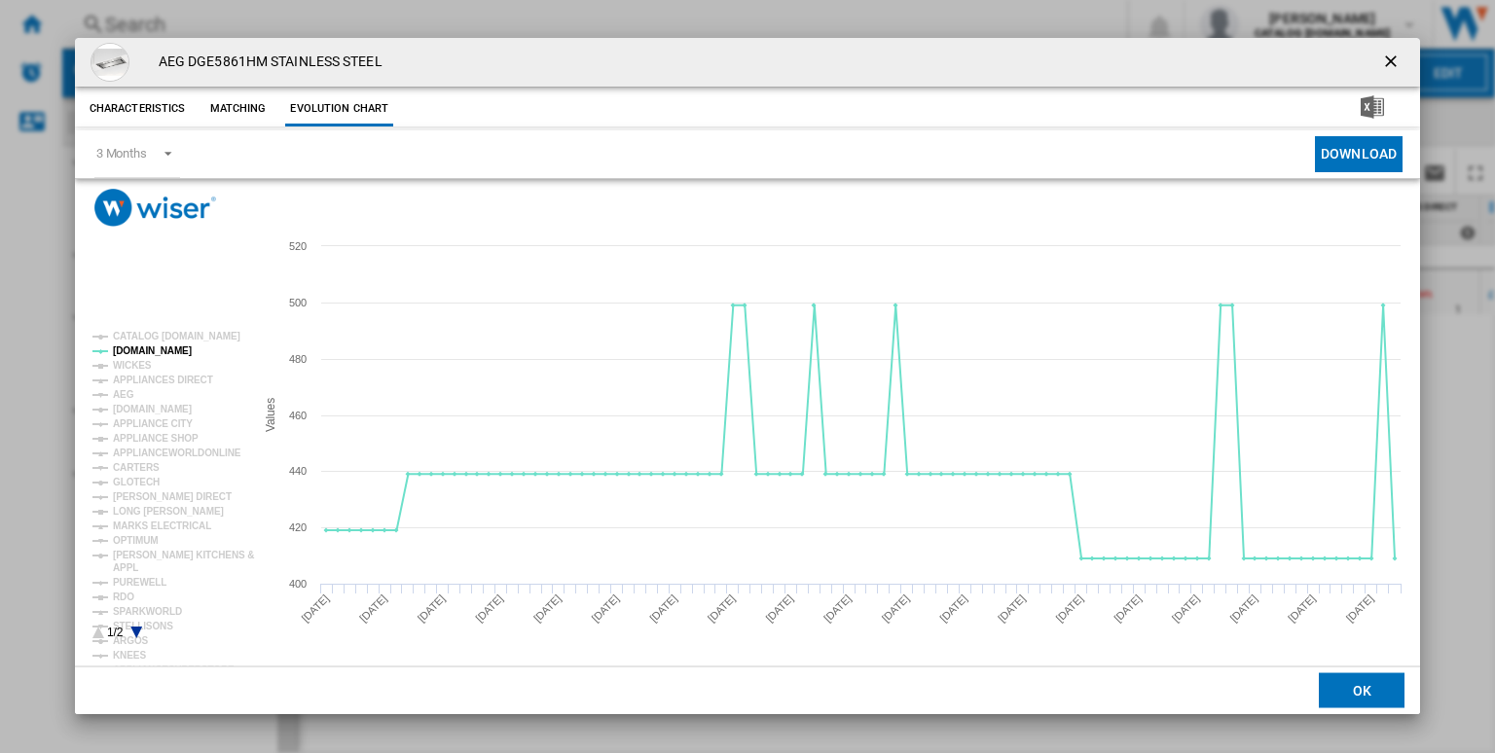
click at [135, 626] on rect "Product popup" at bounding box center [166, 485] width 162 height 323
click at [139, 630] on icon "Product popup" at bounding box center [136, 633] width 12 height 12
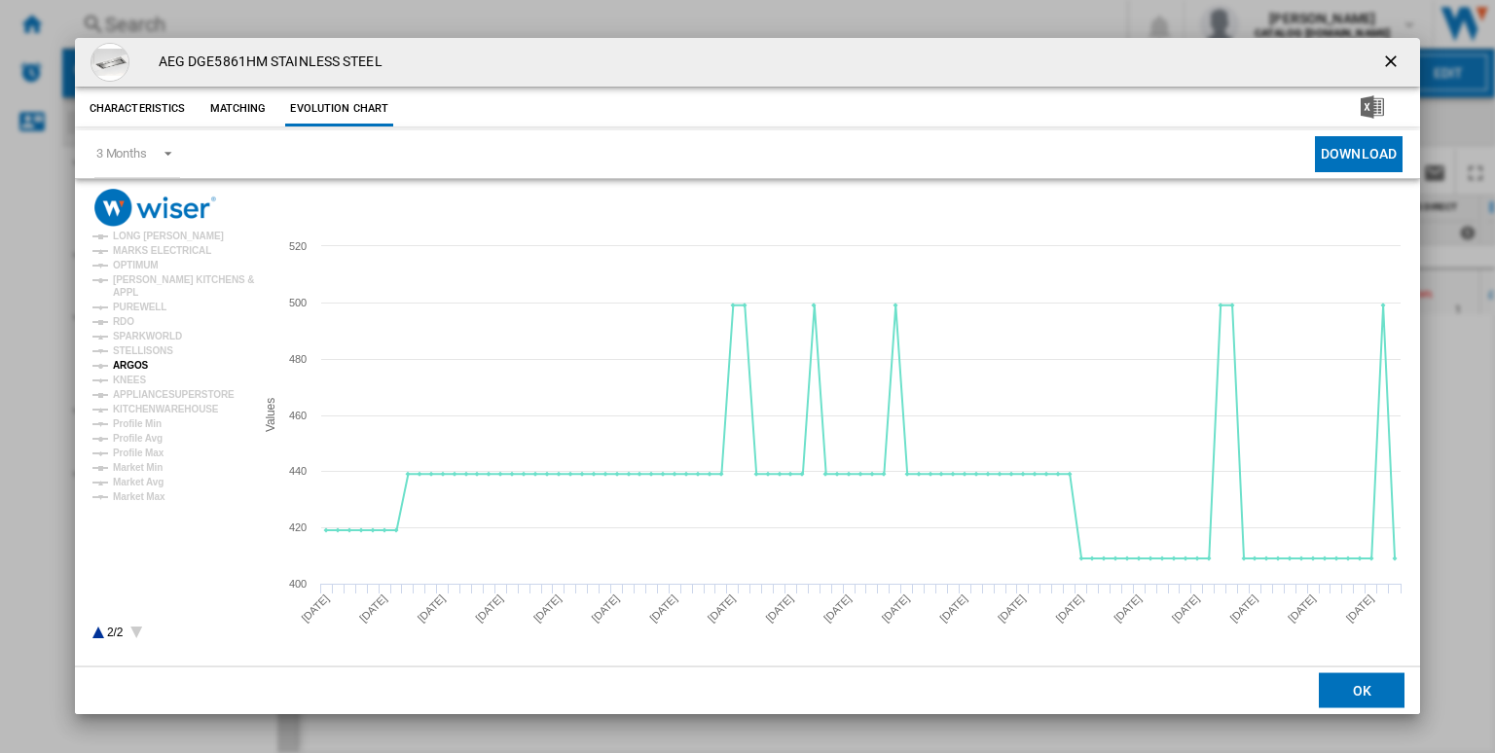
click at [137, 363] on tspan "ARGOS" at bounding box center [131, 365] width 36 height 11
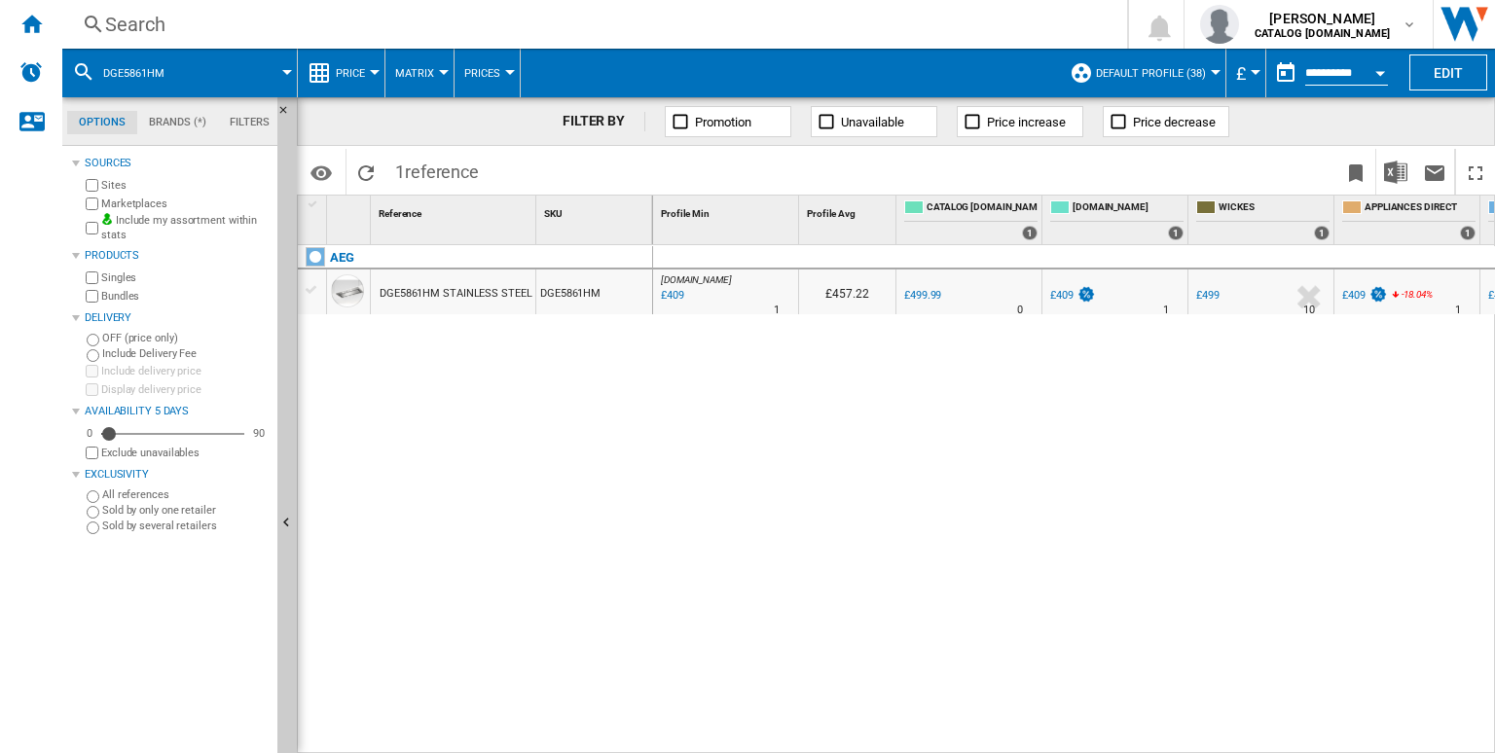
click at [612, 18] on div "Search" at bounding box center [590, 24] width 971 height 27
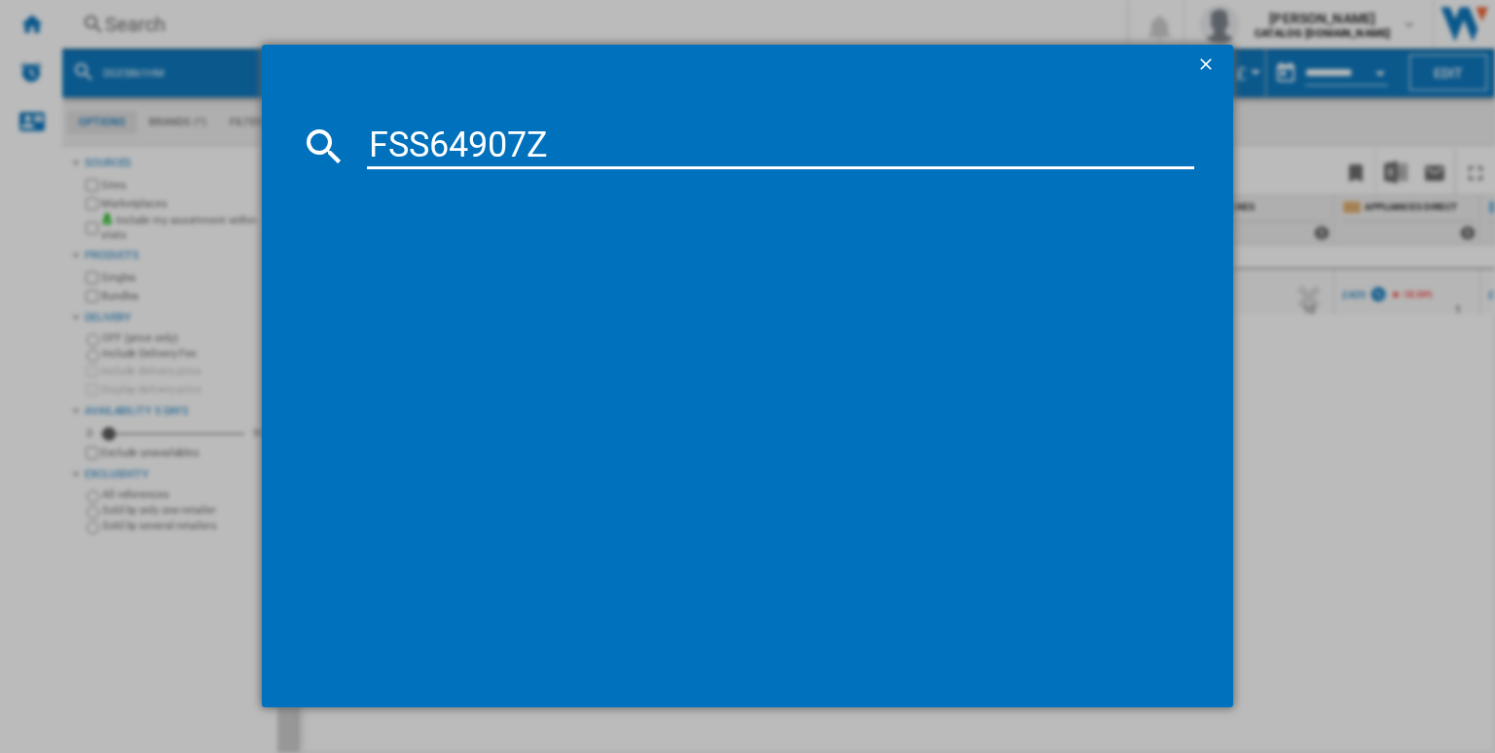
type input "FSS64907Z"
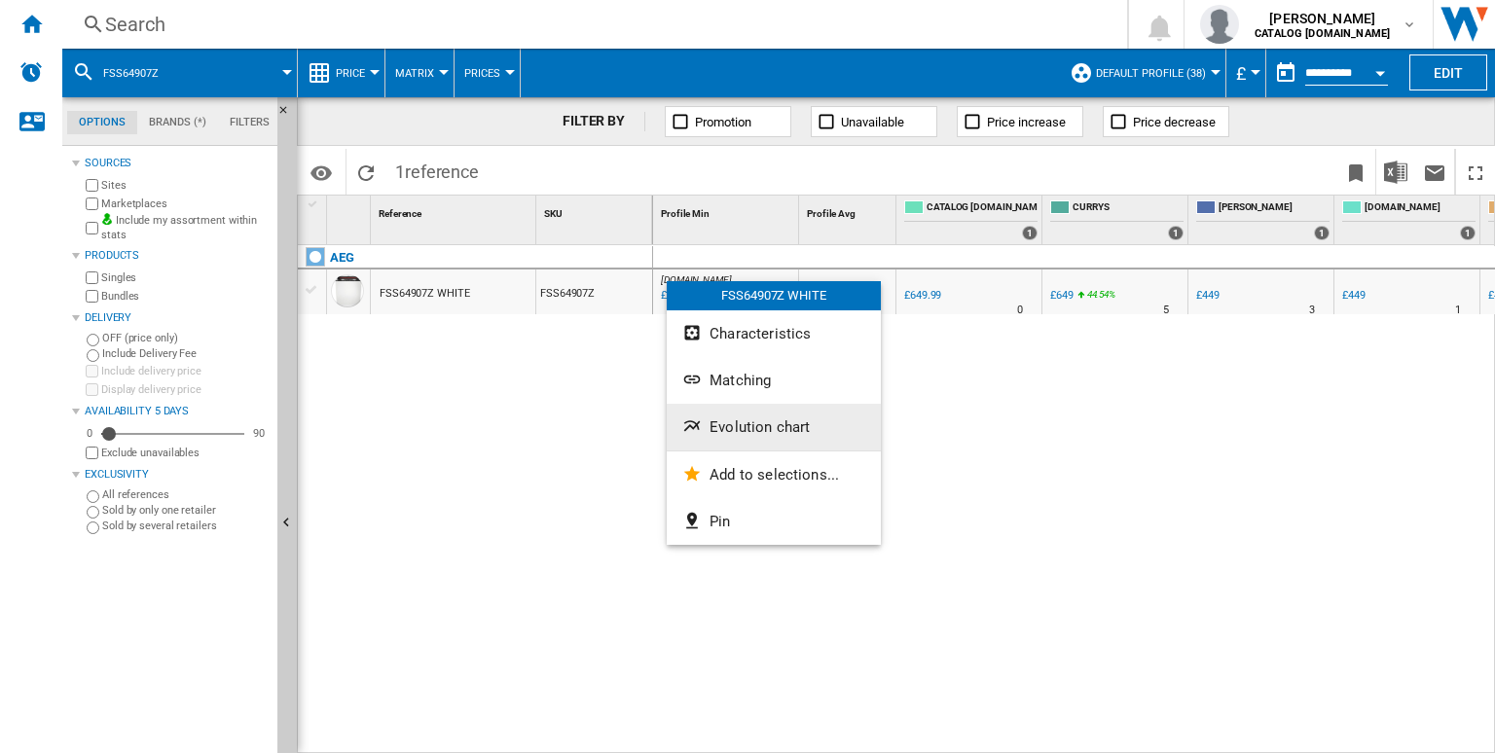
click at [732, 431] on span "Evolution chart" at bounding box center [759, 427] width 100 height 18
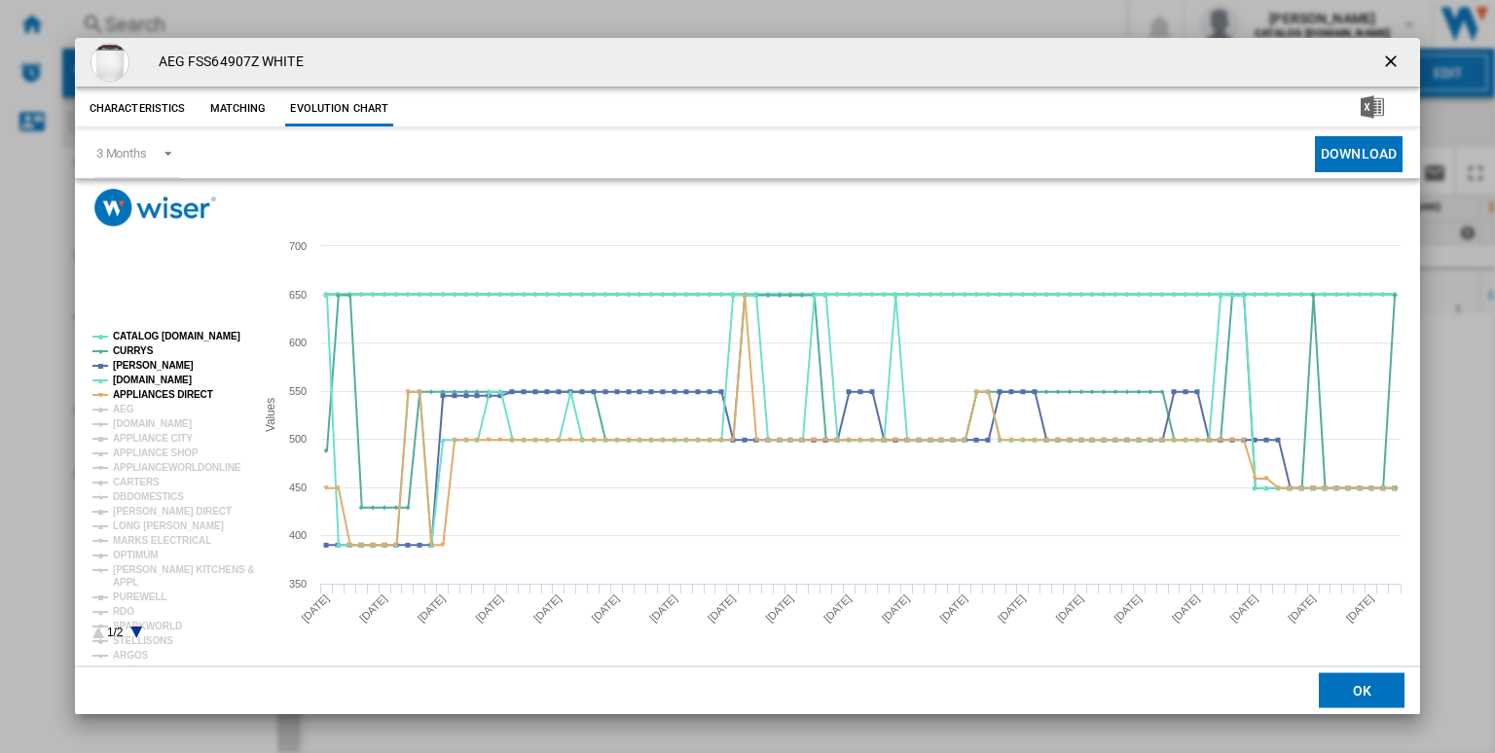
click at [200, 333] on tspan "CATALOG [DOMAIN_NAME]" at bounding box center [176, 336] width 127 height 11
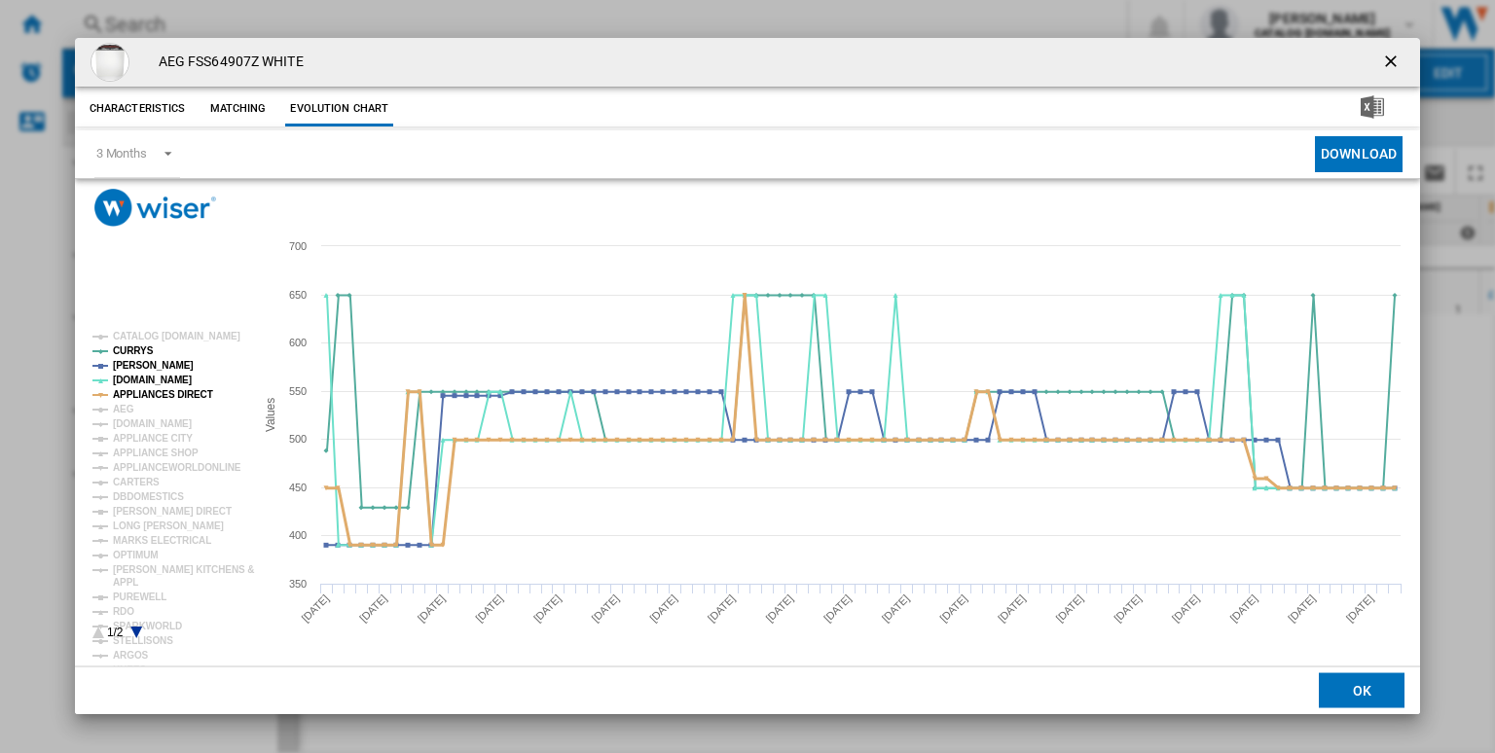
click at [129, 390] on tspan "APPLIANCES DIRECT" at bounding box center [163, 394] width 100 height 11
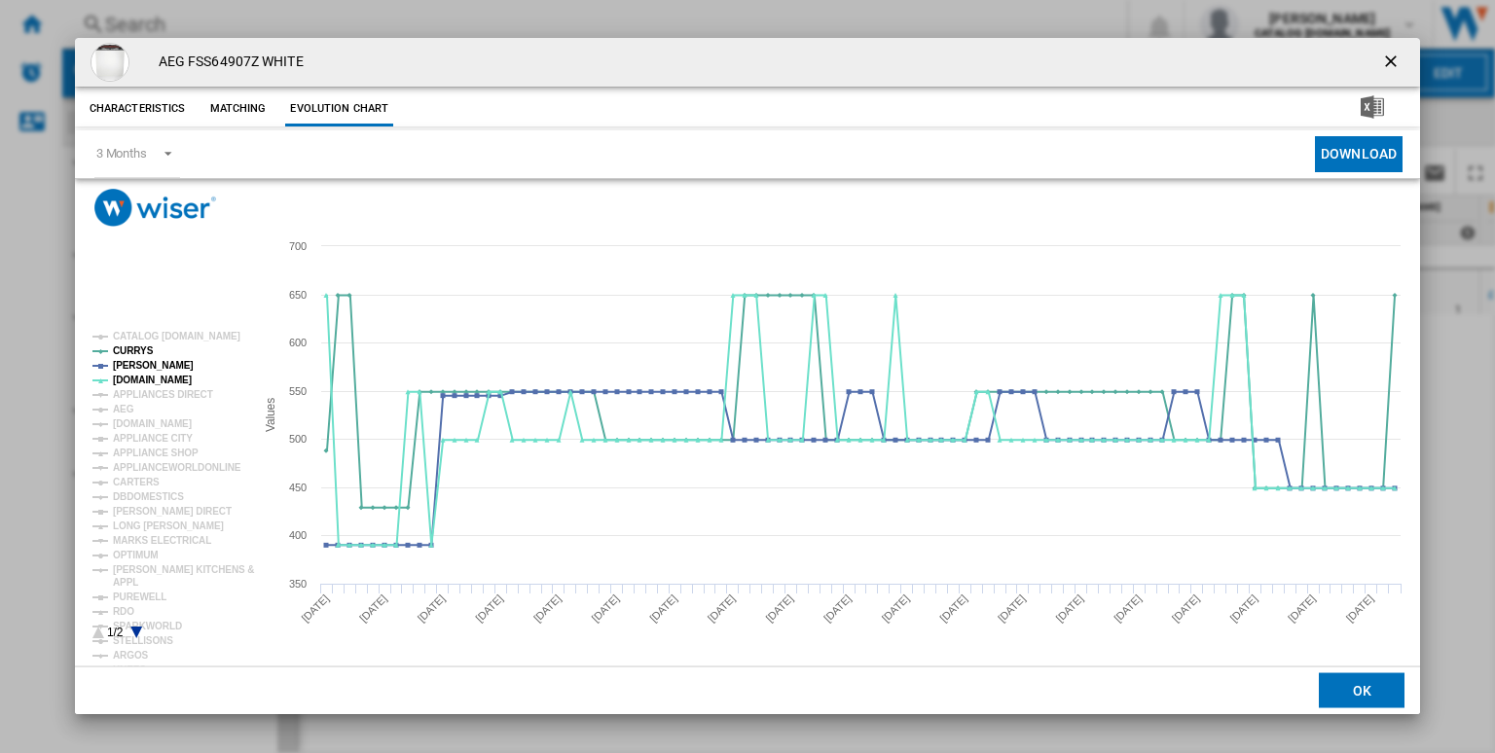
click at [136, 624] on rect "Product popup" at bounding box center [166, 485] width 162 height 323
click at [134, 630] on icon "Product popup" at bounding box center [136, 633] width 12 height 12
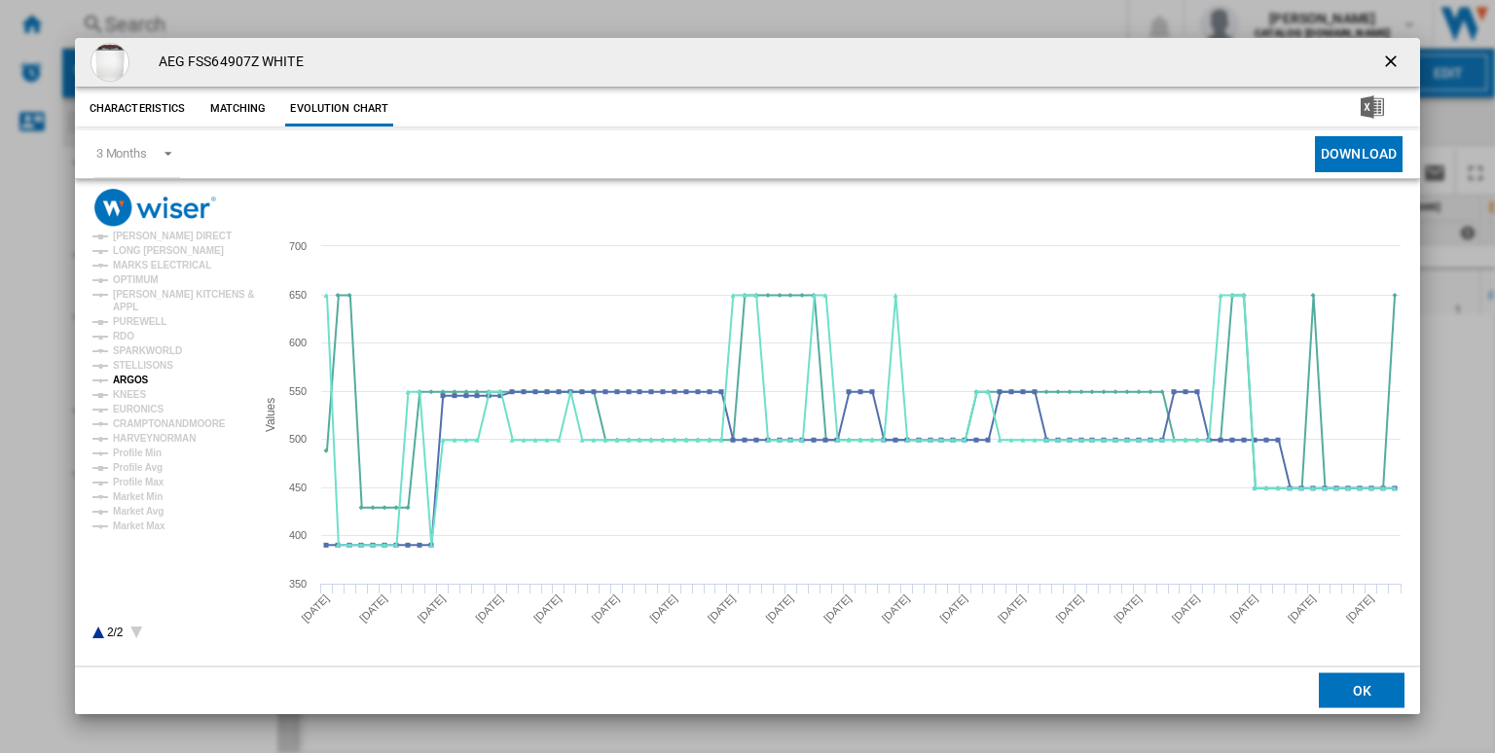
click at [131, 382] on tspan "ARGOS" at bounding box center [131, 380] width 36 height 11
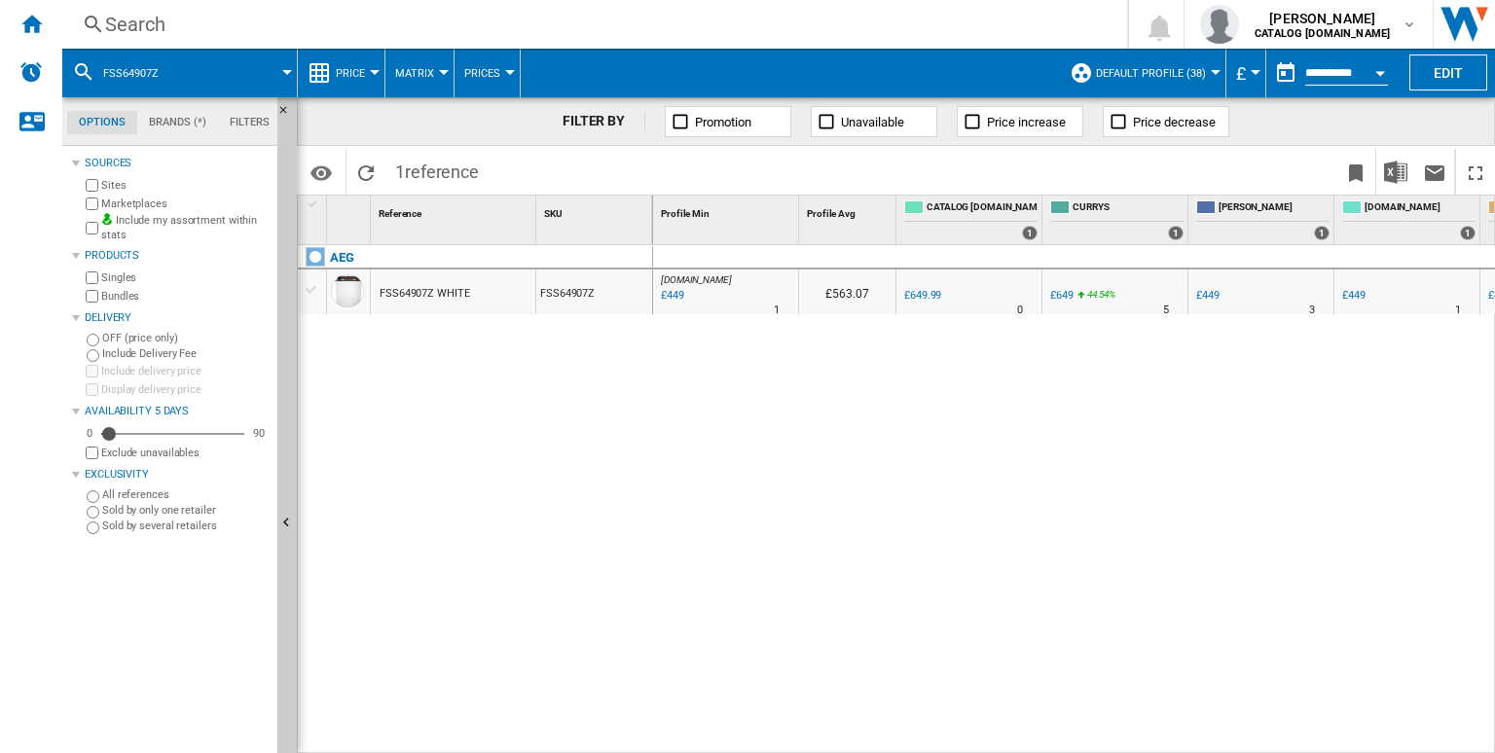
click at [615, 24] on div "Search" at bounding box center [590, 24] width 971 height 27
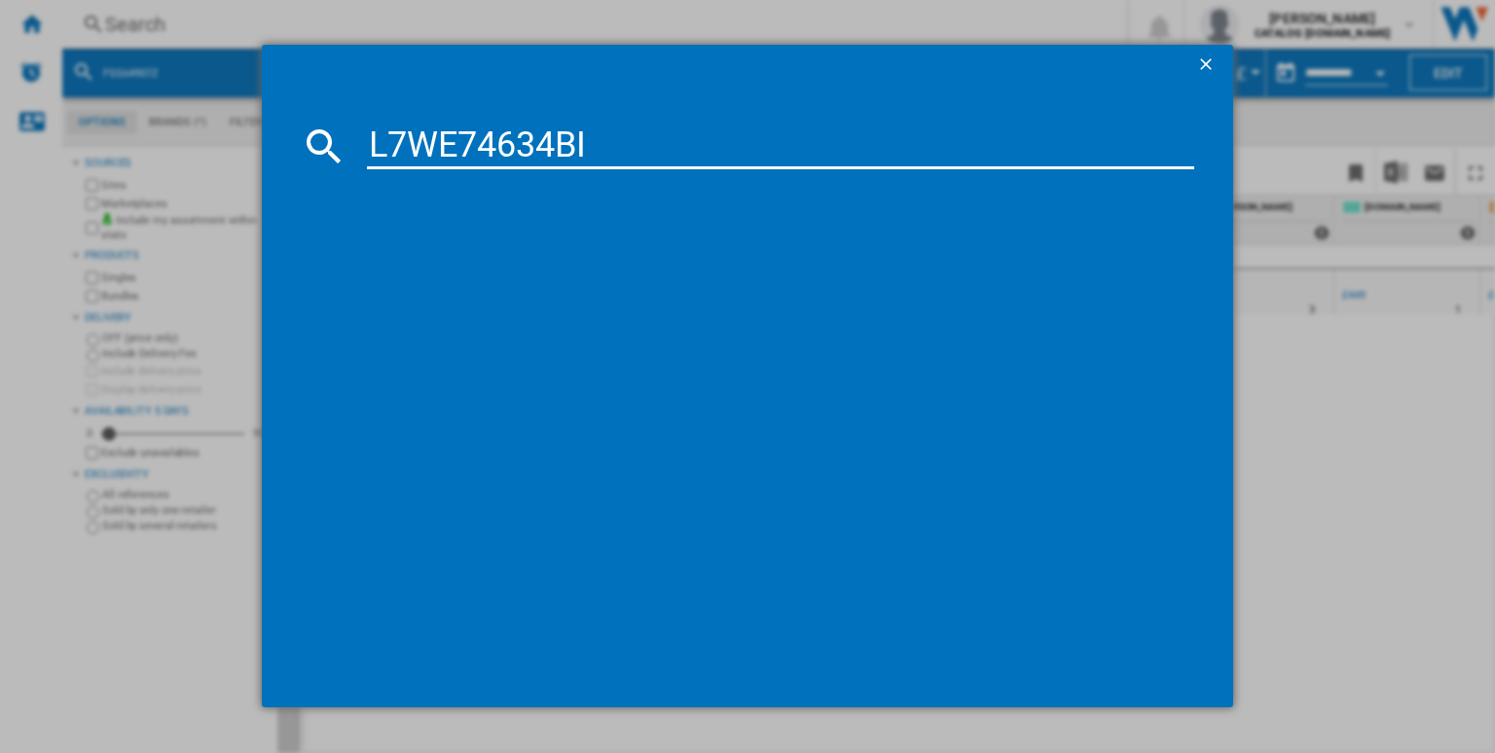
type input "L7WE74634BI"
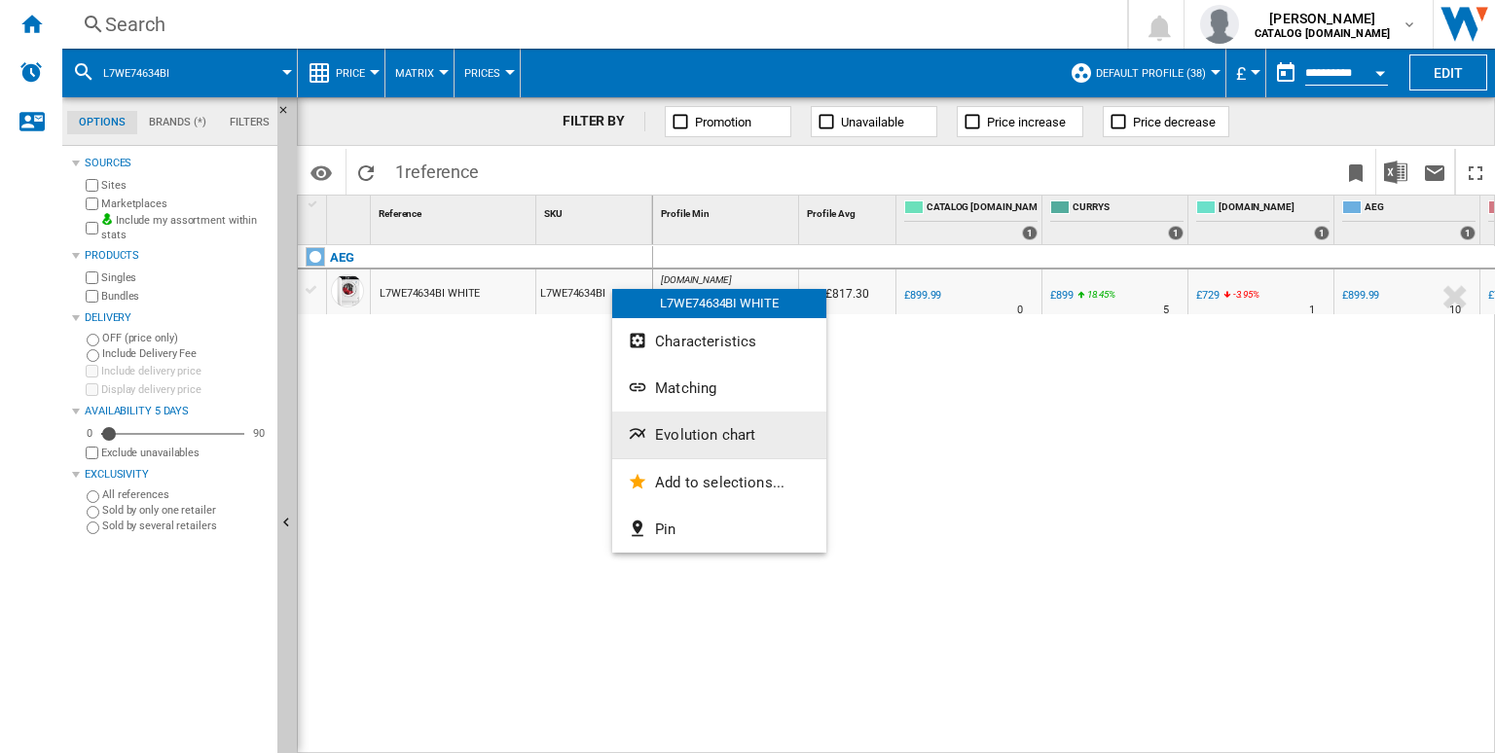
click at [689, 426] on span "Evolution chart" at bounding box center [705, 435] width 100 height 18
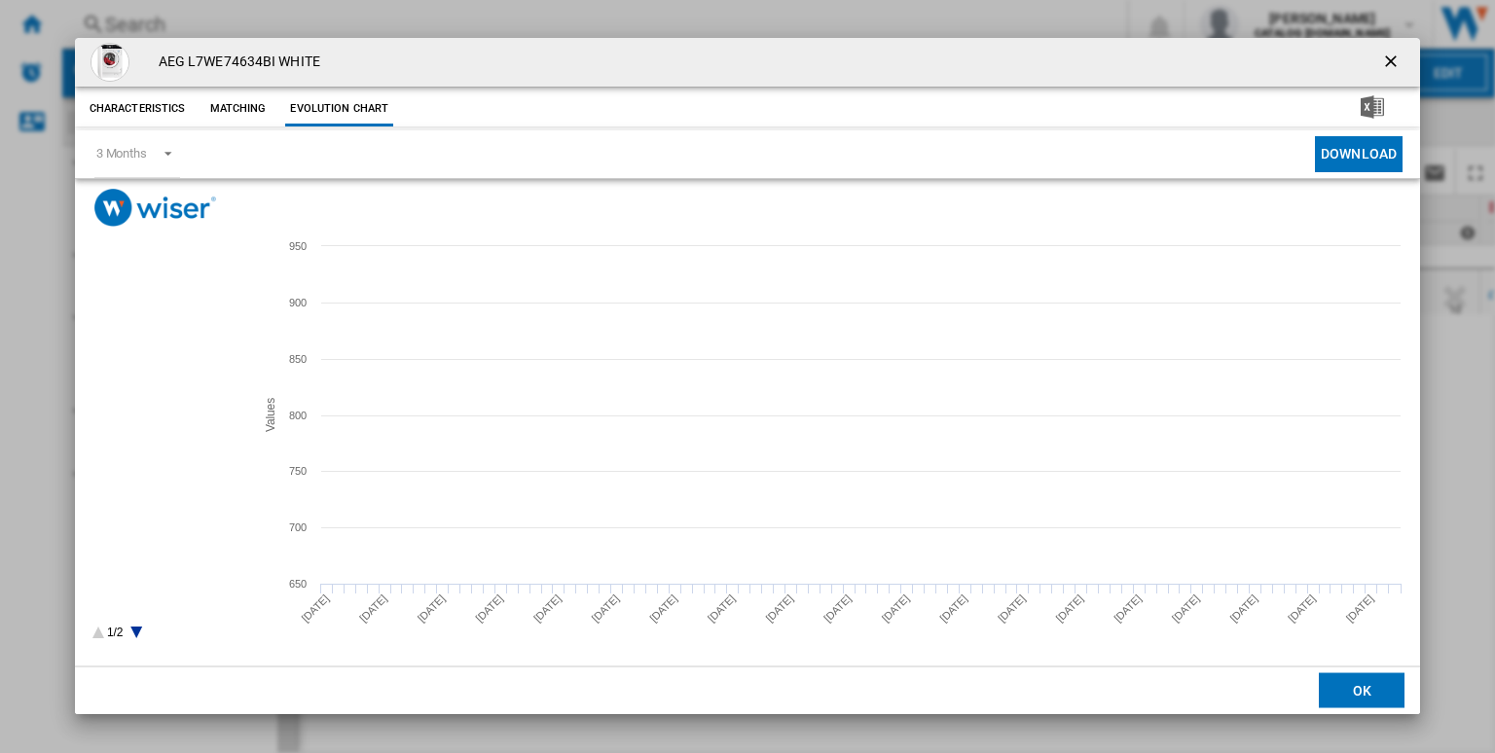
click at [175, 335] on tspan "CATALOG [DOMAIN_NAME]" at bounding box center [176, 336] width 127 height 11
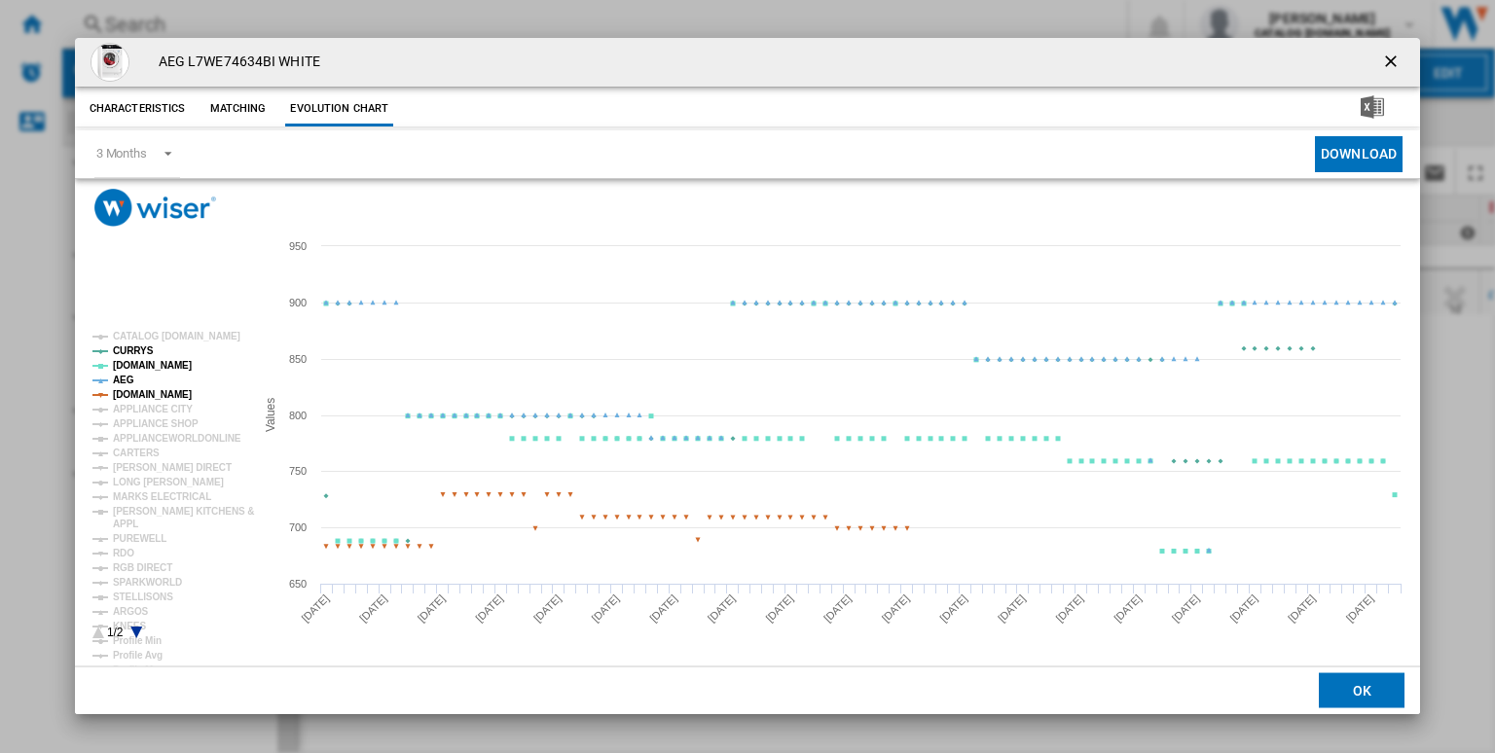
click at [119, 382] on tspan "AEG" at bounding box center [123, 380] width 21 height 11
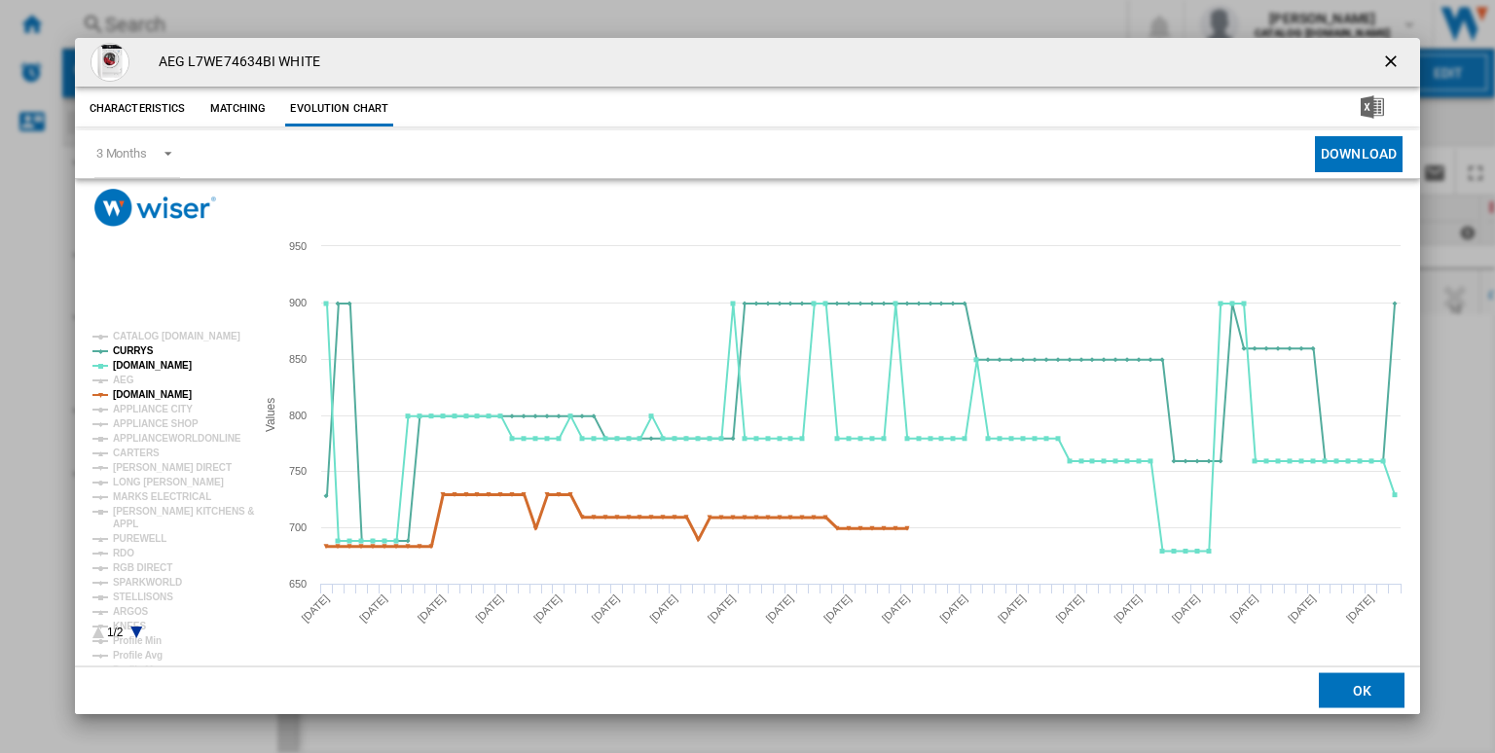
click at [145, 395] on tspan "[DOMAIN_NAME]" at bounding box center [152, 394] width 79 height 11
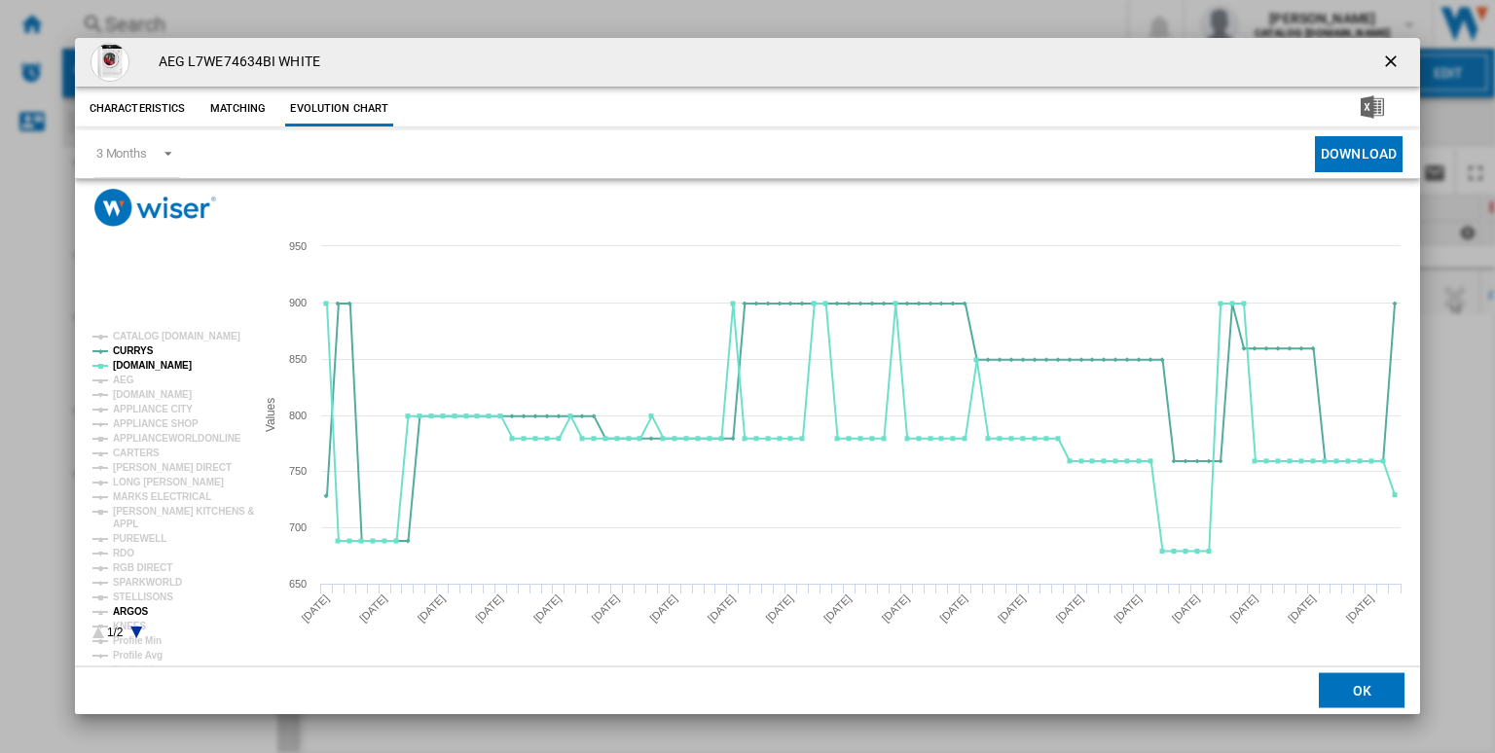
click at [131, 614] on tspan "ARGOS" at bounding box center [131, 611] width 36 height 11
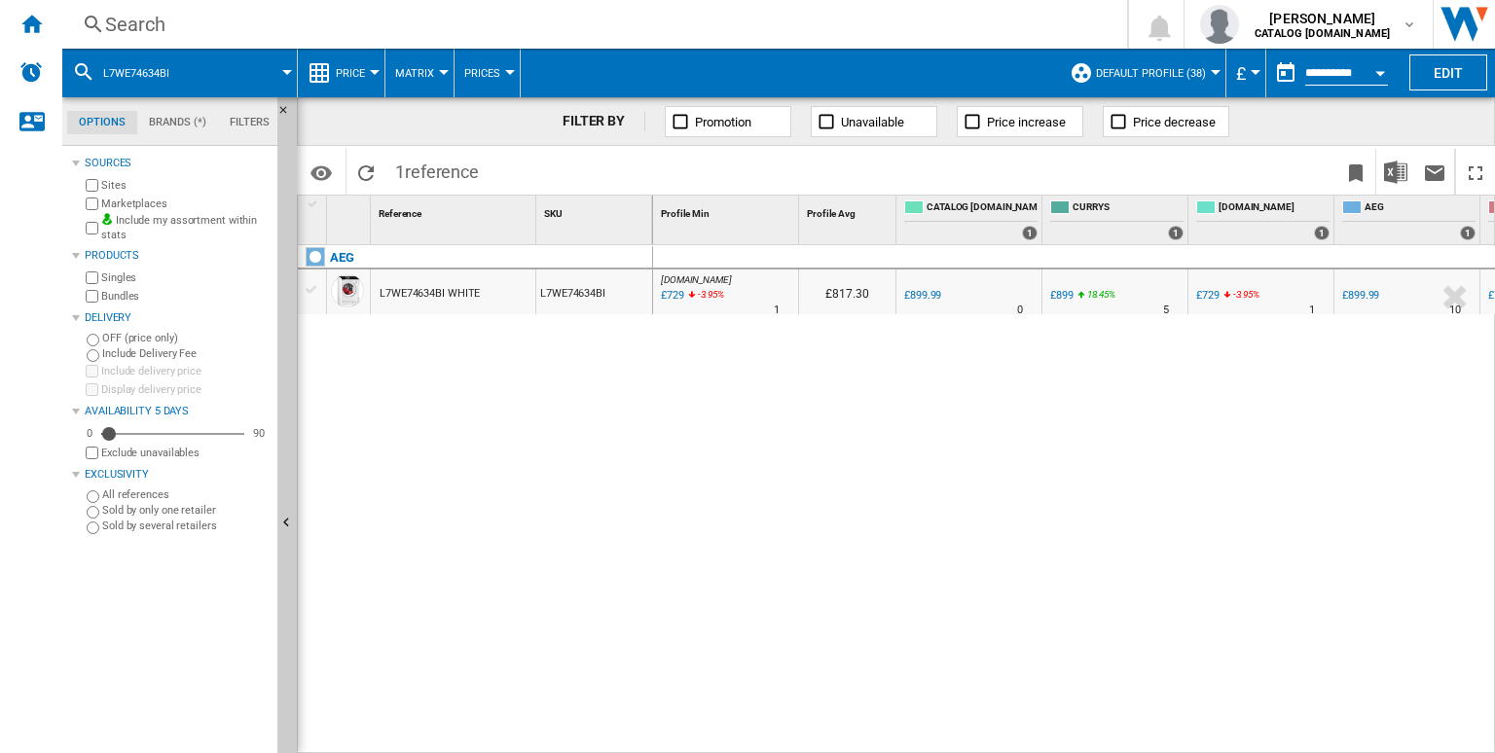
click at [549, 20] on div "Search" at bounding box center [590, 24] width 971 height 27
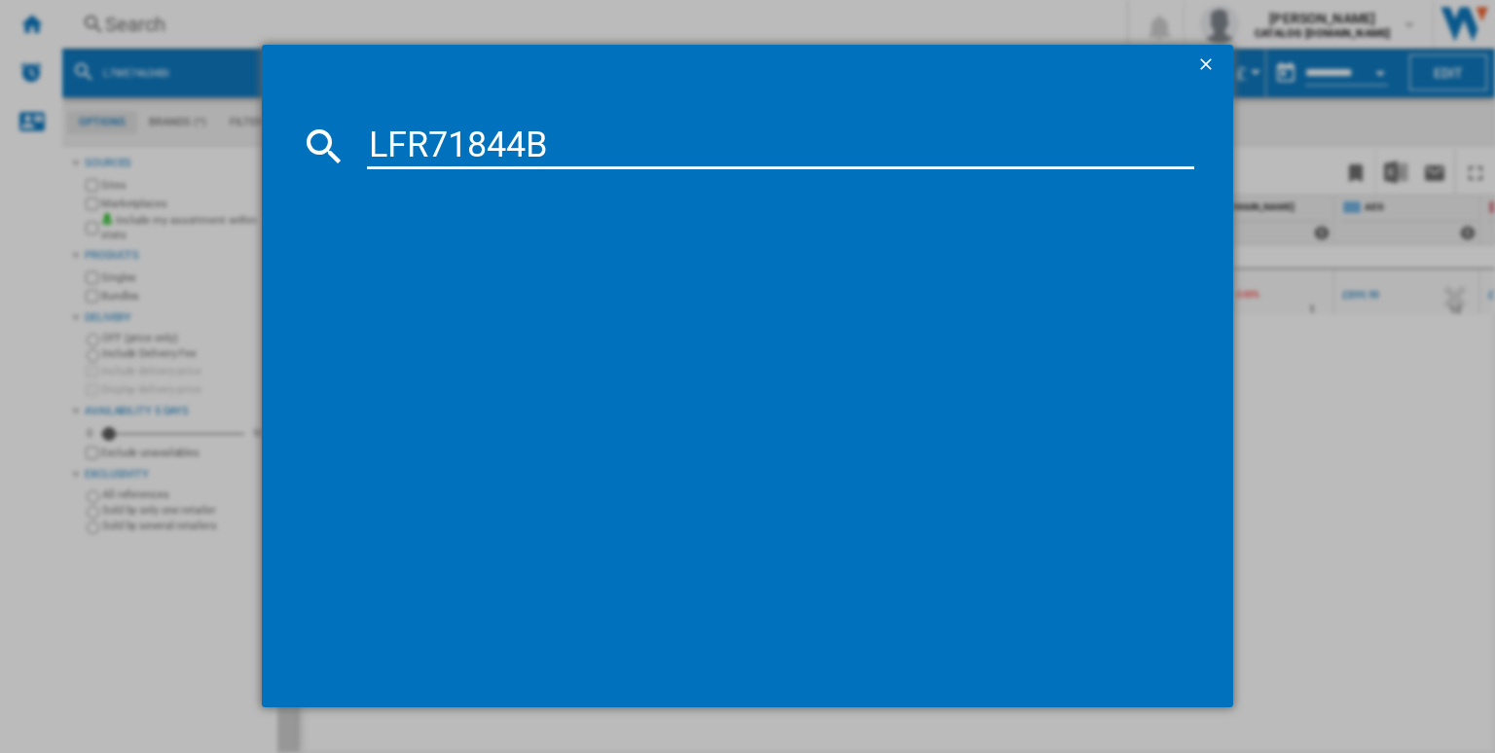
type input "LFR71844B"
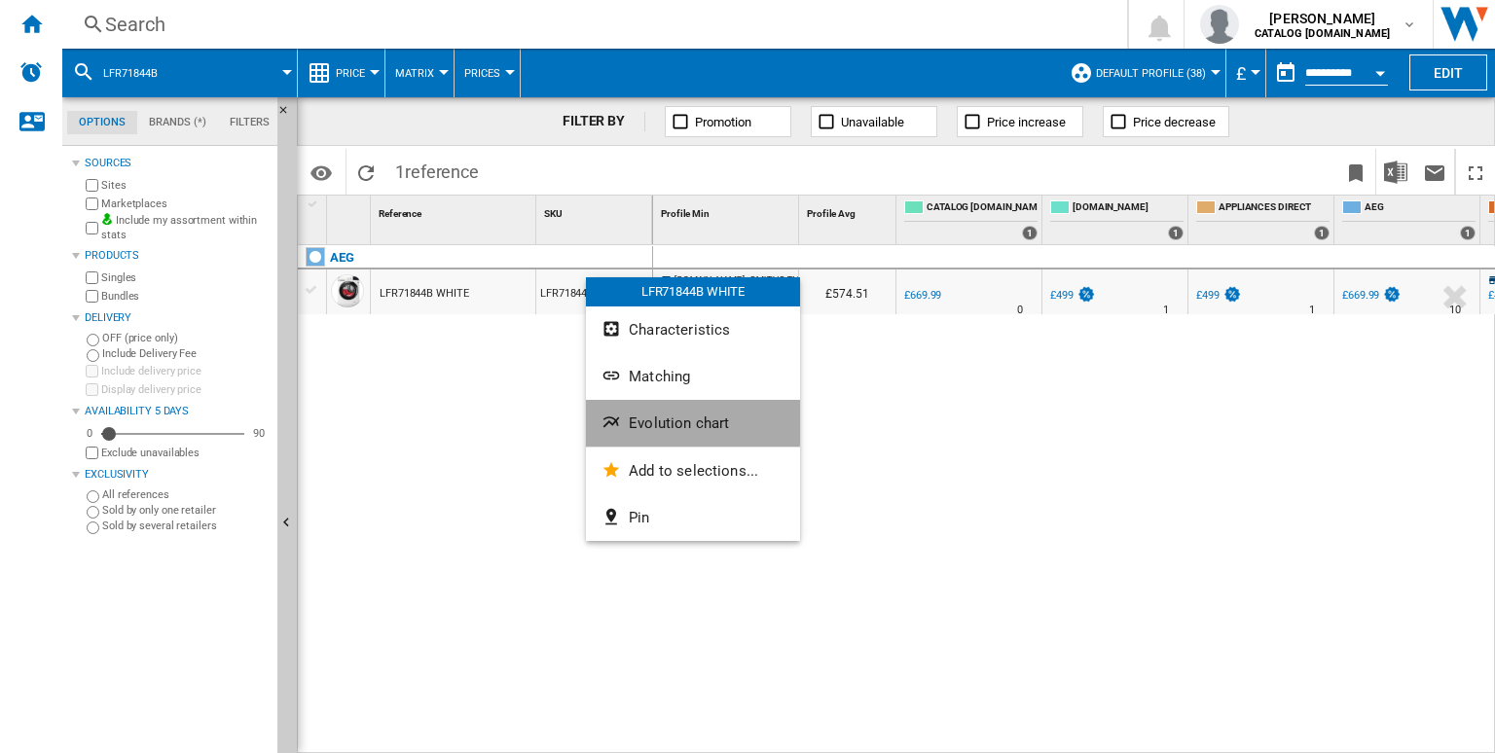
click at [668, 416] on span "Evolution chart" at bounding box center [679, 424] width 100 height 18
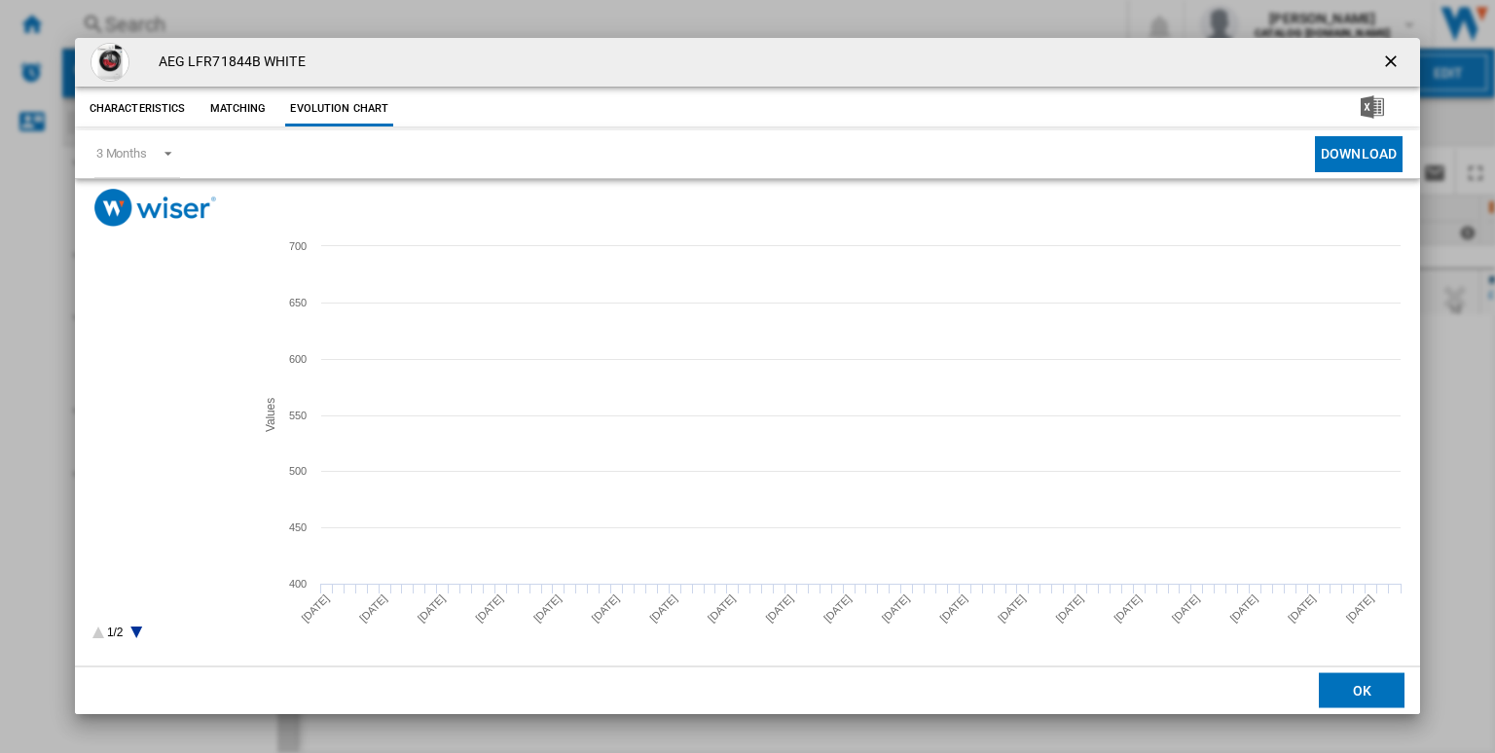
click at [169, 332] on tspan "CATALOG [DOMAIN_NAME]" at bounding box center [176, 336] width 127 height 11
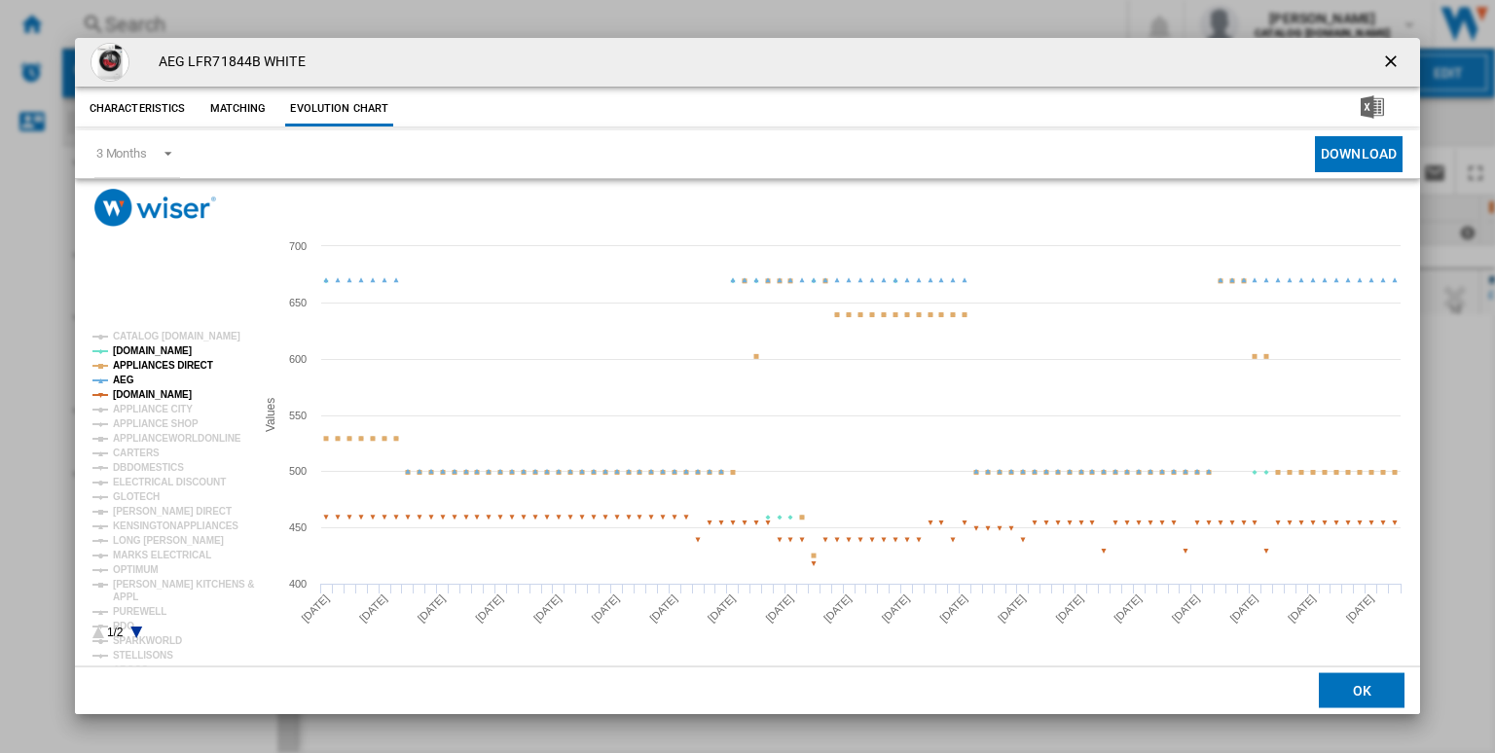
click at [122, 371] on tspan "APPLIANCES DIRECT" at bounding box center [163, 365] width 100 height 11
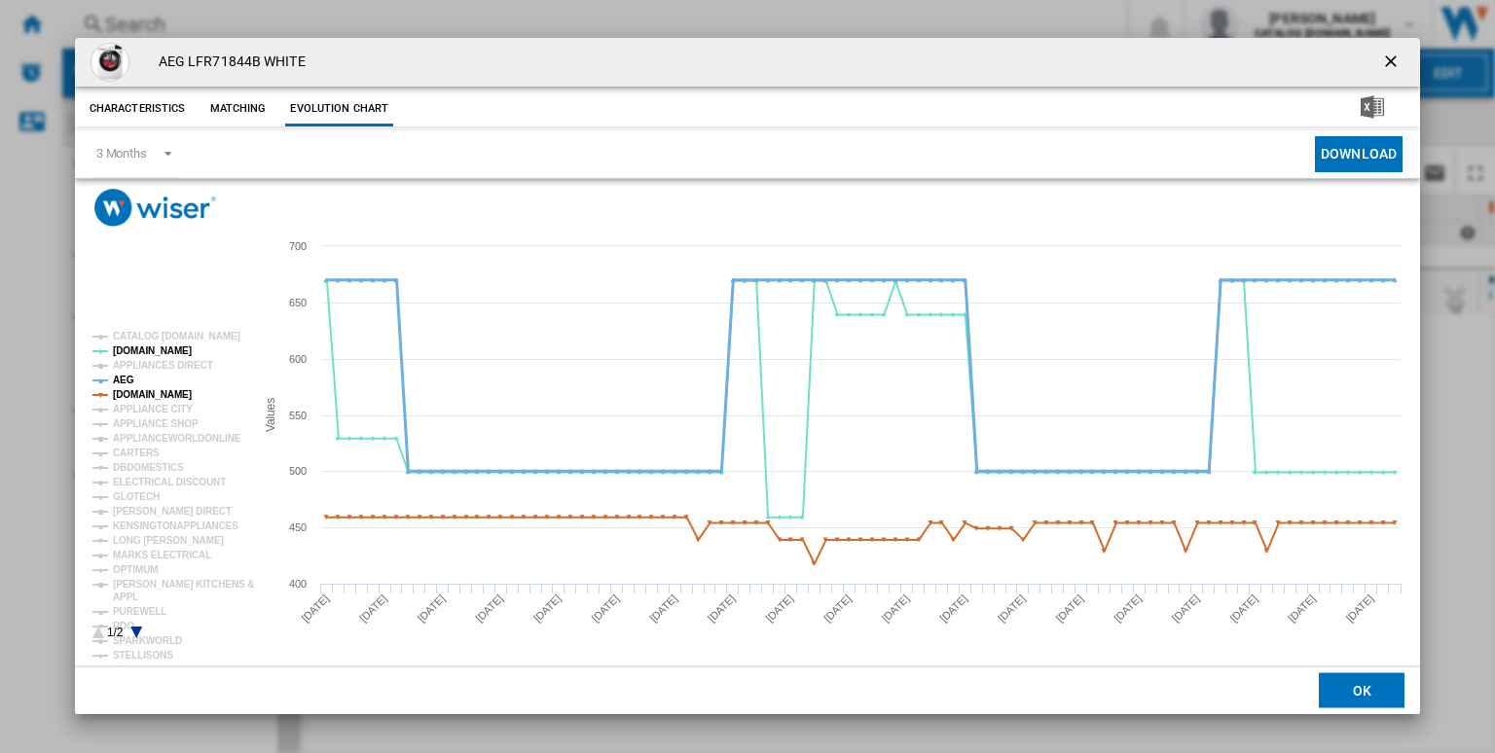
click at [126, 378] on tspan "AEG" at bounding box center [123, 380] width 21 height 11
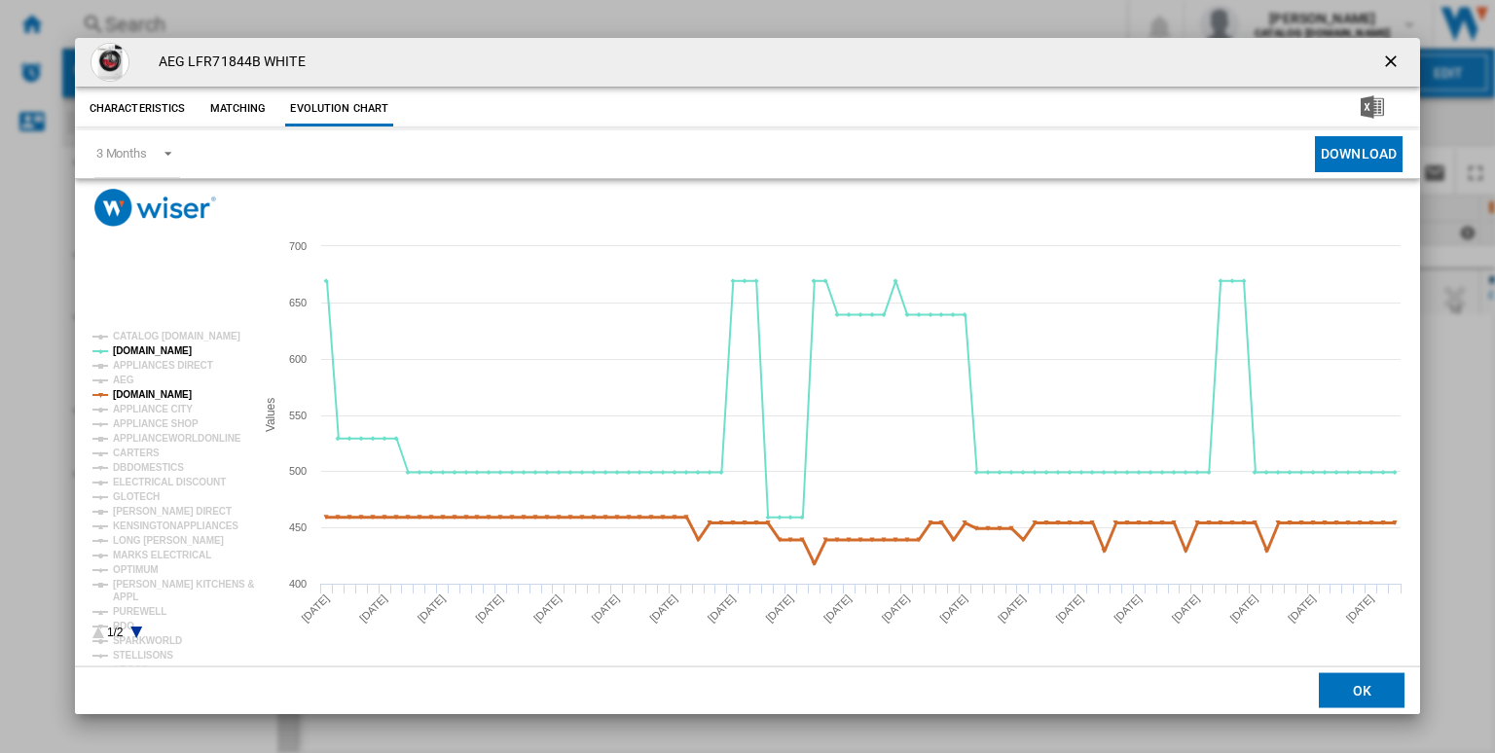
click at [152, 394] on tspan "[DOMAIN_NAME]" at bounding box center [152, 394] width 79 height 11
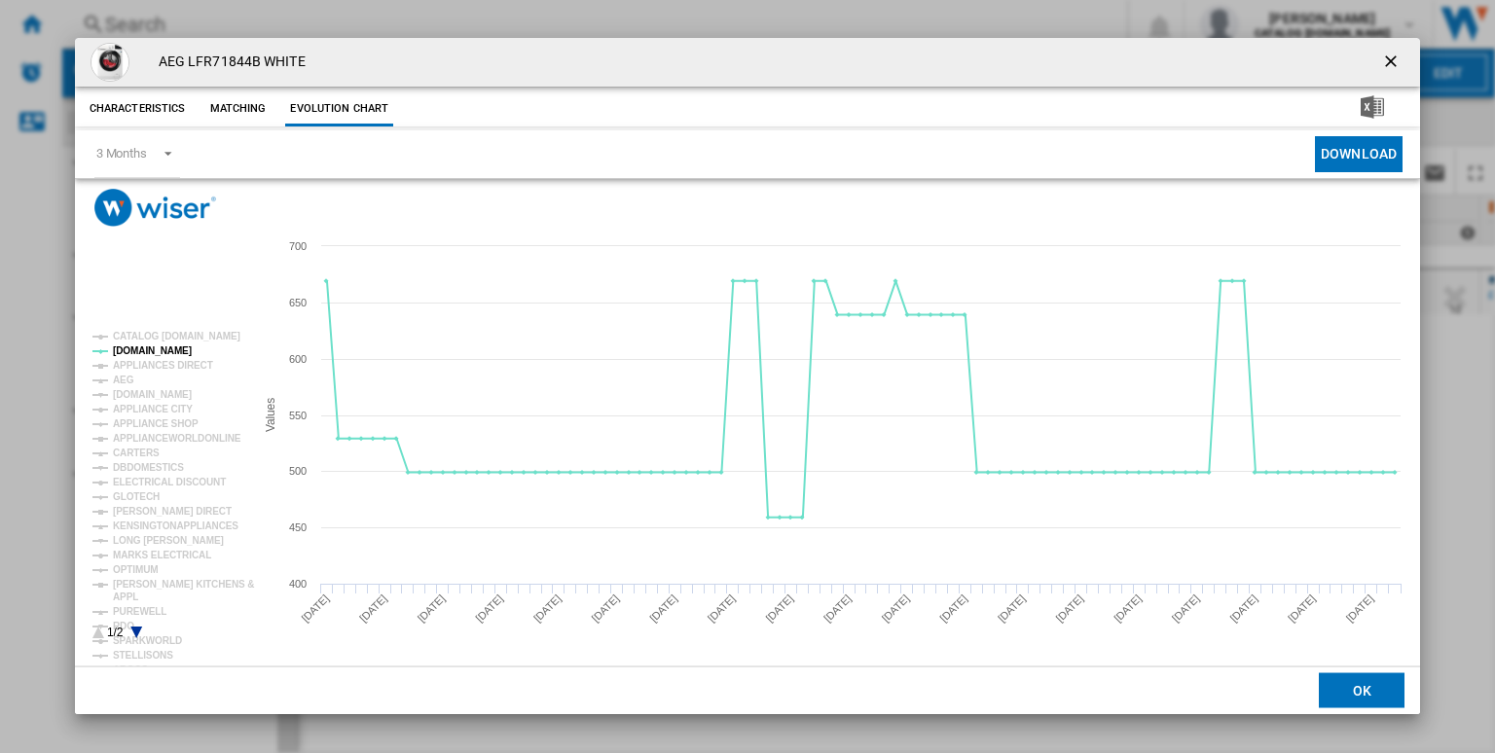
click at [139, 623] on rect "Product popup" at bounding box center [166, 485] width 162 height 323
click at [138, 631] on icon "Product popup" at bounding box center [136, 633] width 12 height 12
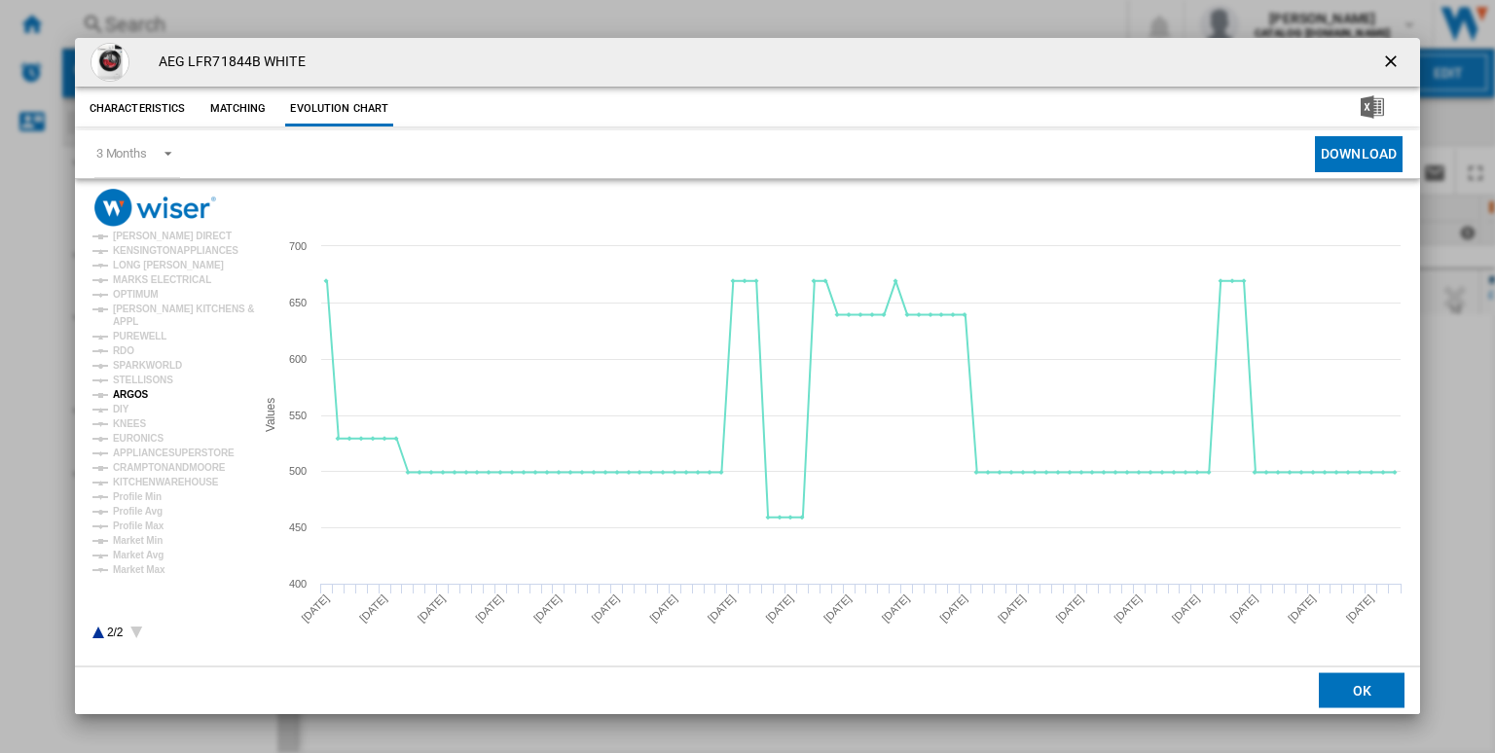
click at [126, 394] on tspan "ARGOS" at bounding box center [131, 394] width 36 height 11
